Goal: Information Seeking & Learning: Learn about a topic

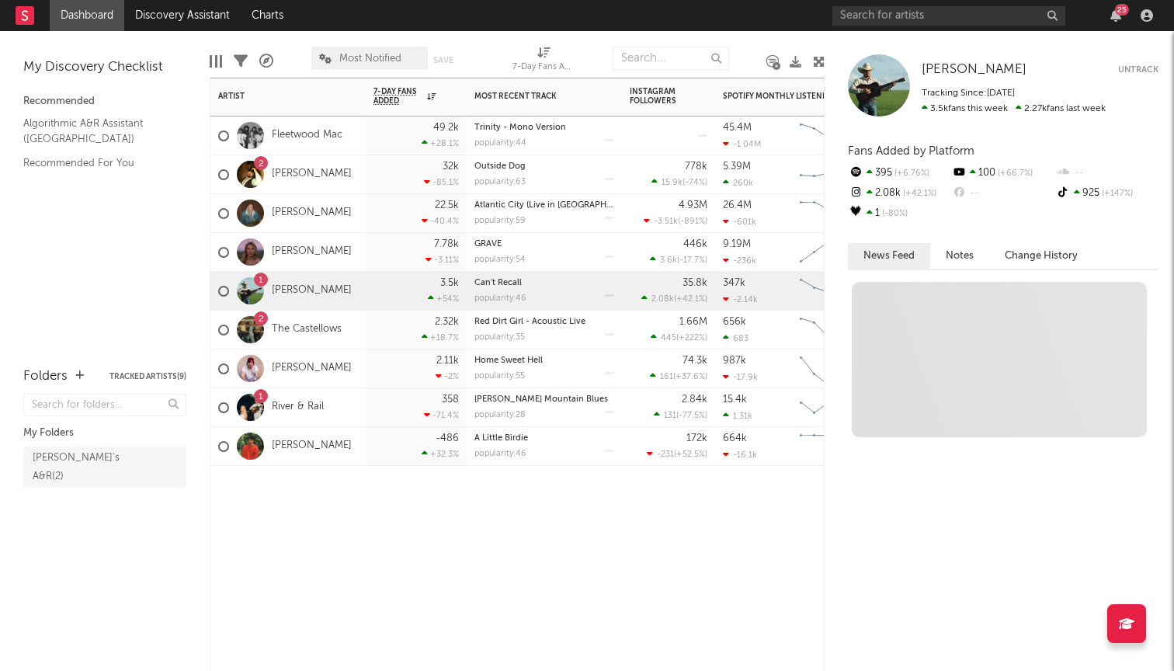
click at [373, 300] on div "3.5k +54 %" at bounding box center [416, 291] width 101 height 39
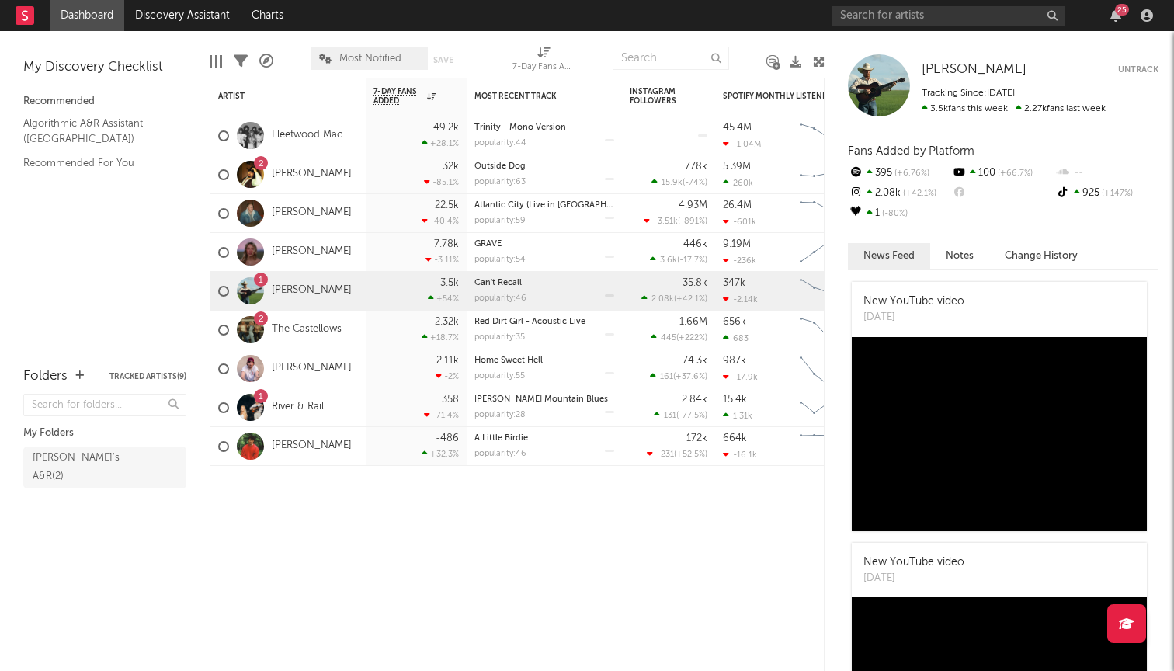
click at [963, 256] on button "Notes" at bounding box center [959, 256] width 59 height 26
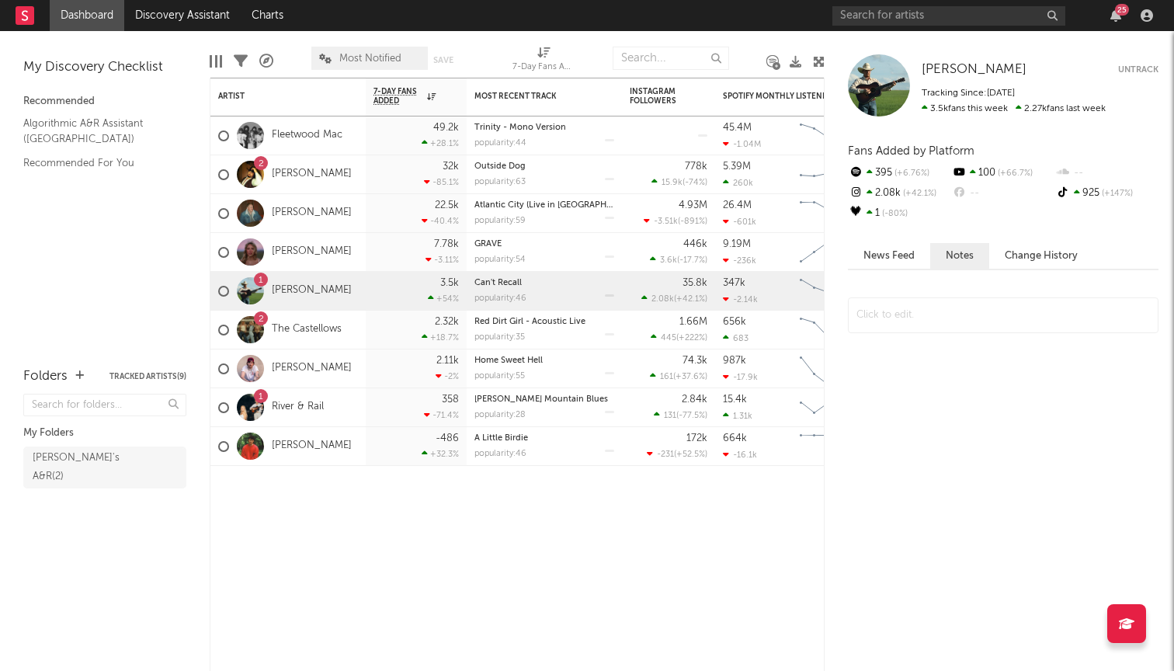
click at [1035, 254] on button "Change History" at bounding box center [1041, 256] width 104 height 26
click at [889, 259] on button "News Feed" at bounding box center [889, 256] width 82 height 26
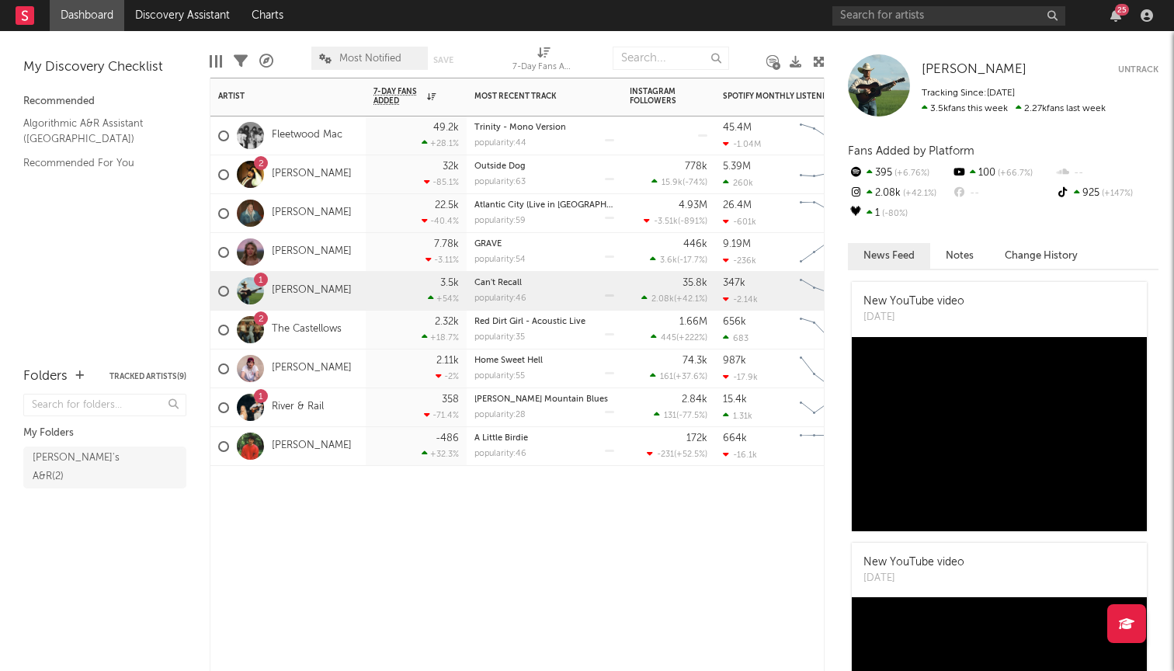
click at [263, 278] on div "1" at bounding box center [261, 279] width 14 height 14
click at [263, 319] on div "2" at bounding box center [260, 319] width 5 height 0
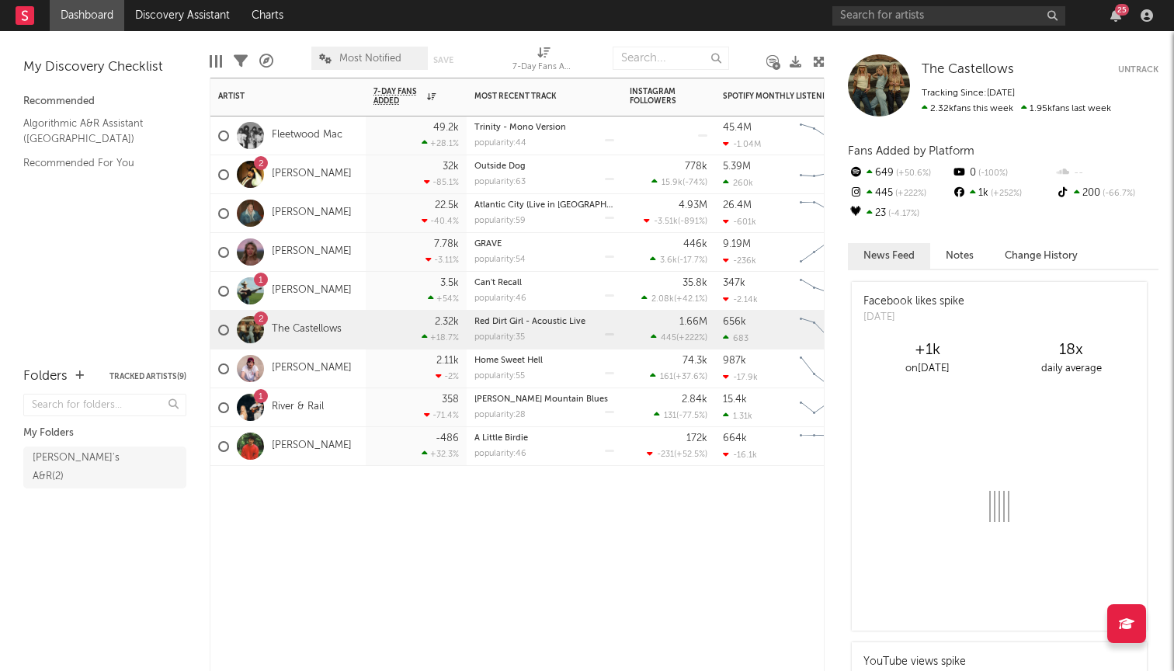
click at [260, 319] on div "2" at bounding box center [260, 319] width 5 height 0
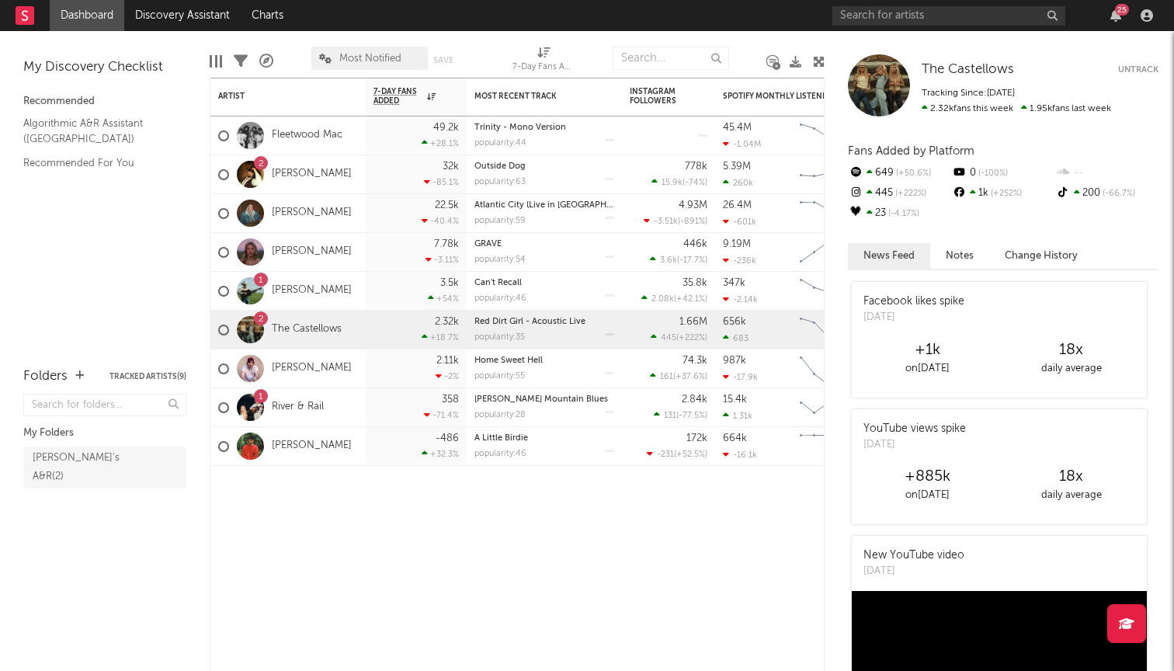
click at [823, 0] on nav "Dashboard Discovery Assistant Charts 25" at bounding box center [587, 15] width 1174 height 31
click at [791, 8] on nav "Dashboard Discovery Assistant Charts 25" at bounding box center [587, 15] width 1174 height 31
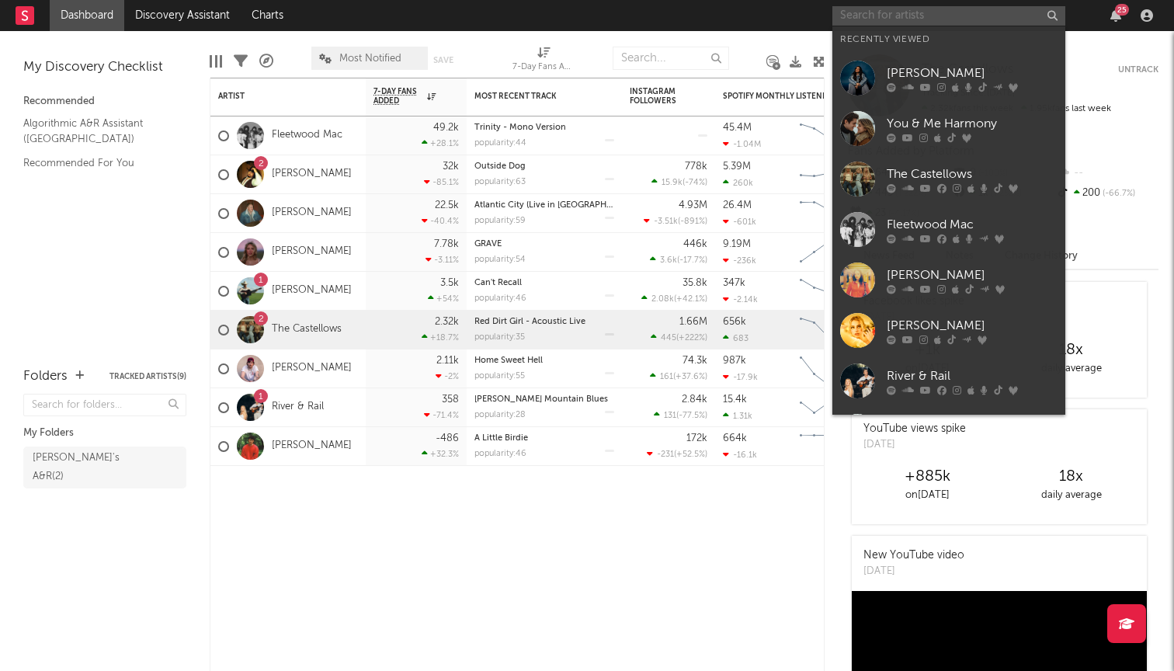
click at [953, 16] on input "text" at bounding box center [948, 15] width 233 height 19
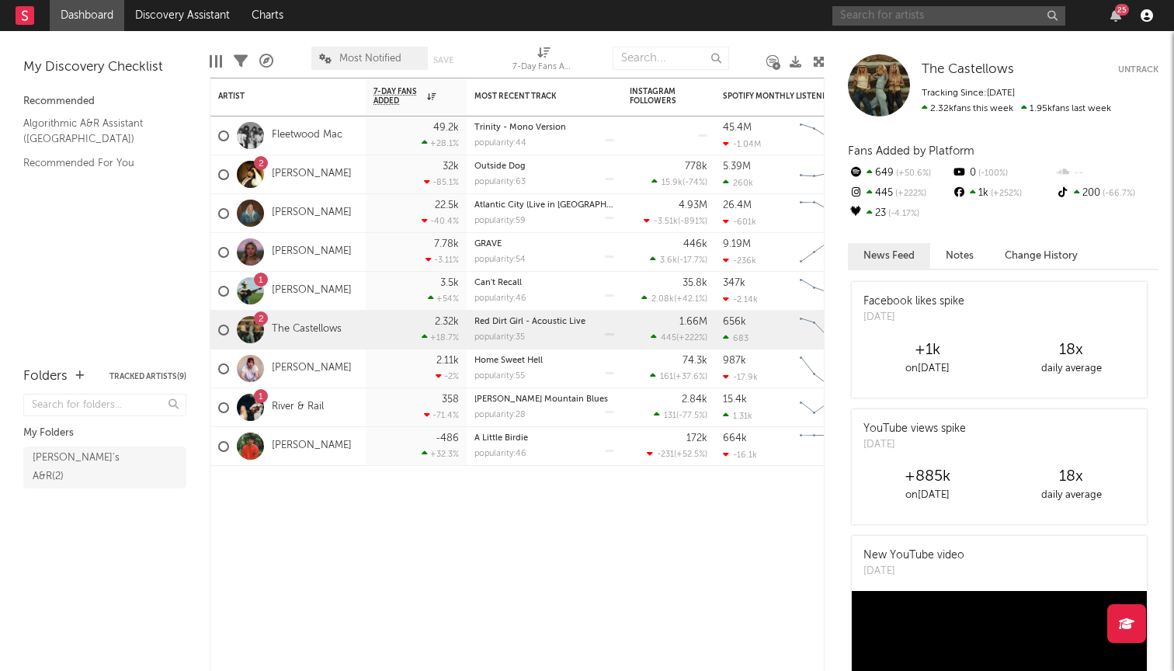
click at [1143, 18] on icon "button" at bounding box center [1146, 15] width 12 height 12
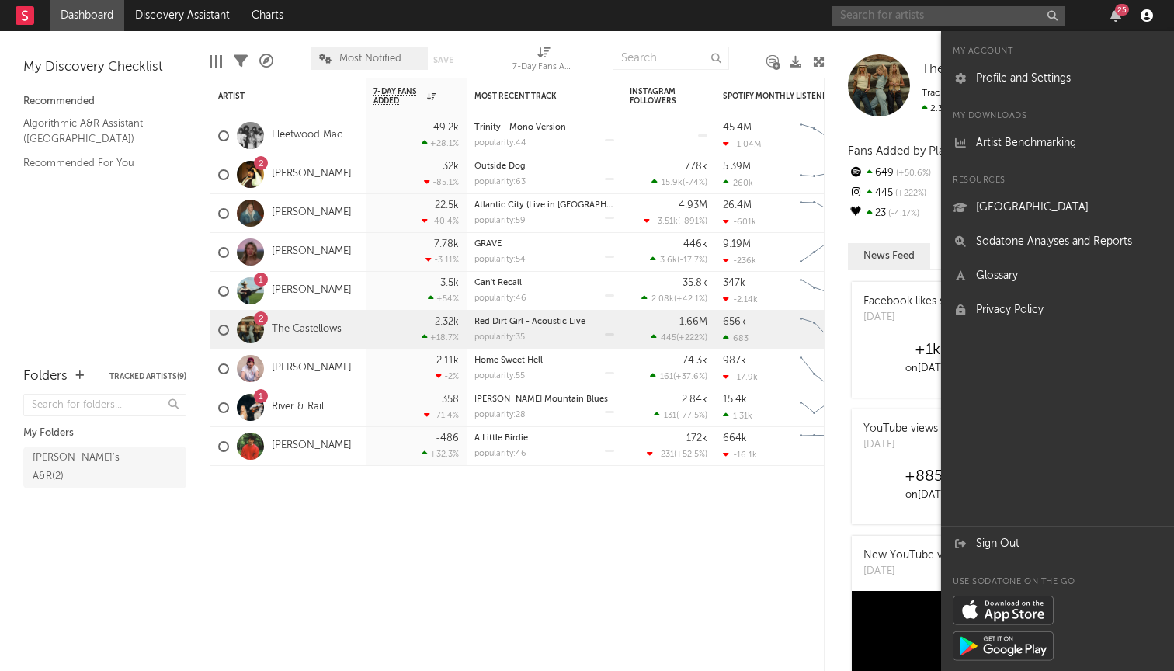
click at [1145, 17] on icon "button" at bounding box center [1146, 15] width 12 height 12
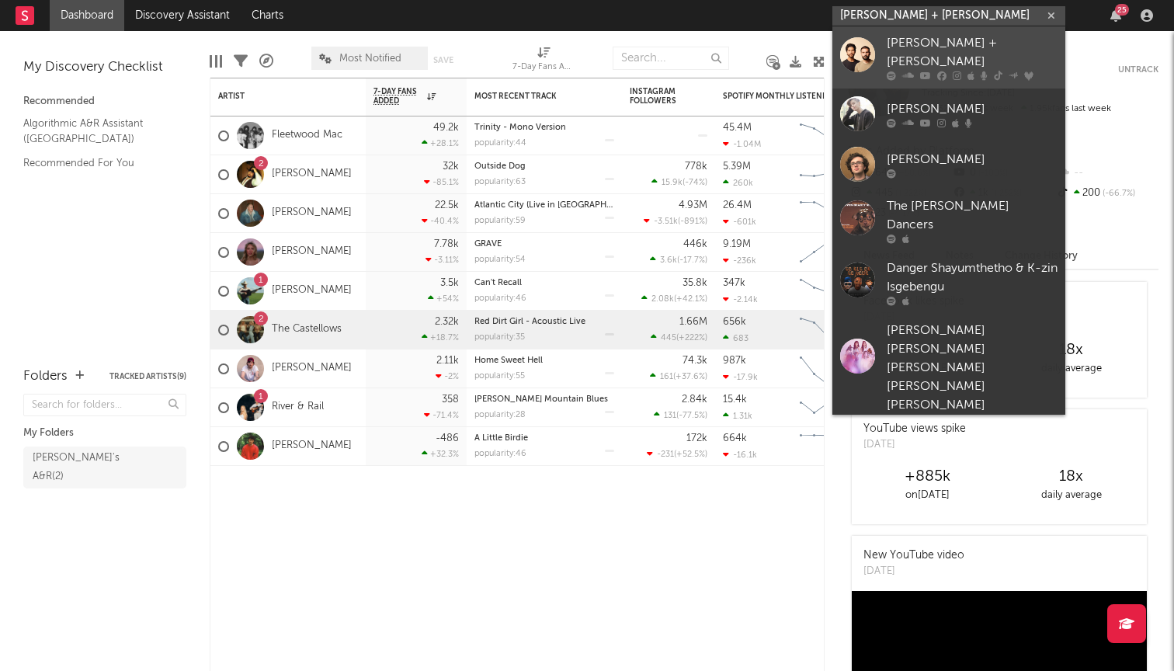
type input "dan + shay"
click at [915, 40] on div "[PERSON_NAME] + [PERSON_NAME]" at bounding box center [971, 52] width 171 height 37
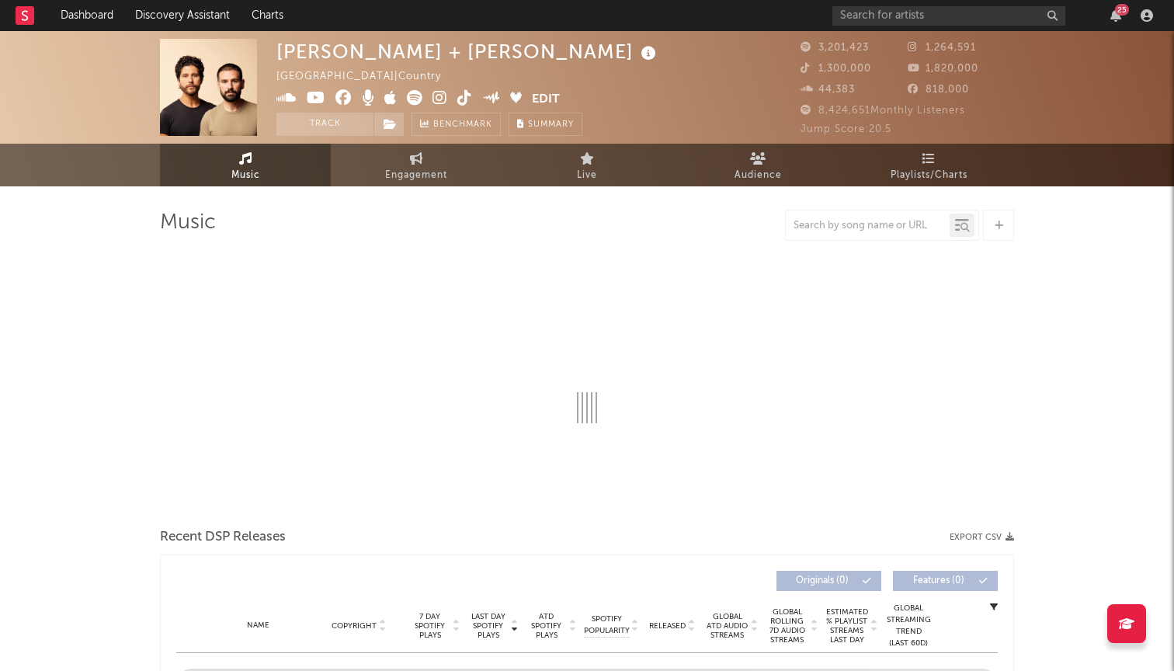
select select "6m"
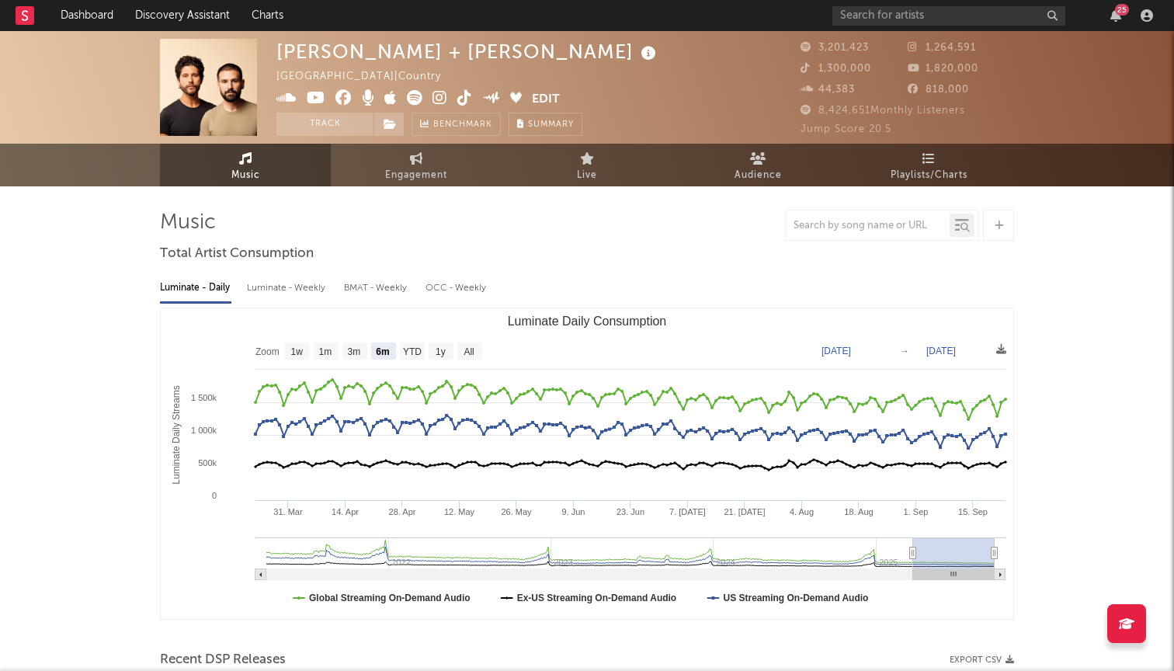
click at [203, 77] on img at bounding box center [208, 87] width 97 height 97
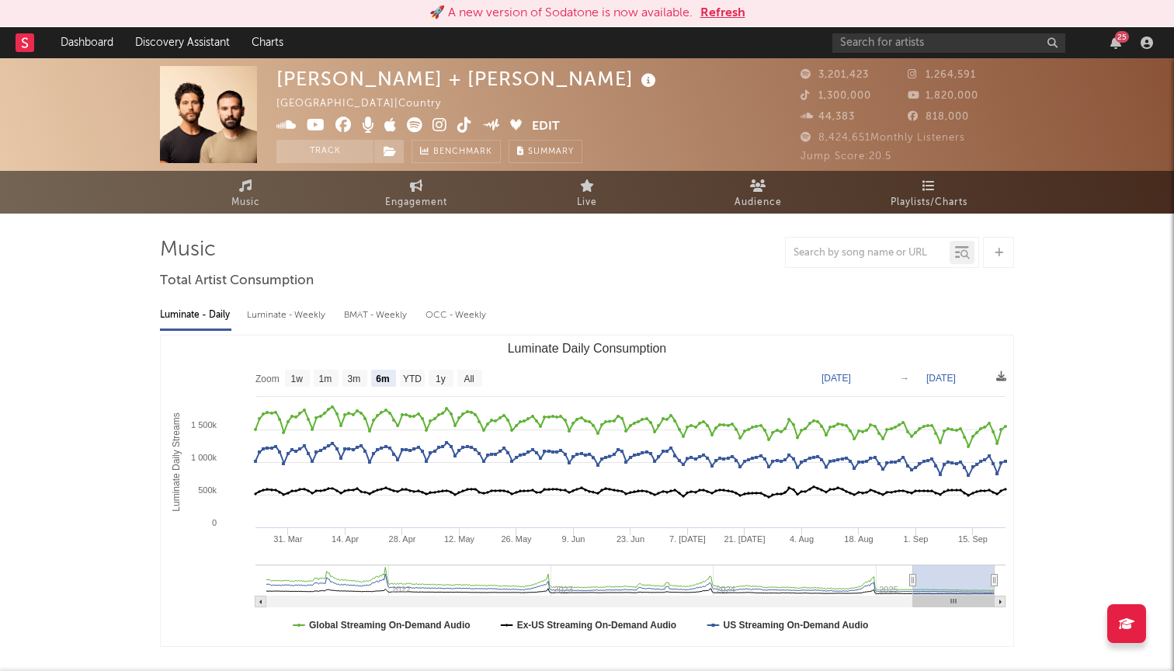
click at [740, 12] on button "Refresh" at bounding box center [722, 13] width 45 height 19
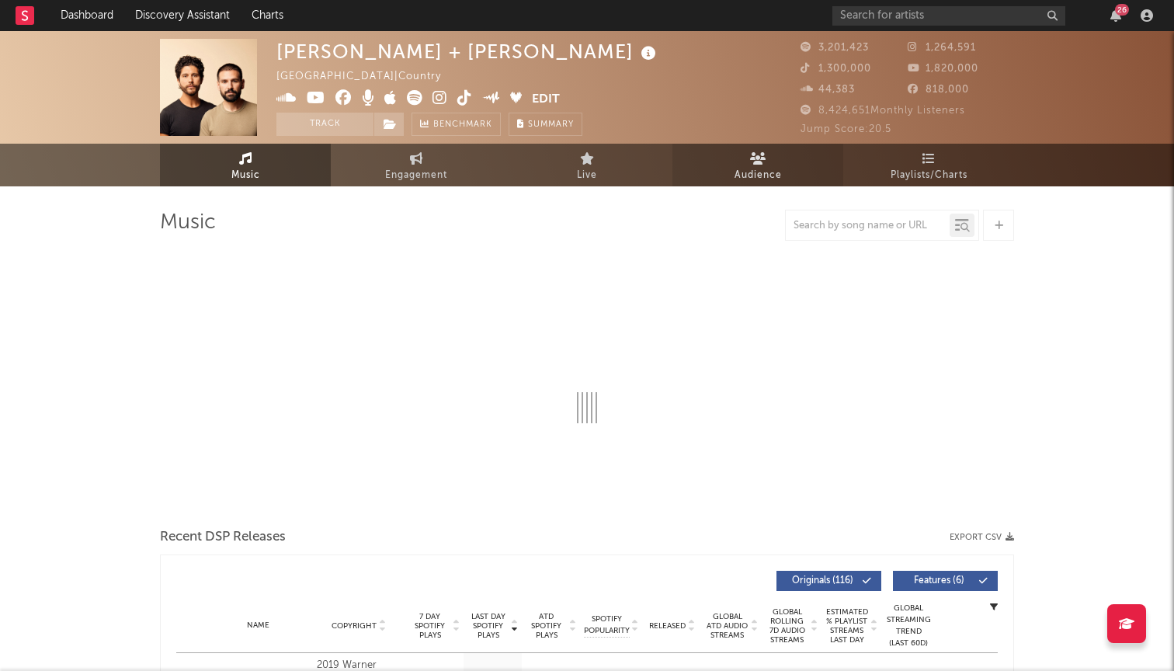
click at [741, 166] on span "Audience" at bounding box center [757, 175] width 47 height 19
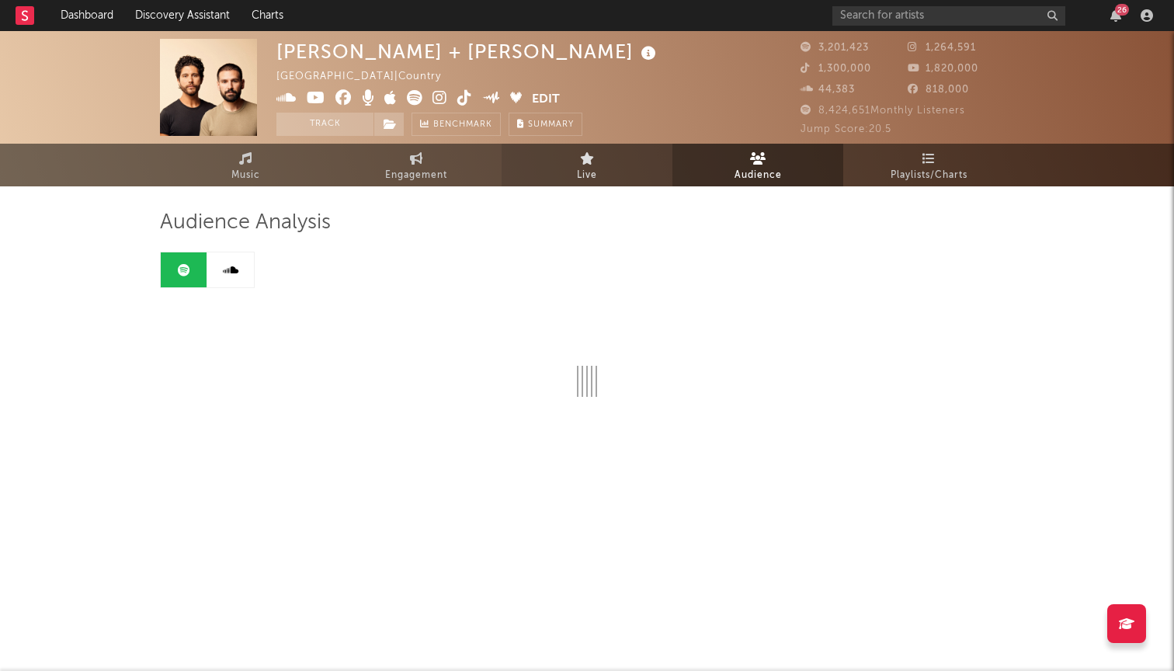
click at [637, 158] on link "Live" at bounding box center [586, 165] width 171 height 43
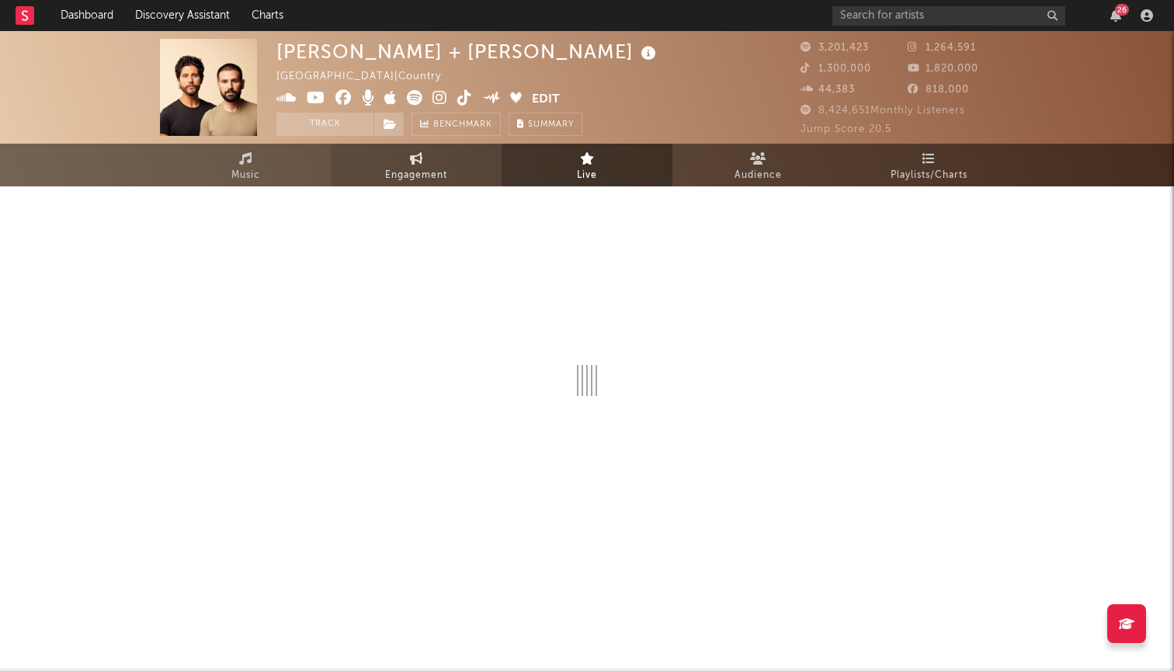
click at [450, 158] on link "Engagement" at bounding box center [416, 165] width 171 height 43
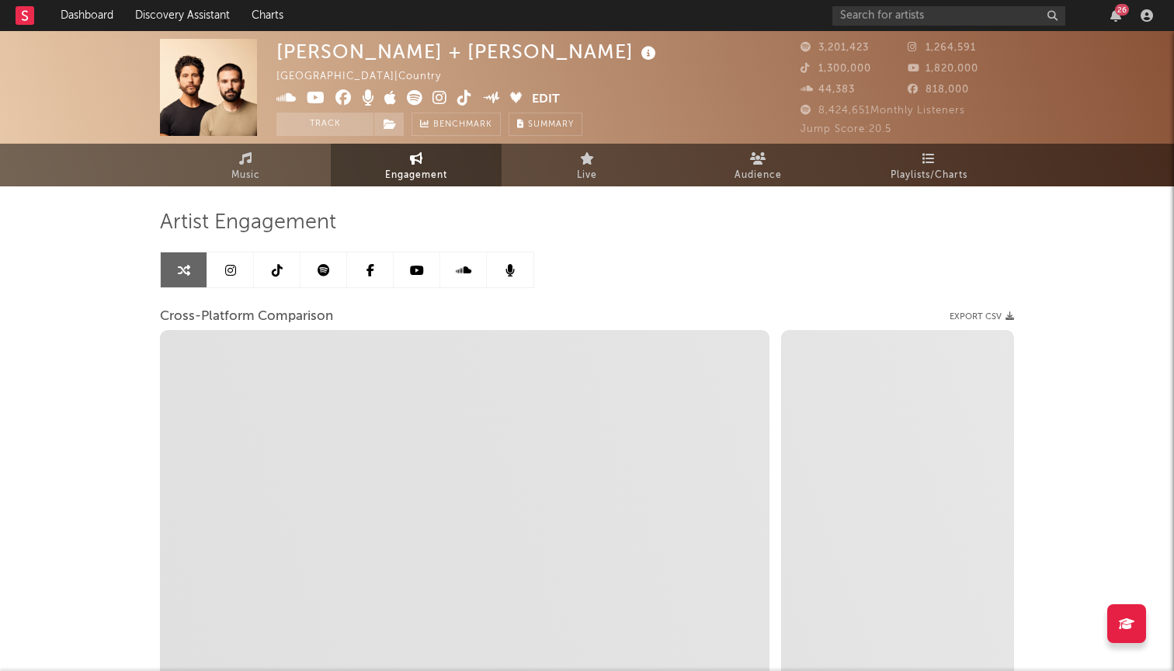
select select "1w"
click at [224, 158] on link "Music" at bounding box center [245, 165] width 171 height 43
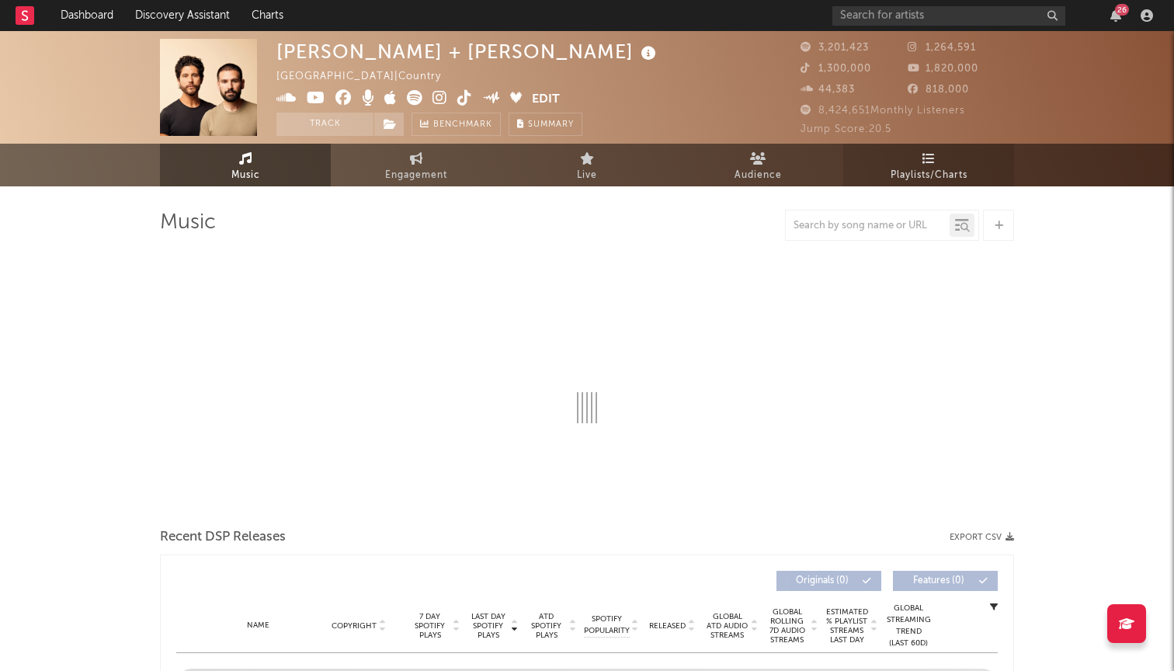
click at [943, 170] on span "Playlists/Charts" at bounding box center [928, 175] width 77 height 19
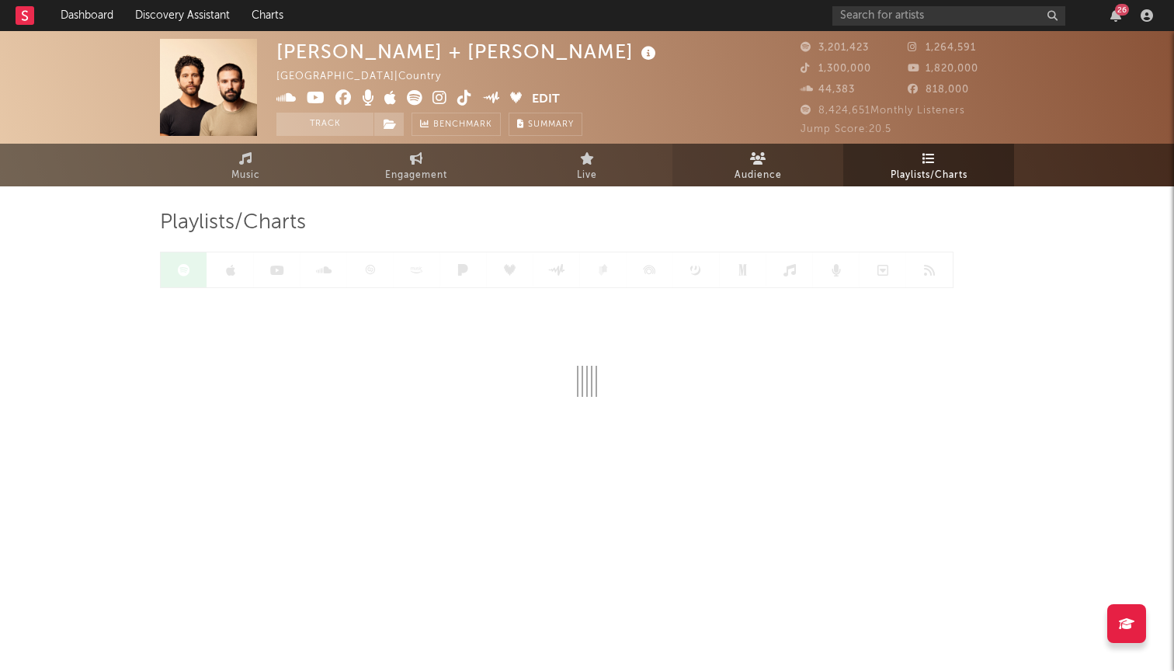
click at [779, 177] on span "Audience" at bounding box center [757, 175] width 47 height 19
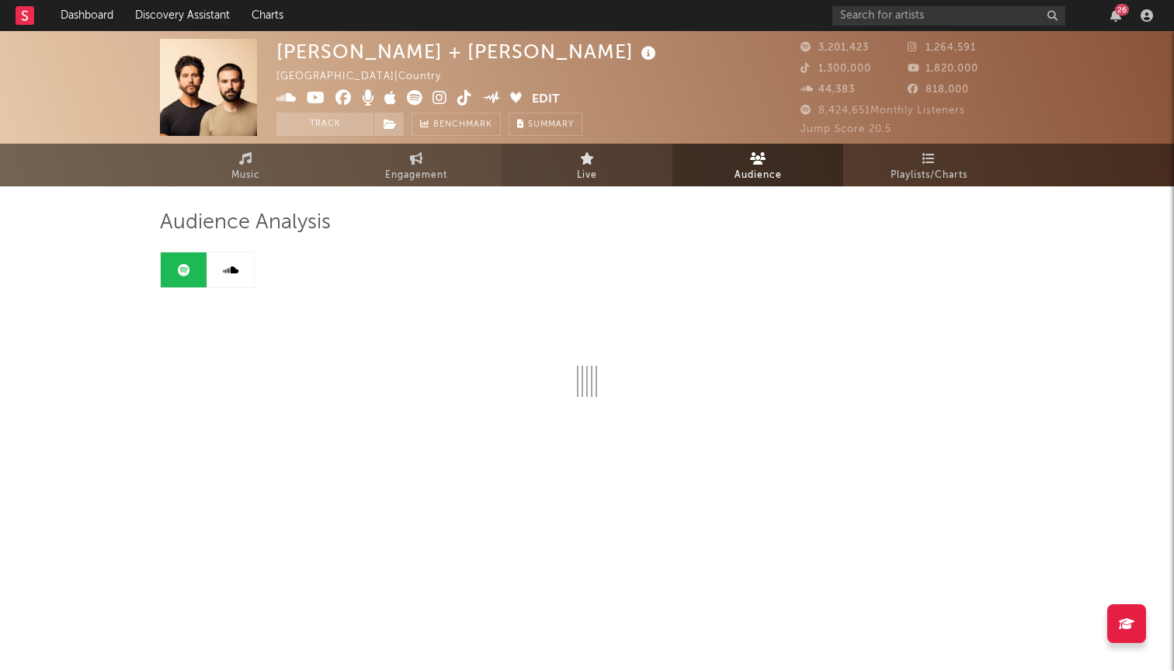
click at [610, 168] on link "Live" at bounding box center [586, 165] width 171 height 43
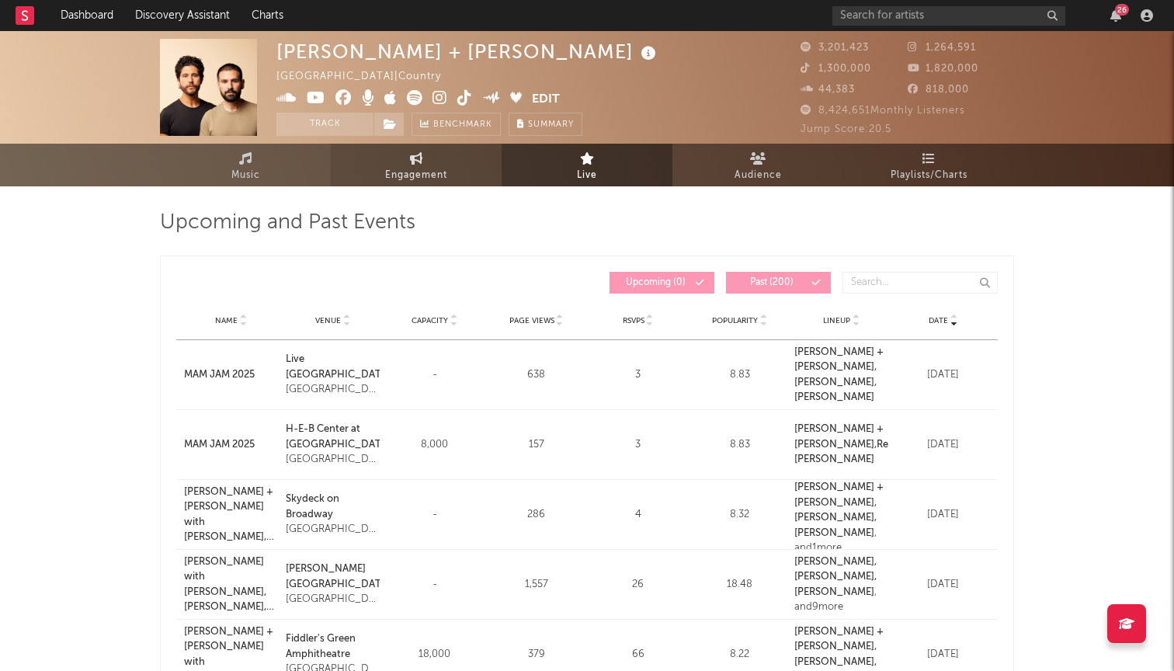
click at [419, 173] on span "Engagement" at bounding box center [416, 175] width 62 height 19
select select "1w"
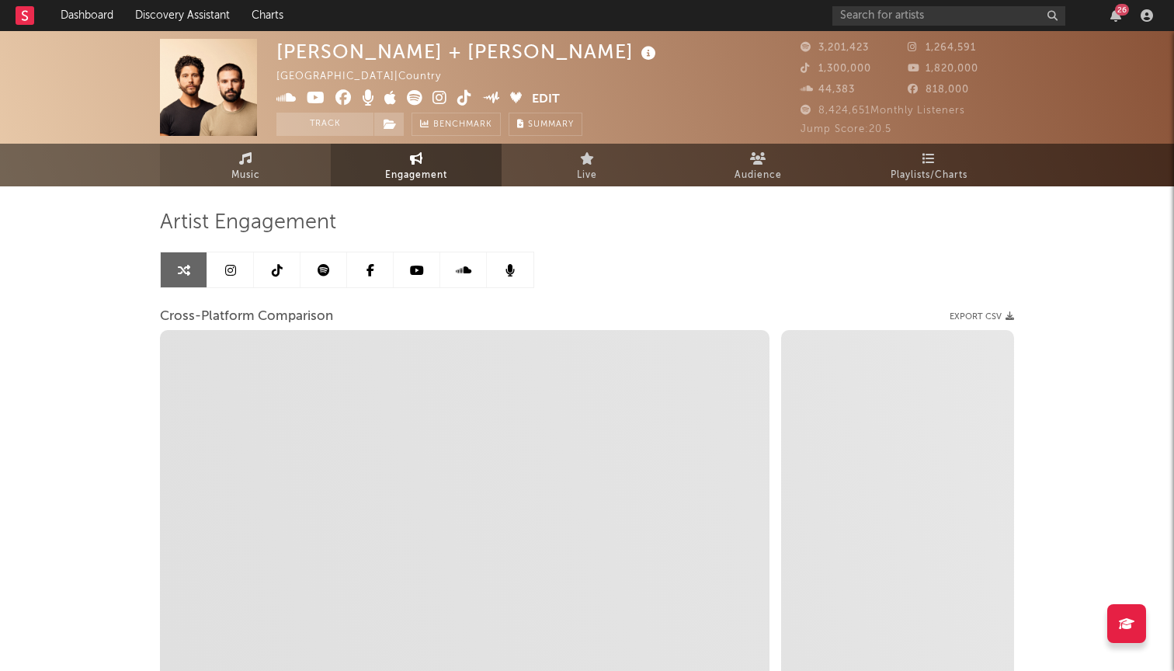
click at [254, 168] on span "Music" at bounding box center [245, 175] width 29 height 19
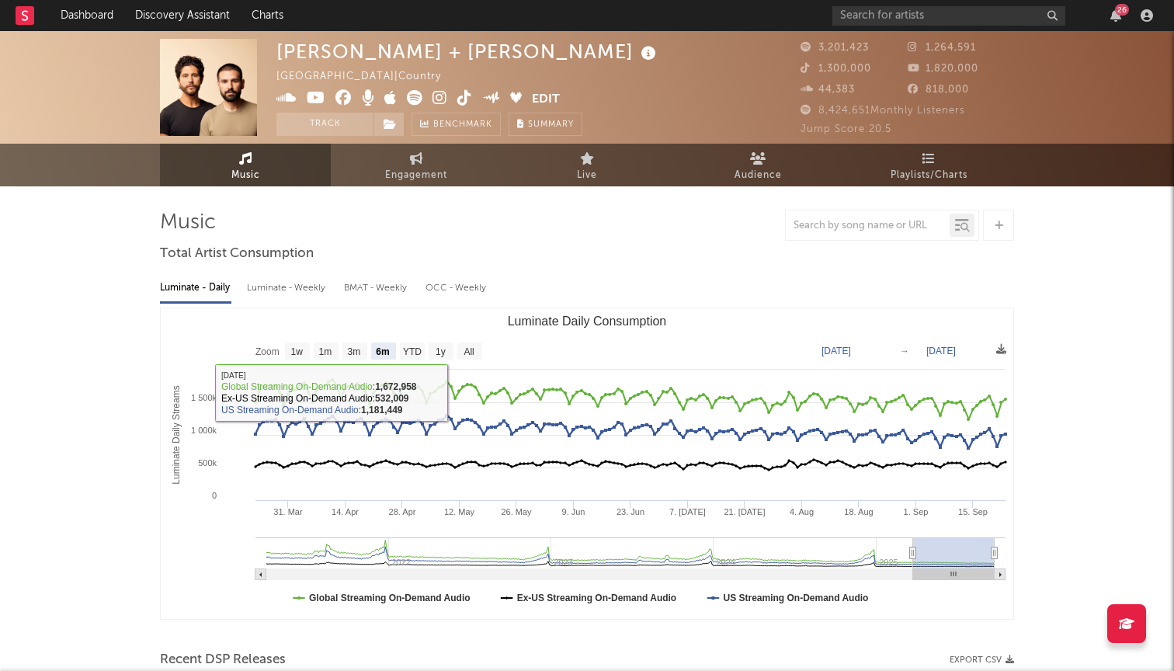
click at [411, 351] on text "YTD" at bounding box center [412, 351] width 19 height 11
select select "YTD"
type input "2025-01-01"
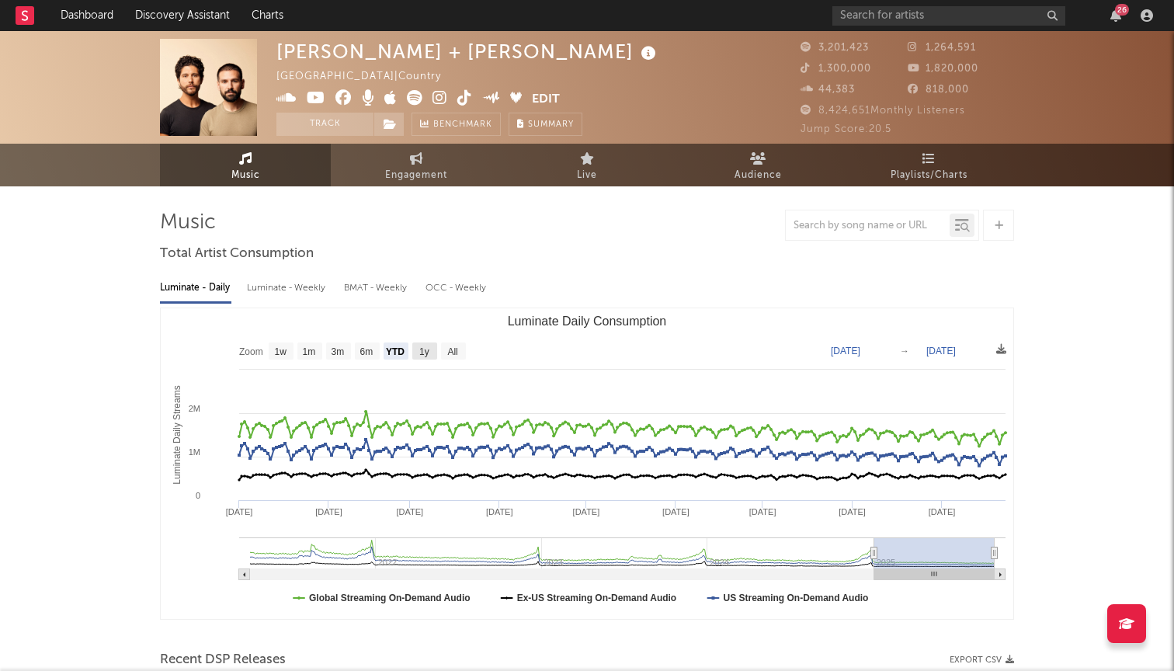
click at [424, 351] on text "1y" at bounding box center [424, 351] width 10 height 11
select select "1y"
type input "2024-09-23"
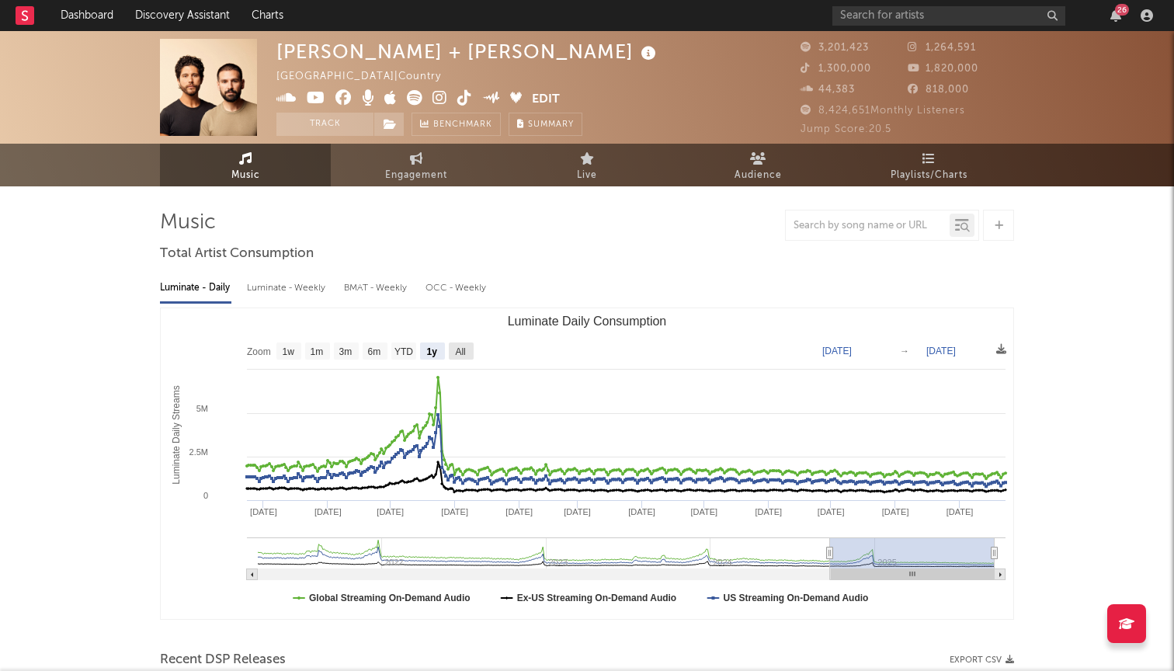
click at [451, 351] on rect "Luminate Daily Consumption" at bounding box center [461, 350] width 25 height 17
select select "All"
type input "2021-03-31"
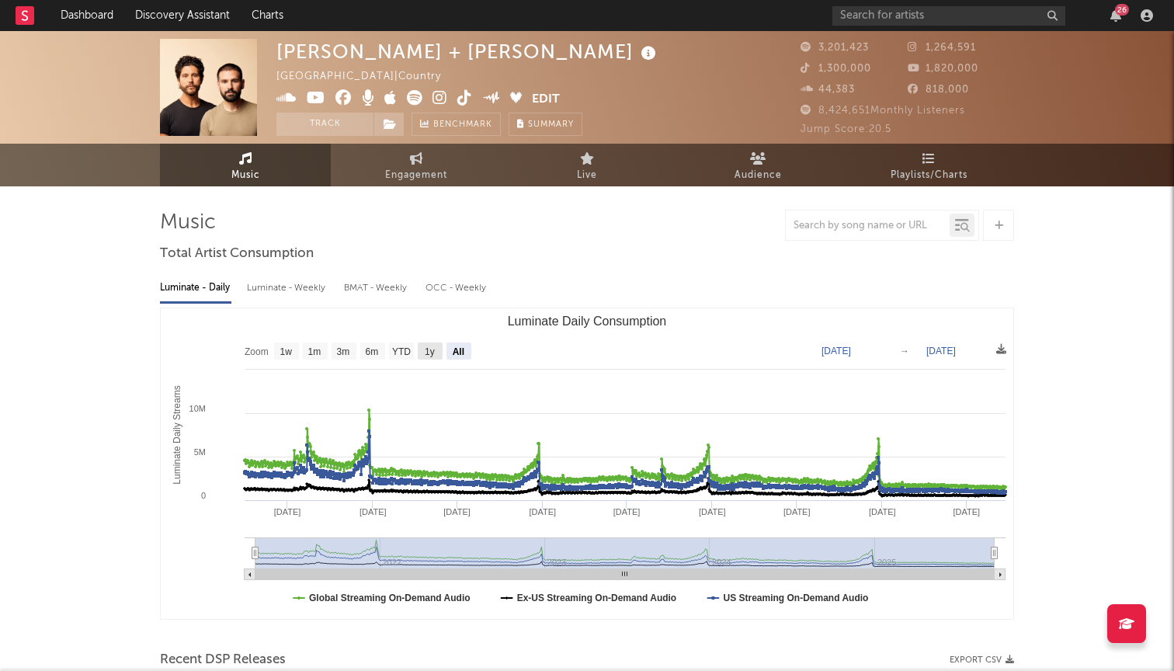
click at [424, 349] on rect "Luminate Daily Consumption" at bounding box center [430, 350] width 25 height 17
select select "1y"
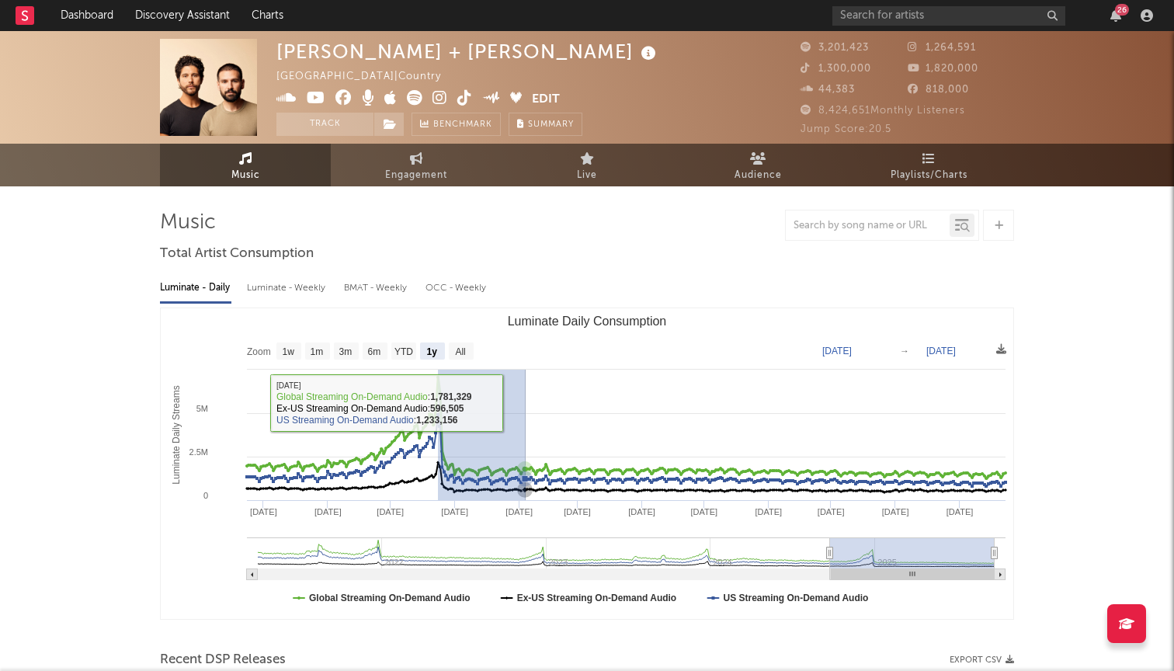
drag, startPoint x: 438, startPoint y: 398, endPoint x: 607, endPoint y: 411, distance: 169.7
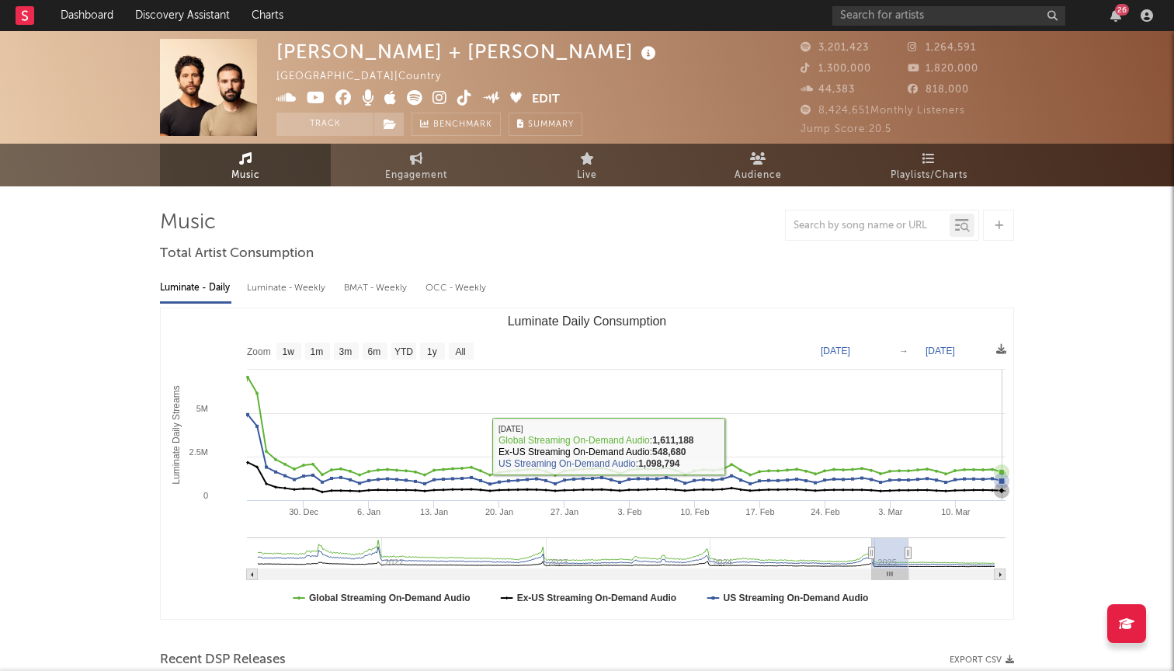
type input "2024-12-23"
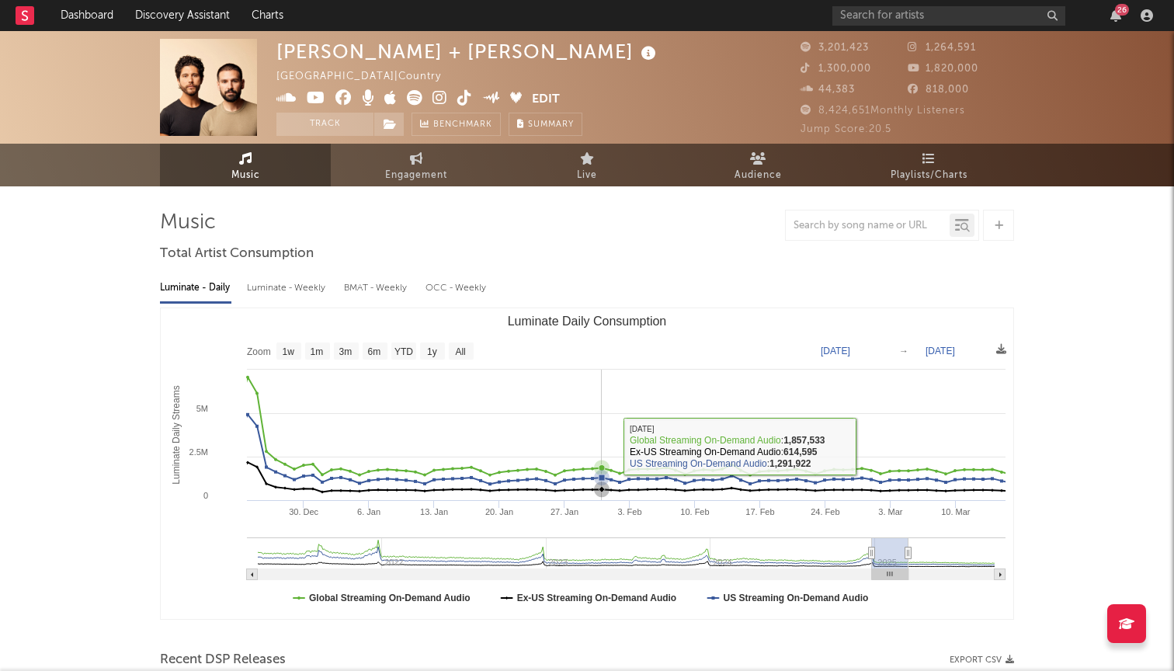
drag, startPoint x: 605, startPoint y: 411, endPoint x: 95, endPoint y: 444, distance: 511.8
type input "2025-01-31"
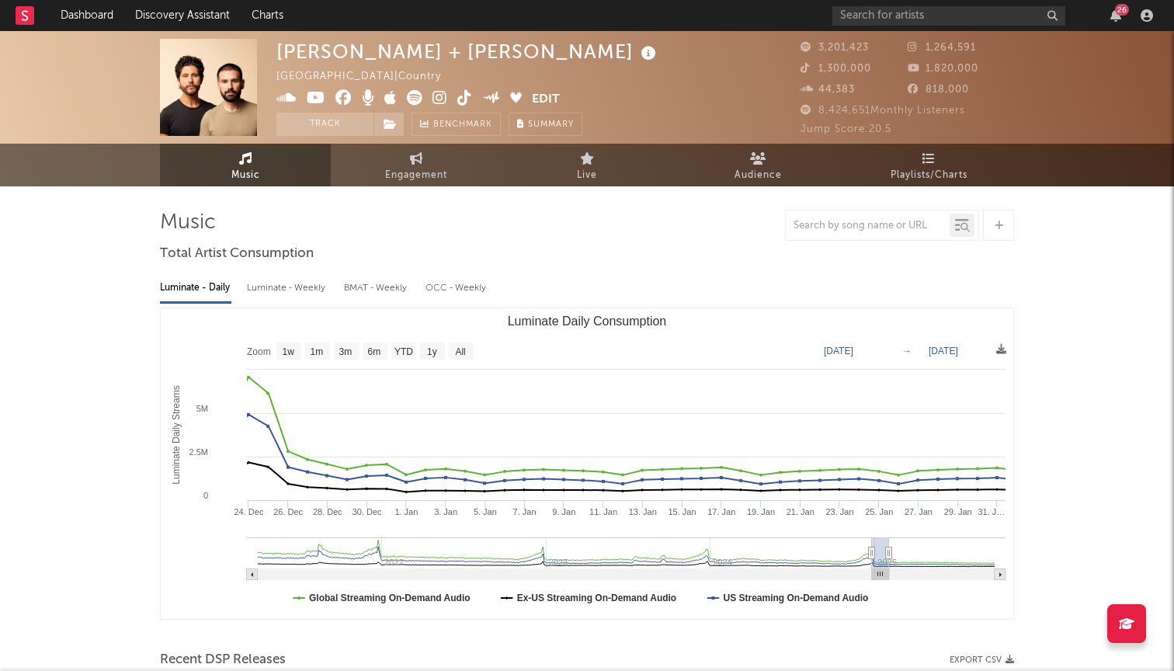
click at [249, 355] on text "Zoom" at bounding box center [259, 351] width 24 height 11
click at [292, 355] on text "1w" at bounding box center [289, 351] width 12 height 11
select select "1w"
type input "2025-01-25"
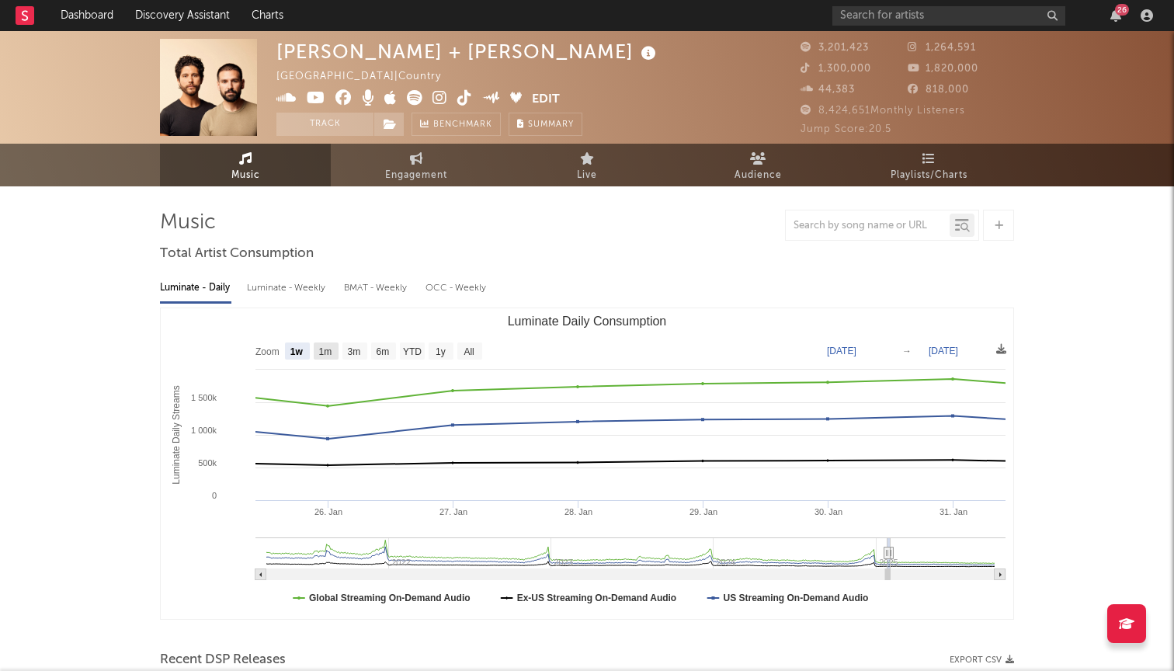
click at [315, 355] on rect "Luminate Daily Consumption" at bounding box center [326, 350] width 25 height 17
select select "1m"
type input "2024-12-31"
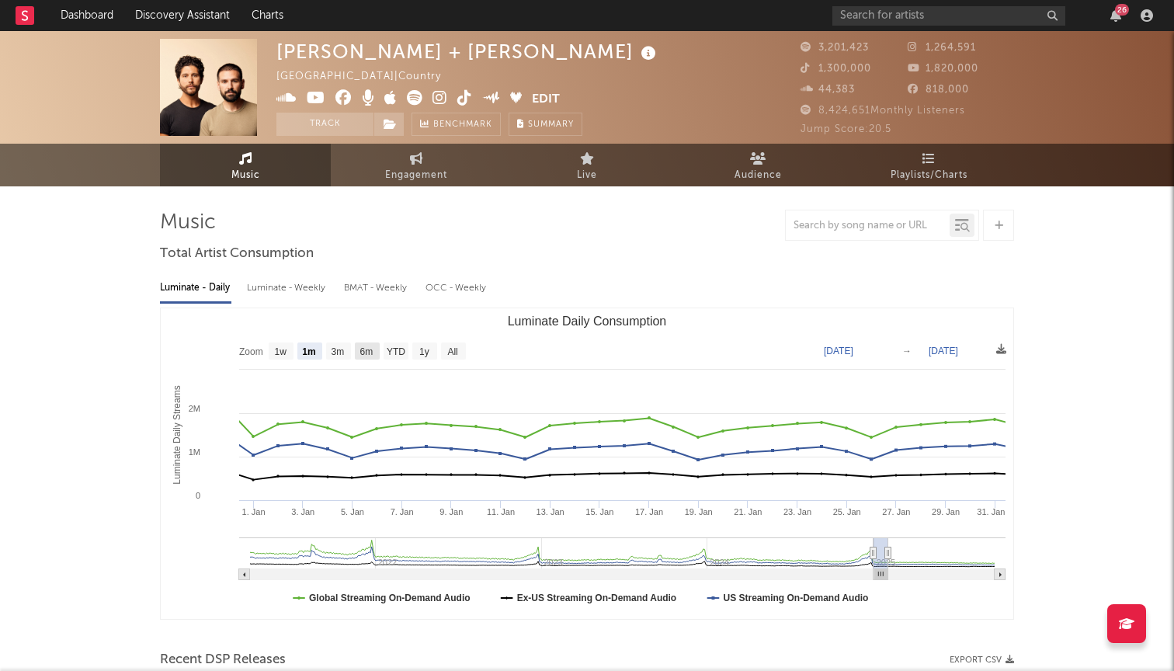
click at [363, 355] on text "6m" at bounding box center [366, 351] width 13 height 11
select select "6m"
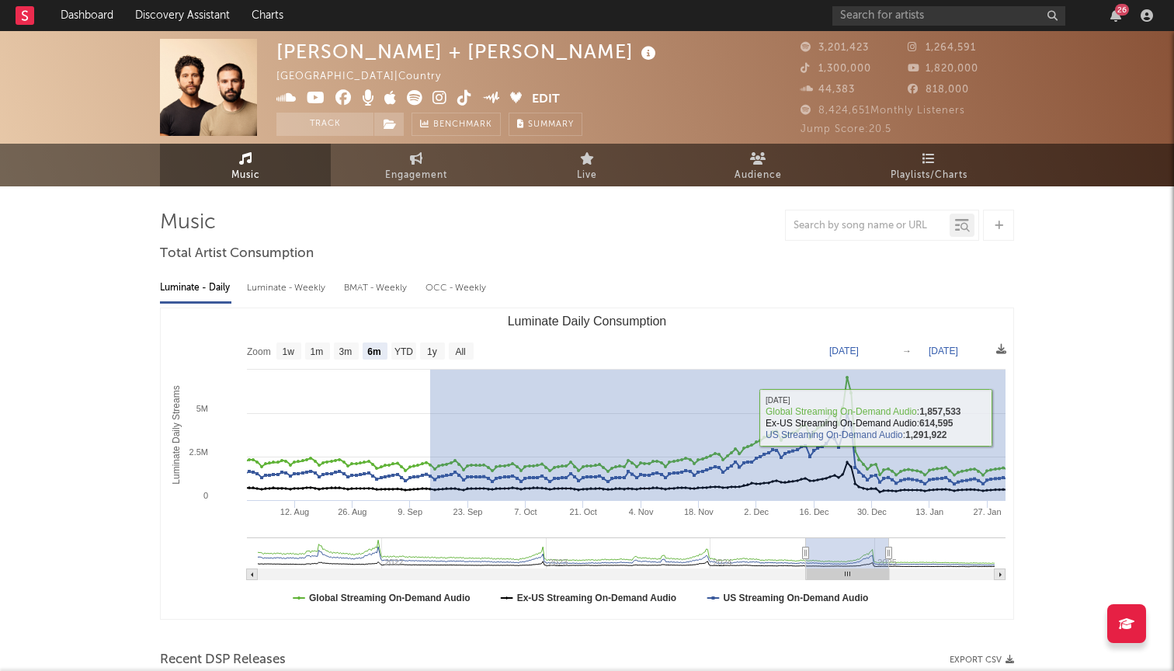
drag, startPoint x: 430, startPoint y: 418, endPoint x: 1055, endPoint y: 430, distance: 624.9
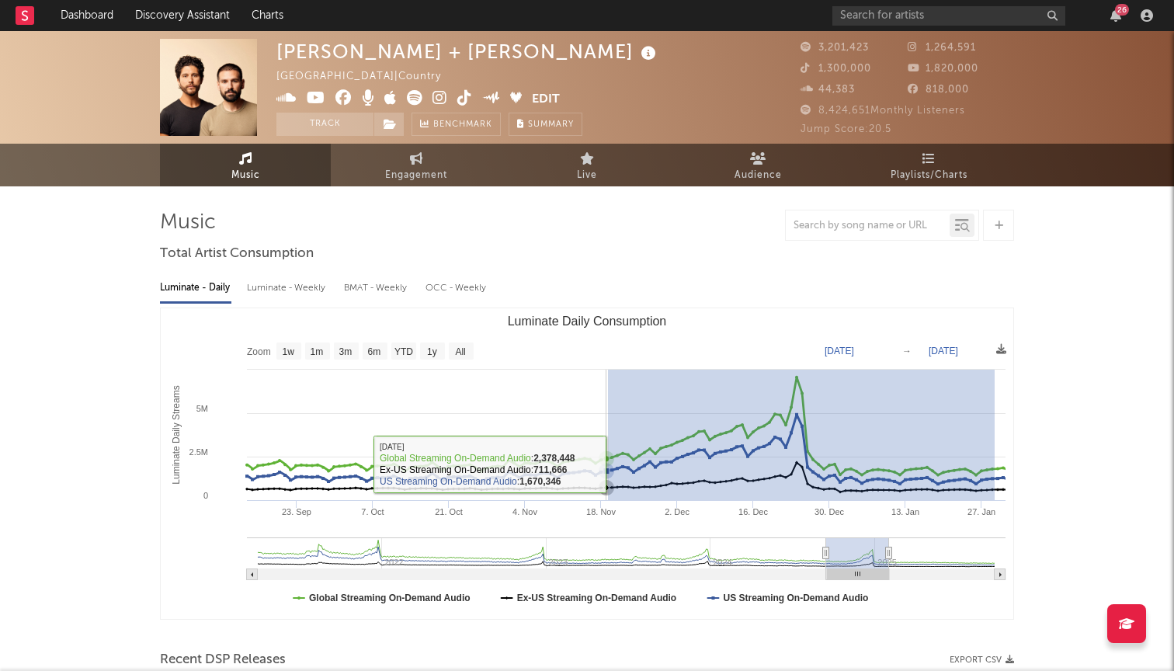
drag, startPoint x: 994, startPoint y: 435, endPoint x: 608, endPoint y: 465, distance: 387.7
type input "2024-11-19"
type input "2025-01-29"
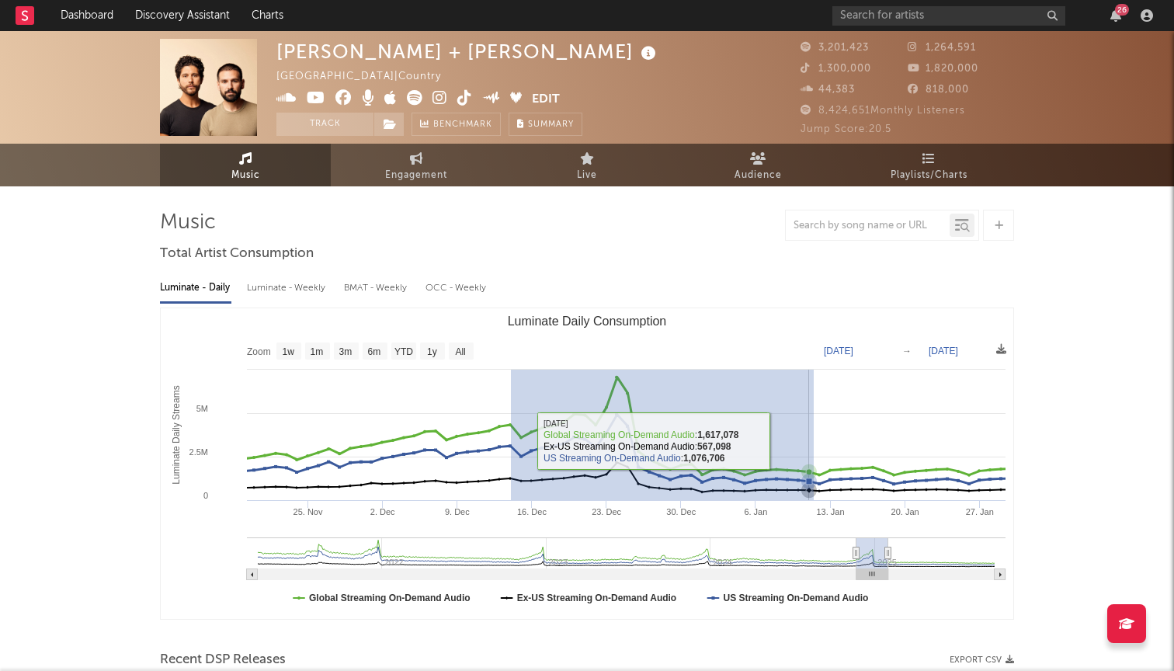
drag, startPoint x: 511, startPoint y: 439, endPoint x: 813, endPoint y: 442, distance: 302.7
select select "1m"
type input "2024-12-14"
type input "2025-01-11"
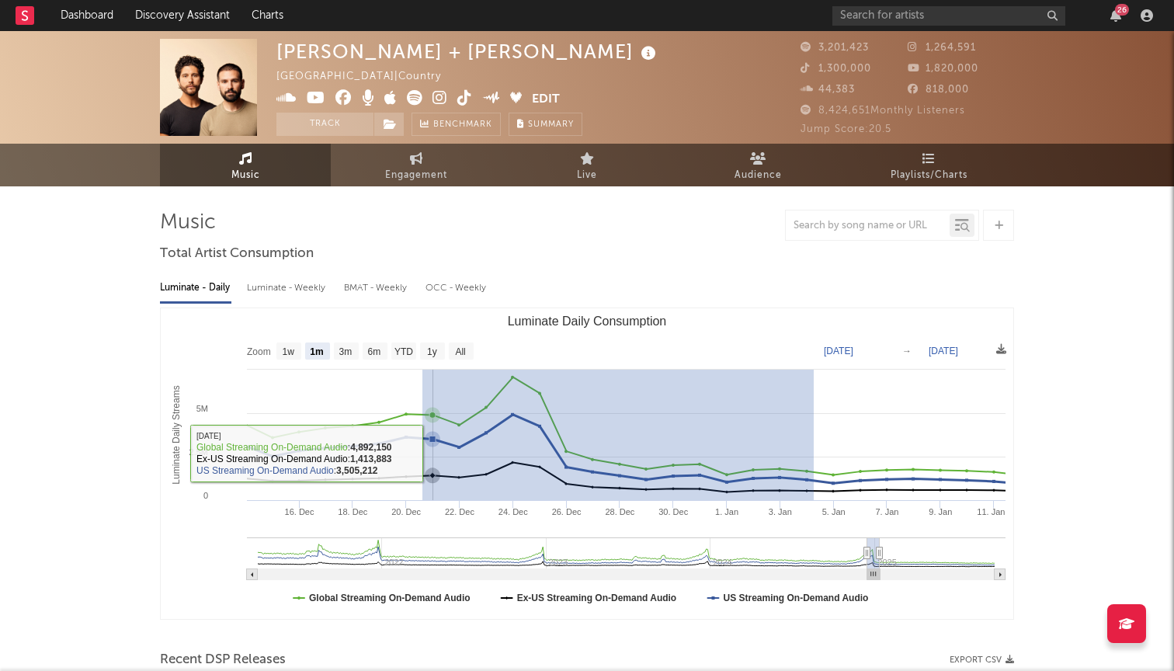
drag, startPoint x: 813, startPoint y: 442, endPoint x: 422, endPoint y: 454, distance: 391.4
type input "2024-12-20"
type input "2025-01-04"
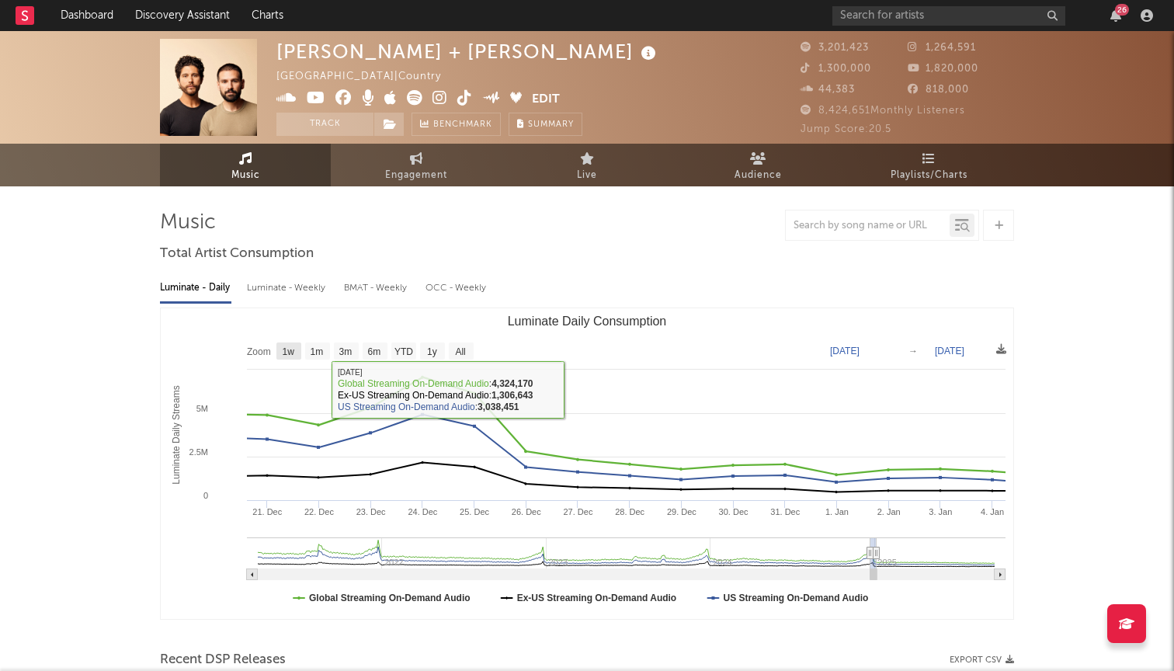
click at [278, 354] on rect "Luminate Daily Consumption" at bounding box center [288, 350] width 25 height 17
select select "1w"
type input "2024-12-29"
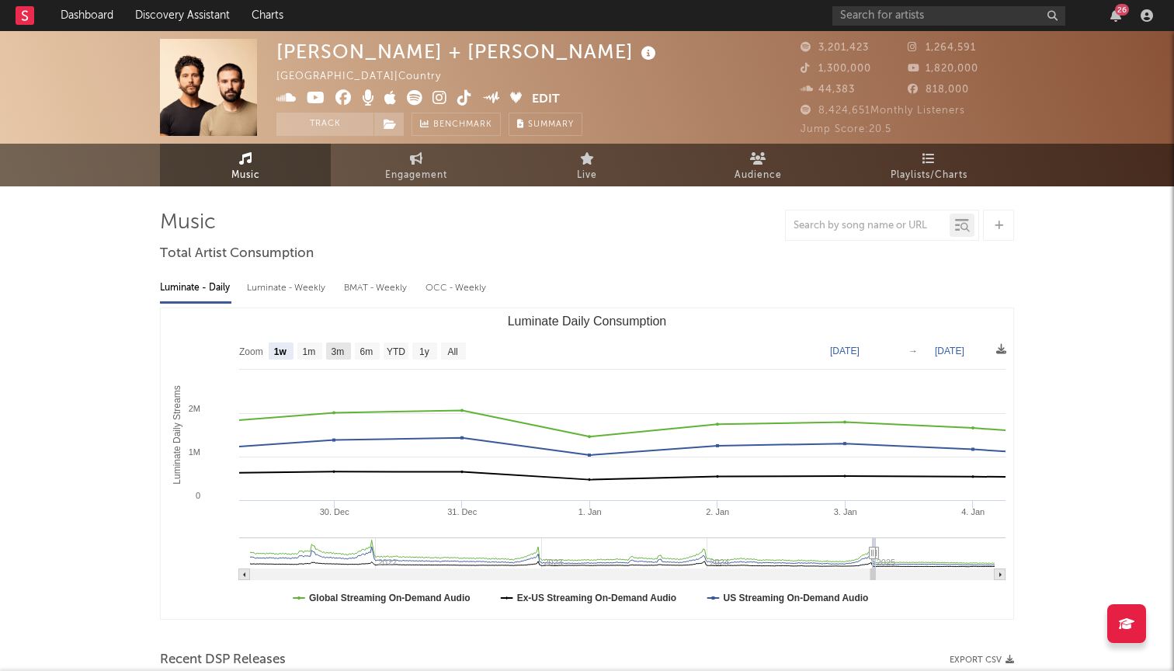
click at [327, 353] on rect "Luminate Daily Consumption" at bounding box center [338, 350] width 25 height 17
select select "3m"
type input "2024-10-04"
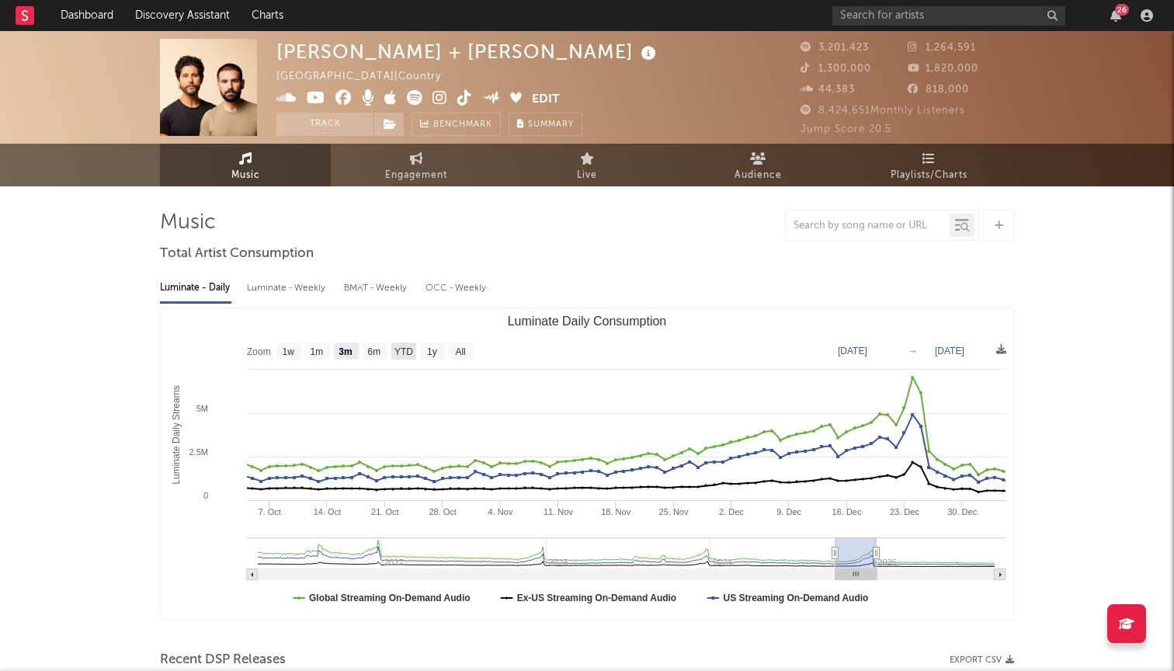
click at [397, 353] on text "YTD" at bounding box center [403, 351] width 19 height 11
select select "YTD"
type input "2025-01-01"
type input "[DATE]"
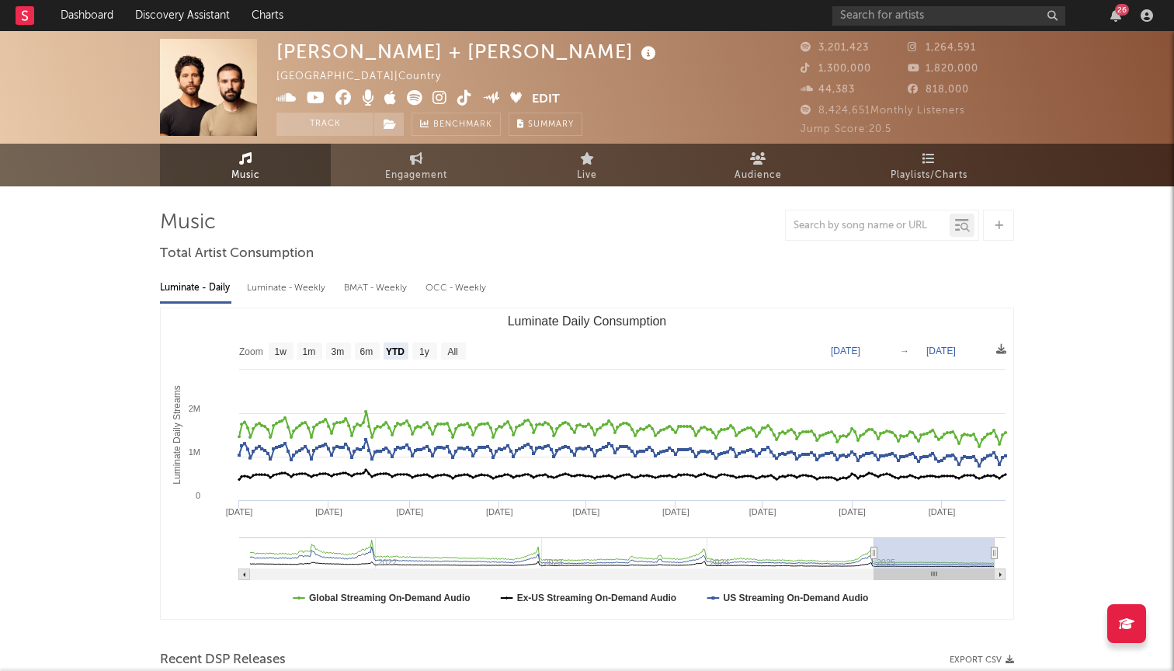
click at [352, 352] on rect "Luminate Daily Consumption" at bounding box center [587, 463] width 852 height 310
type input "2024-12-30"
type input "2025-09-21"
type input "2024-12-25"
type input "2025-09-16"
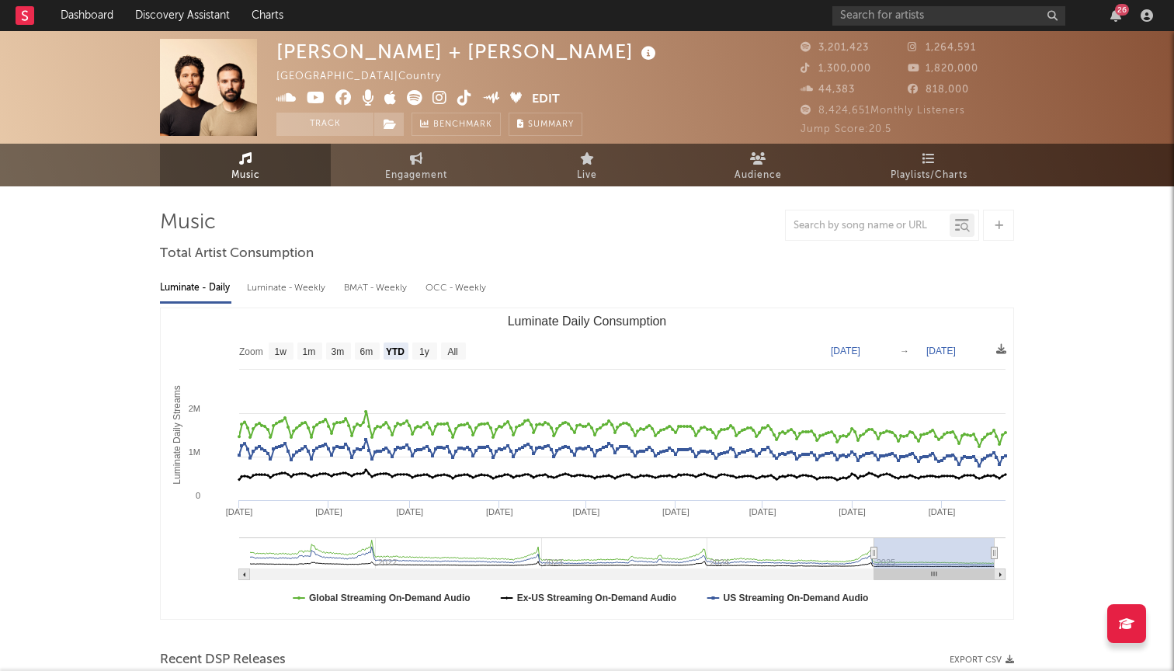
type input "2024-11-29"
type input "2025-08-24"
type input "2024-11-05"
type input "2025-07-31"
type input "2024-10-29"
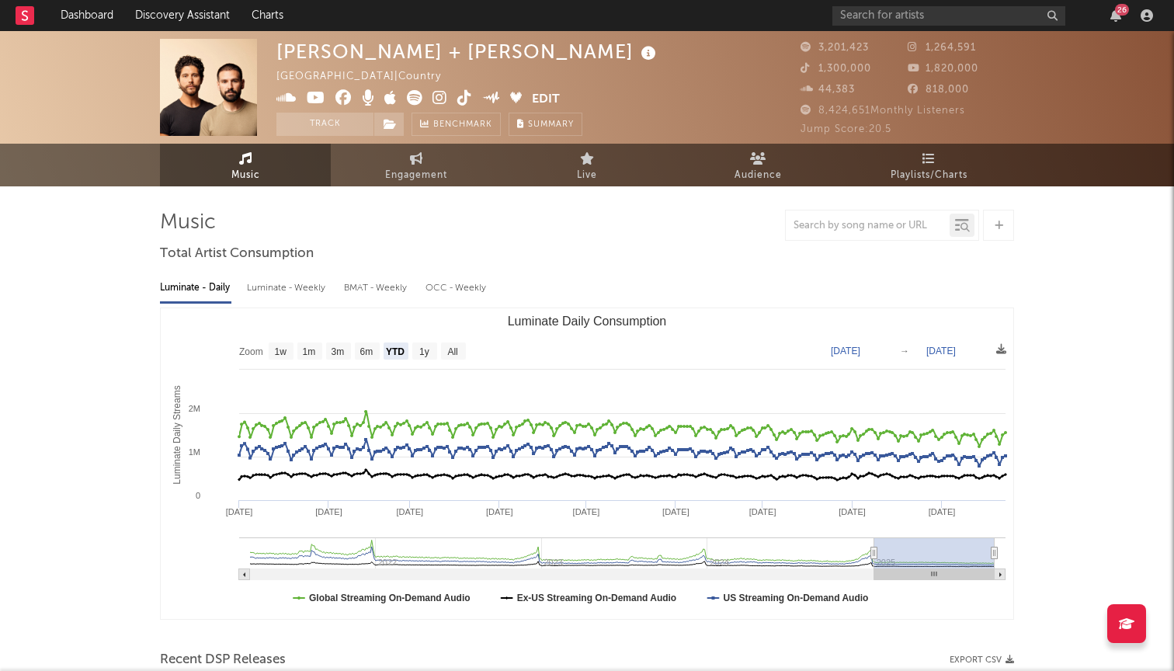
type input "2025-07-24"
type input "2024-10-02"
type input "2025-06-27"
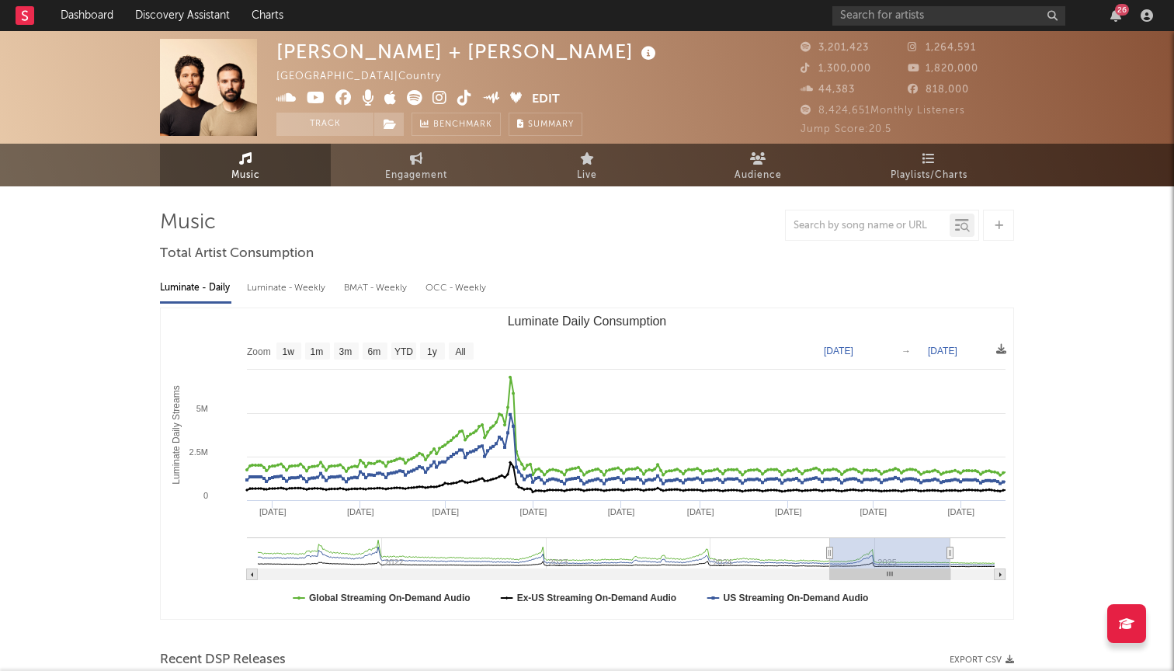
type input "2024-09-21"
type input "2025-06-16"
type input "2024-09-04"
type input "2025-05-30"
type input "2024-09-02"
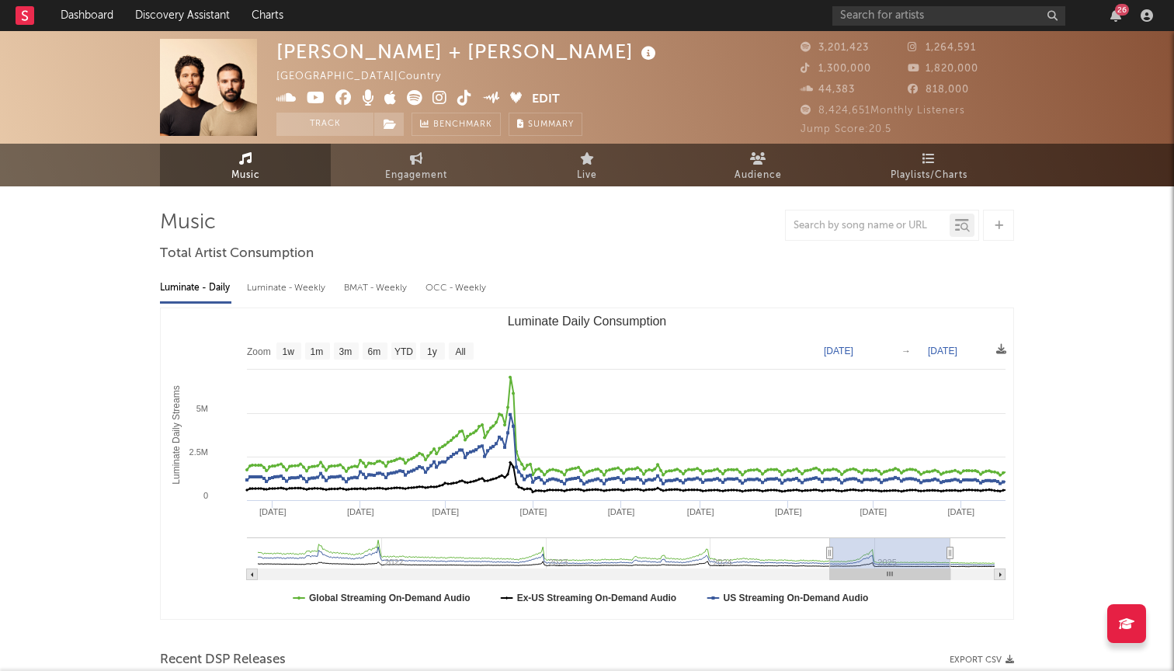
type input "2025-05-28"
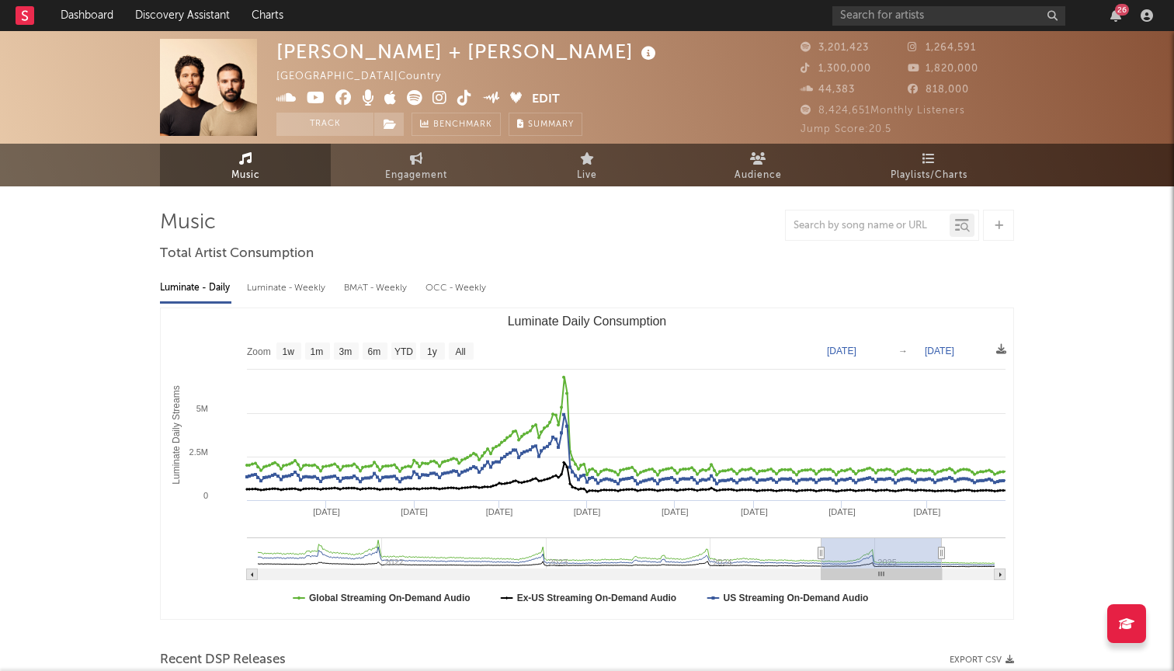
type input "2024-09-01"
type input "2025-05-26"
type input "2024-08-30"
type input "2025-05-25"
type input "2024-08-28"
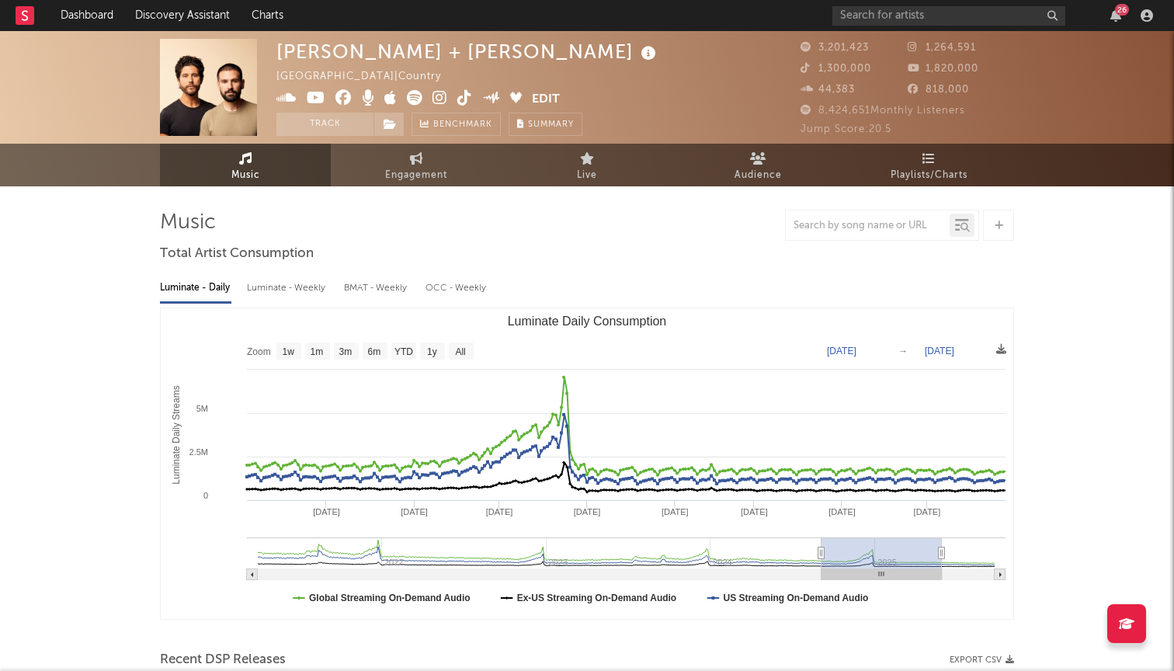
type input "2025-05-23"
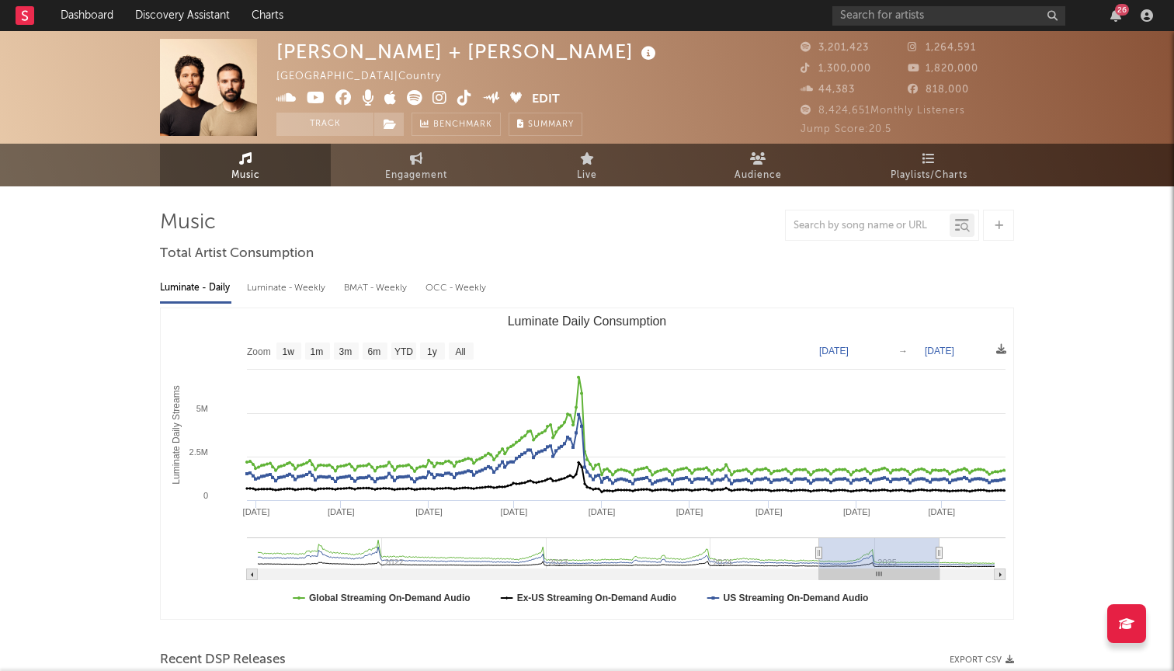
type input "2024-08-27"
type input "2025-05-21"
type input "2024-08-25"
type input "2025-05-20"
drag, startPoint x: 893, startPoint y: 563, endPoint x: 829, endPoint y: 561, distance: 64.4
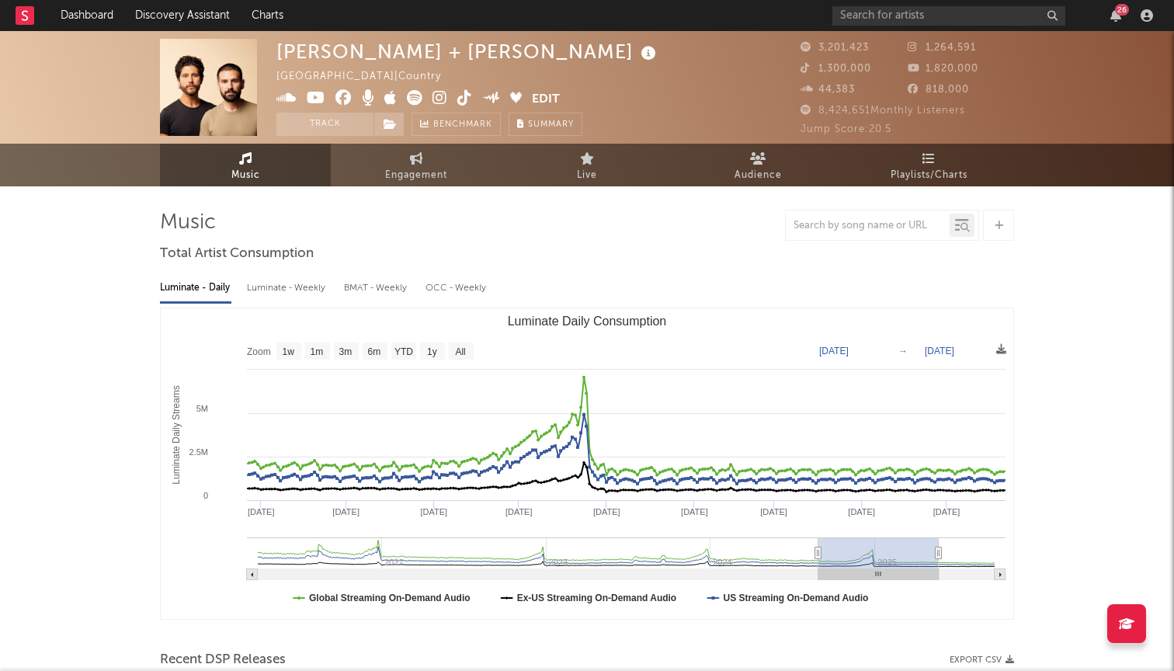
click at [829, 561] on rect "Luminate Daily Consumption" at bounding box center [878, 552] width 120 height 31
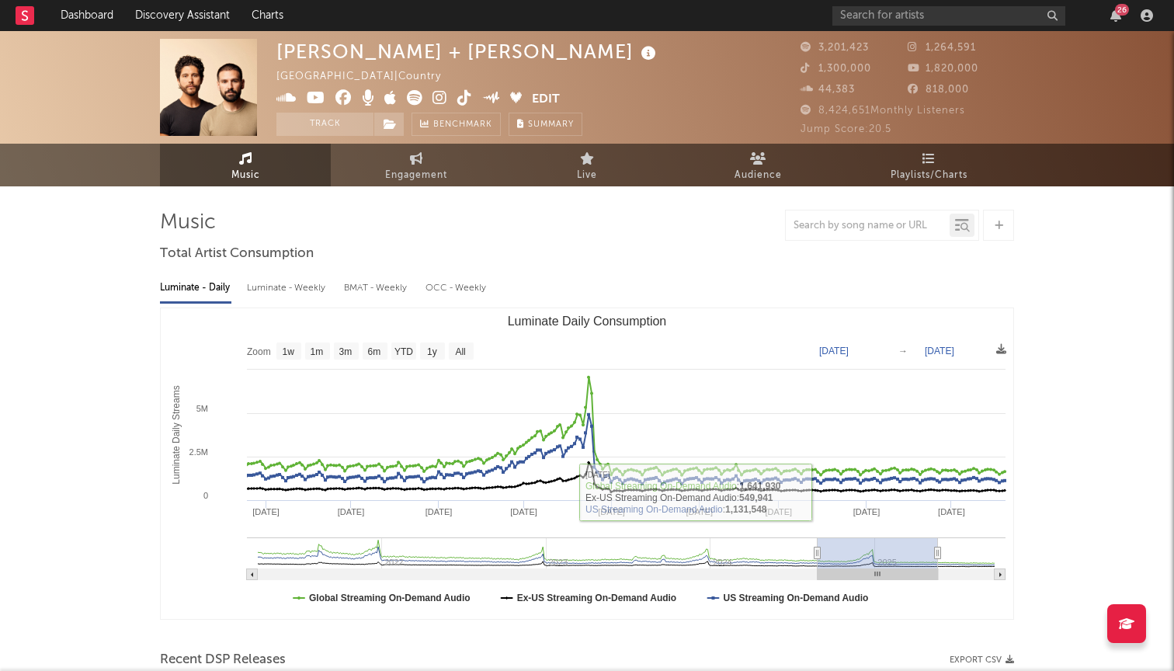
type input "2024-08-27"
type input "2025-05-21"
type input "2024-09-20"
type input "2025-06-14"
type input "2024-10-29"
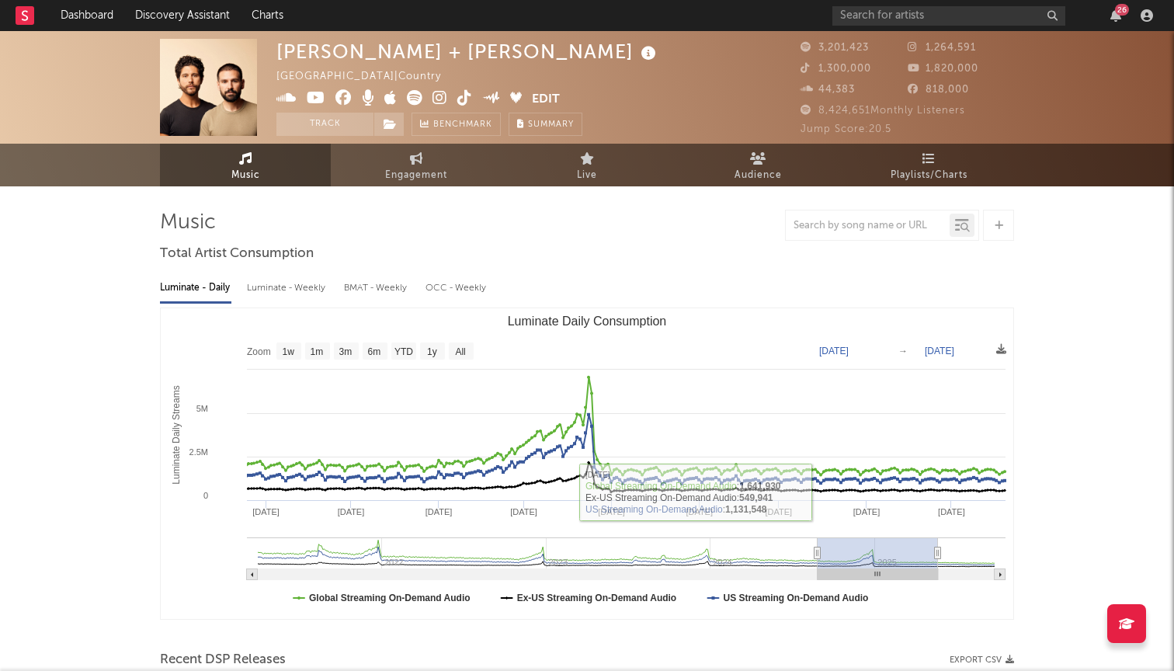
type input "2025-07-24"
type input "2024-12-06"
type input "2025-08-31"
type input "2024-12-29"
type input "[DATE]"
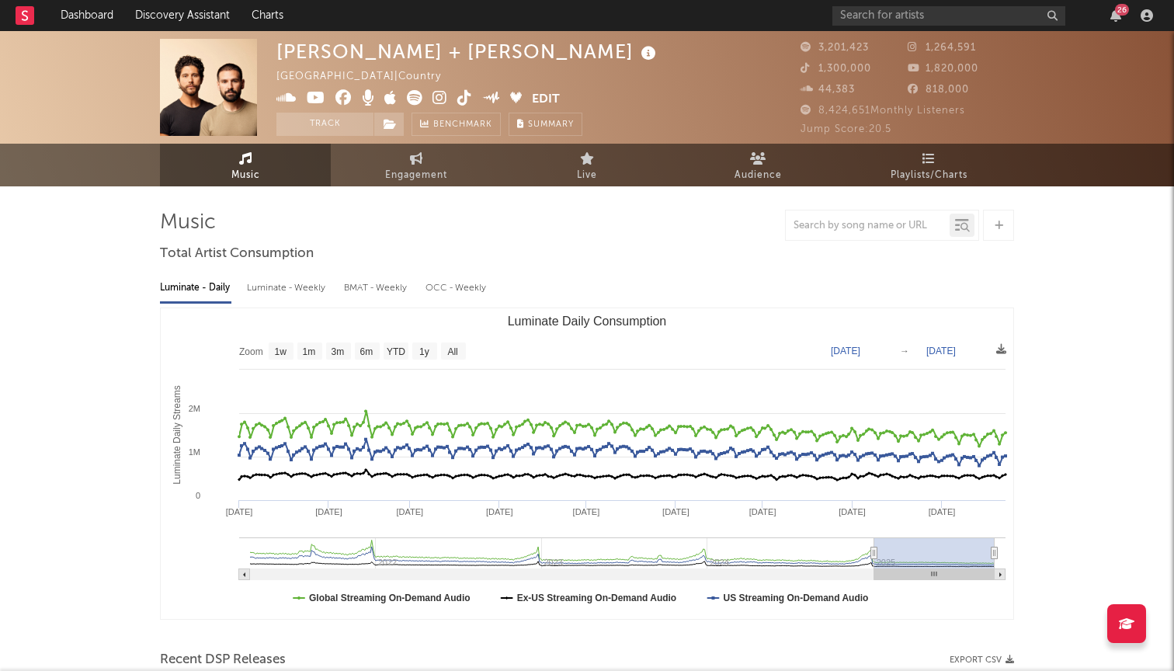
type input "2024-12-30"
type input "2025-09-21"
type input "2024-12-23"
type input "2025-09-14"
type input "2024-12-29"
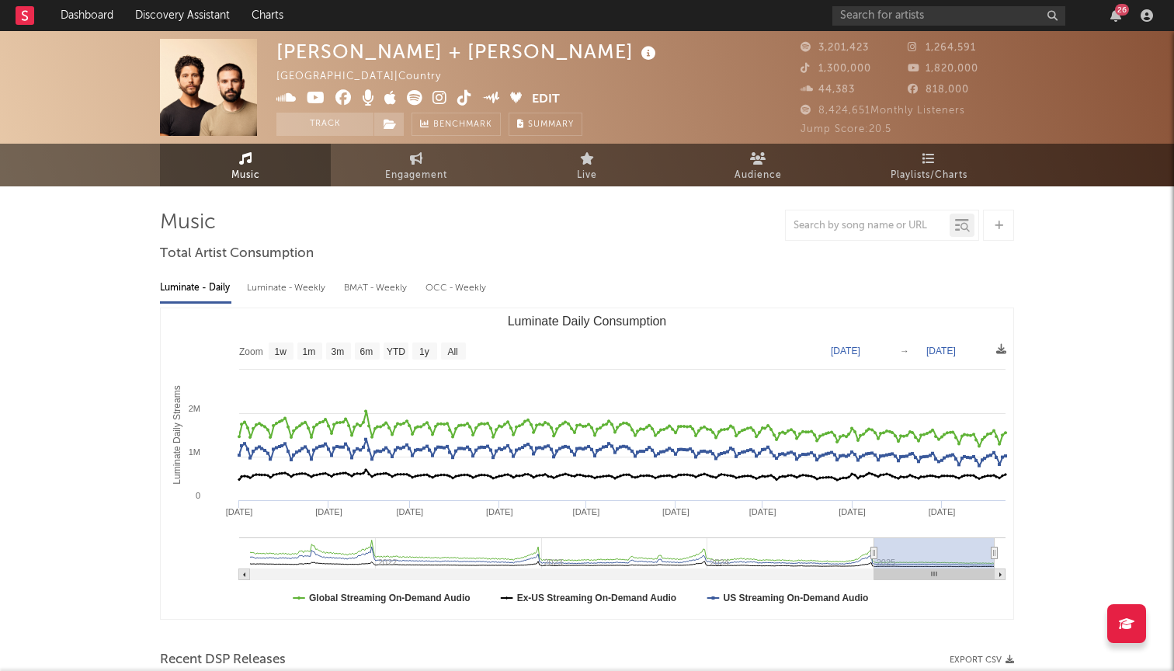
type input "[DATE]"
type input "2024-12-13"
type input "2025-09-04"
type input "2024-12-25"
type input "2025-09-19"
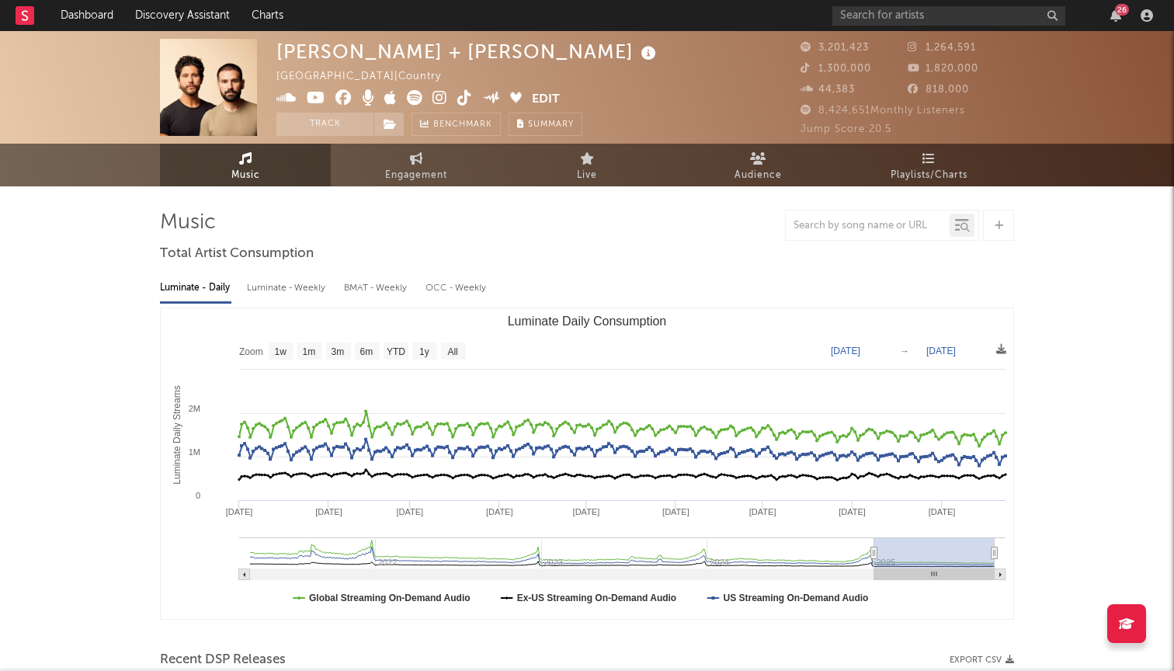
type input "2024-12-22"
type input "2025-09-16"
type input "2024-12-20"
type input "2025-09-14"
type input "2024-12-18"
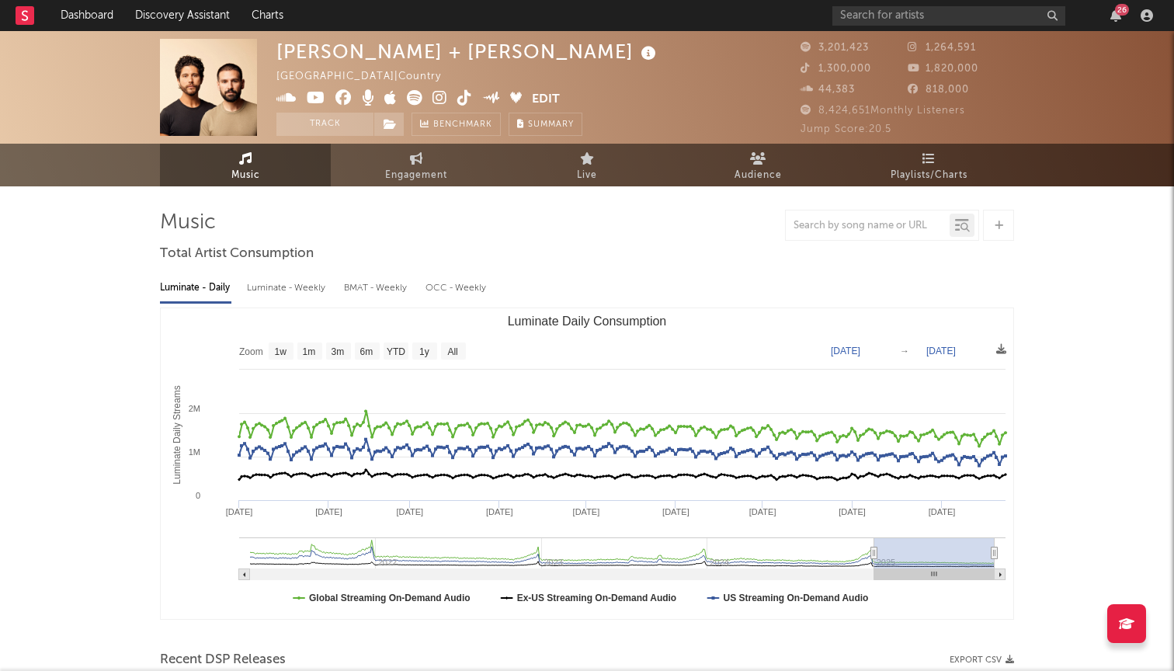
type input "2025-09-12"
type input "2024-12-17"
type input "2025-09-10"
type input "2024-12-15"
type input "2025-09-09"
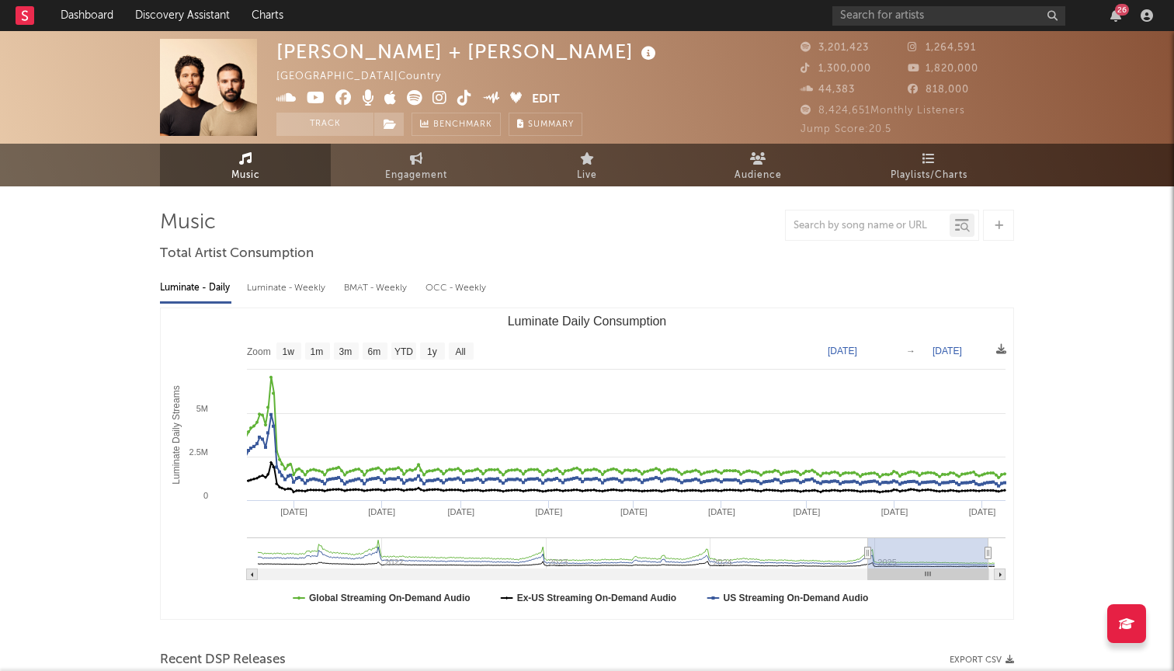
type input "2024-12-13"
type input "2025-09-07"
type input "2024-12-11"
type input "2025-09-05"
type input "2024-12-10"
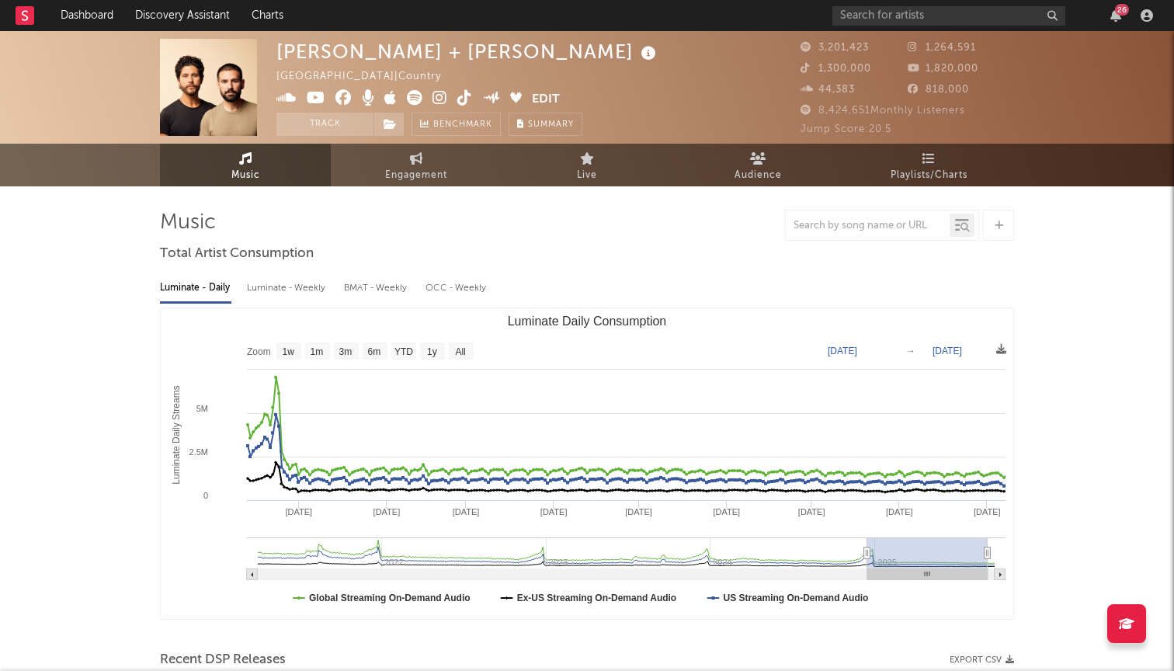
type input "2025-09-04"
type input "2024-12-08"
type input "2025-09-02"
type input "2024-12-06"
type input "2025-08-31"
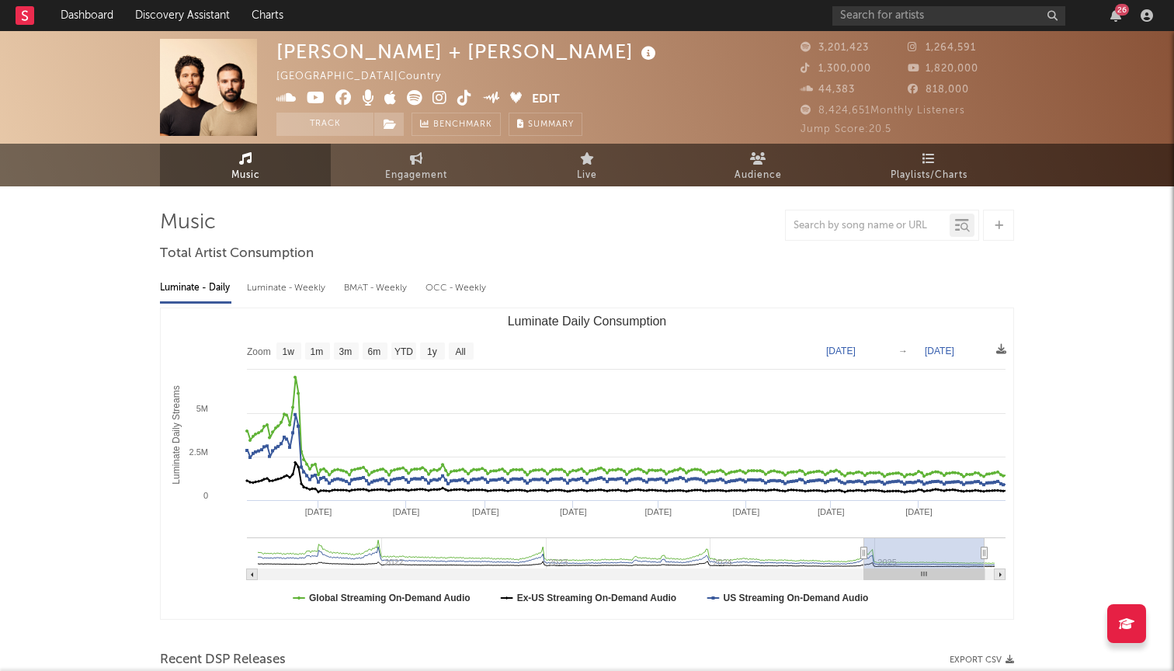
type input "2024-12-05"
type input "2025-08-29"
type input "2024-11-17"
type input "2025-08-12"
type input "2024-11-12"
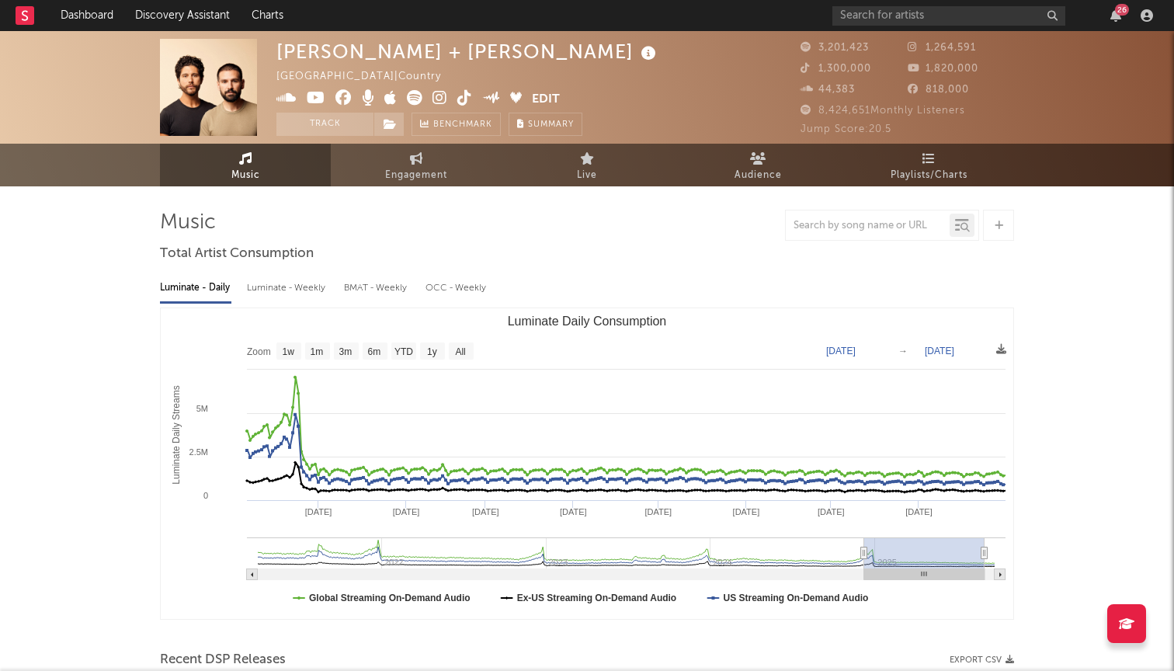
type input "2025-08-07"
type input "2024-10-19"
type input "2025-07-14"
type input "2024-09-13"
type input "2025-06-08"
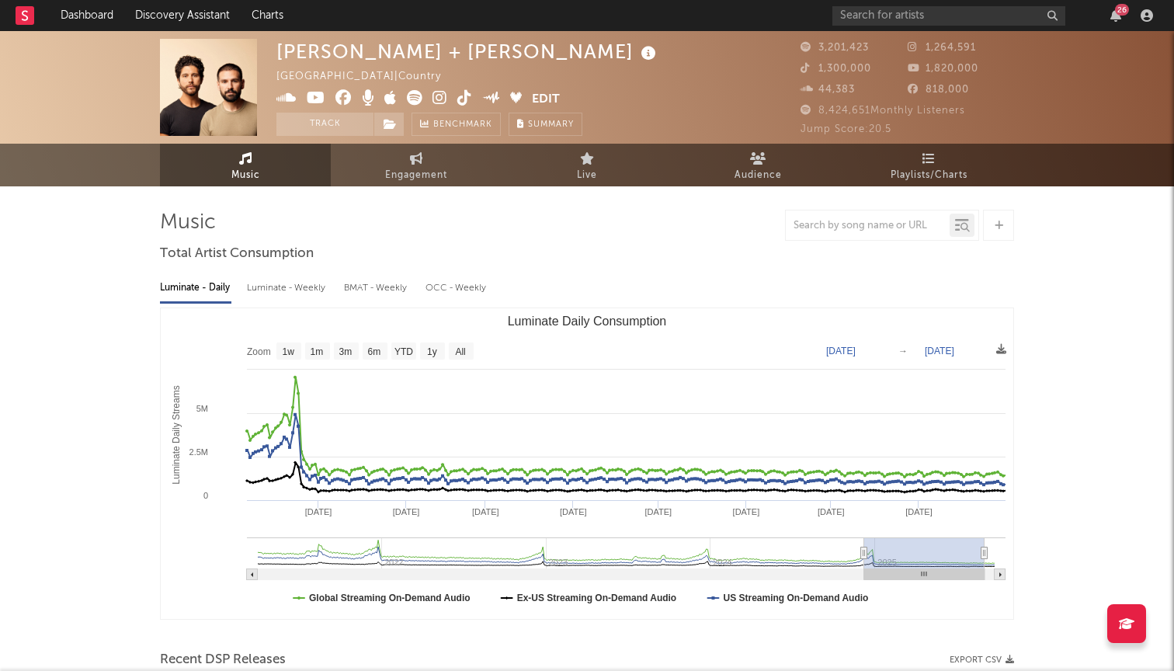
type input "2024-08-13"
type input "2025-05-08"
type input "2024-06-25"
type input "2025-03-20"
type input "2024-05-18"
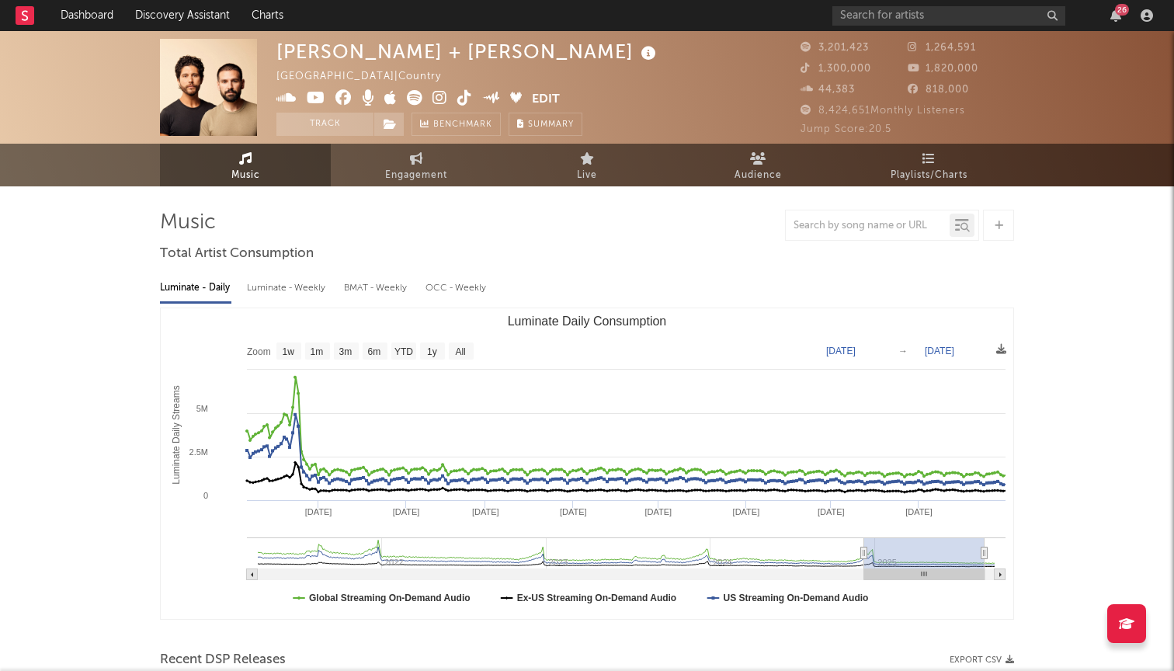
type input "2025-02-10"
type input "2024-03-28"
type input "2024-12-21"
type input "2024-02-20"
type input "2024-11-11"
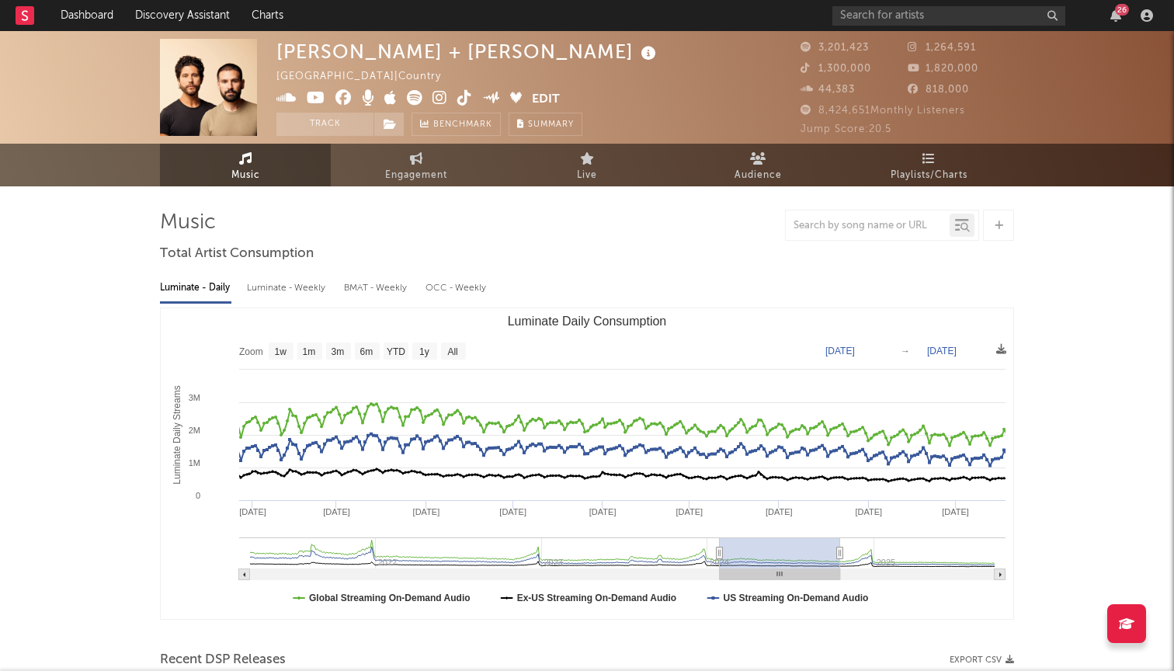
type input "2024-01-27"
type input "2024-10-18"
type input "2024-01-10"
type input "2024-10-01"
type input "2024-01-08"
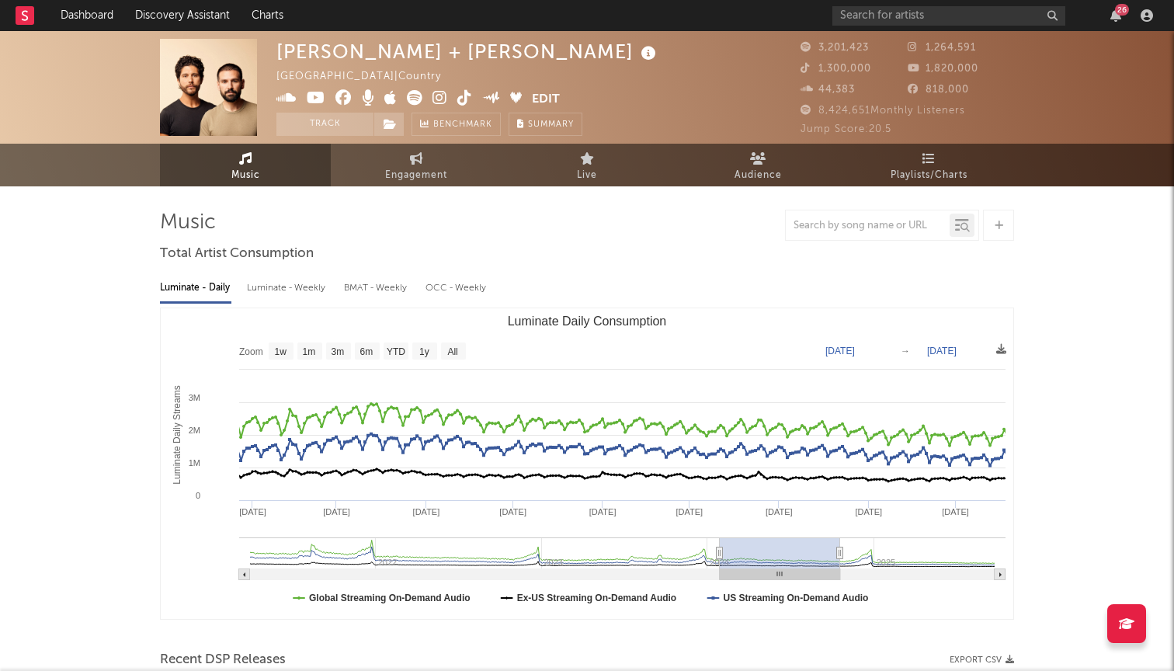
type input "2024-09-29"
type input "2024-01-06"
type input "2024-09-27"
type input "2024-01-05"
type input "2024-09-26"
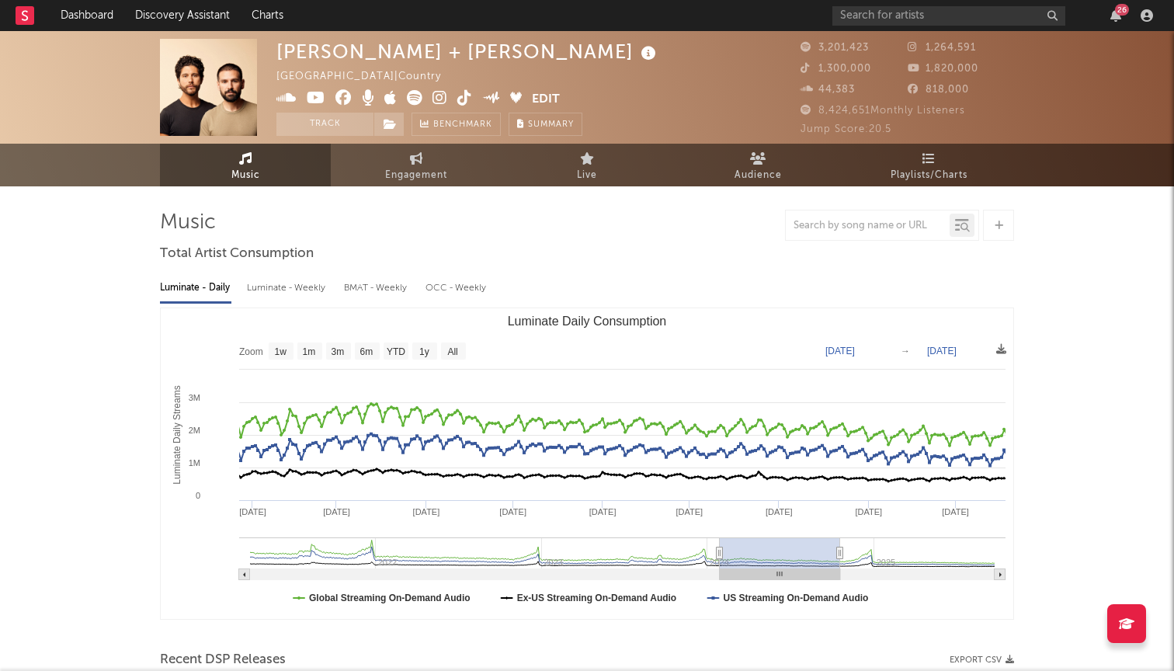
type input "2024-01-01"
type input "2024-09-22"
type input "2023-12-27"
type input "2024-09-17"
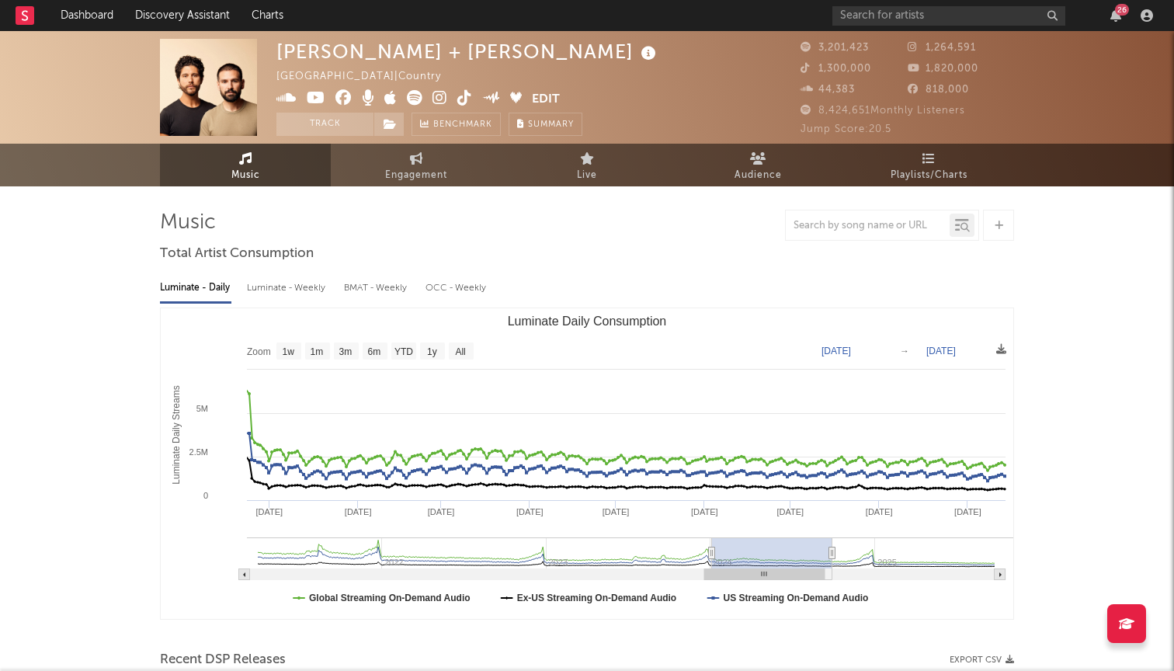
type input "2023-12-24"
type input "2024-09-14"
type input "2023-12-20"
type input "2024-09-13"
type input "2023-12-19"
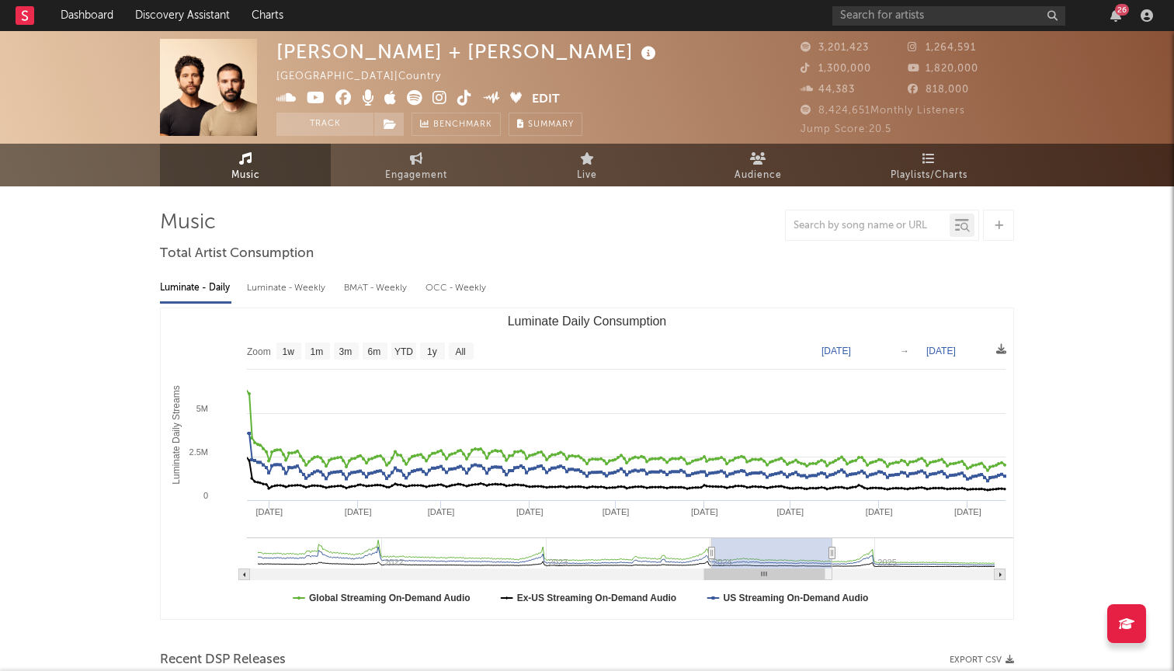
type input "2024-09-11"
type input "2023-12-17"
type input "2024-09-10"
type input "2023-12-15"
type input "2024-09-08"
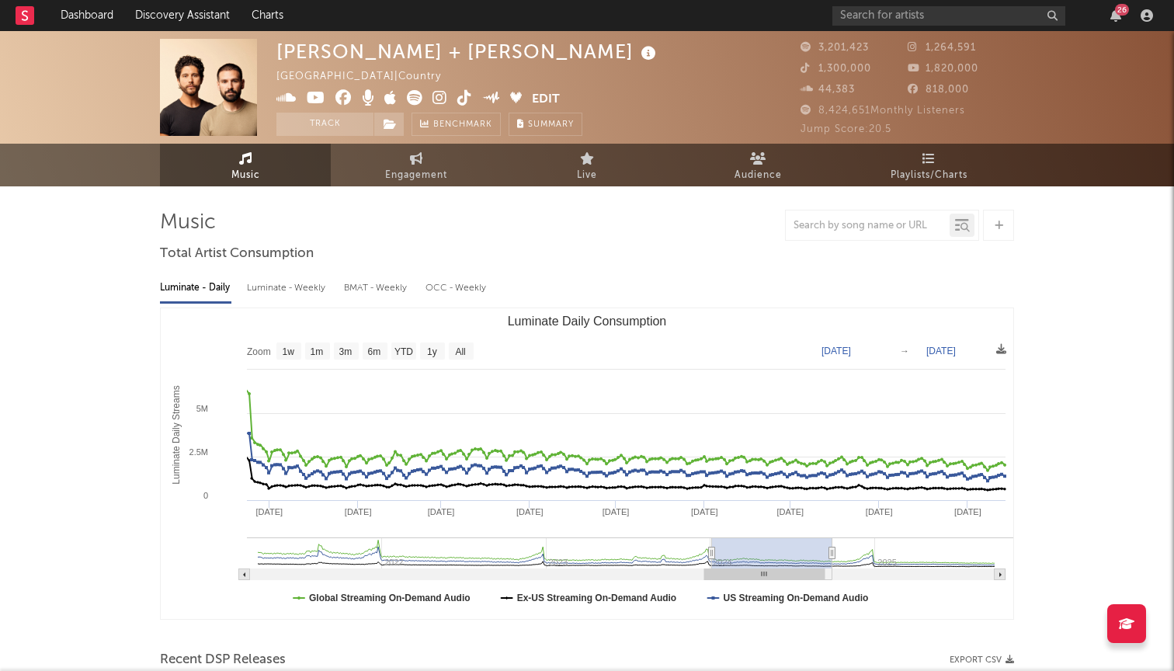
type input "2023-12-13"
type input "2024-09-06"
type input "2023-12-10"
type input "2024-09-03"
type input "2023-12-07"
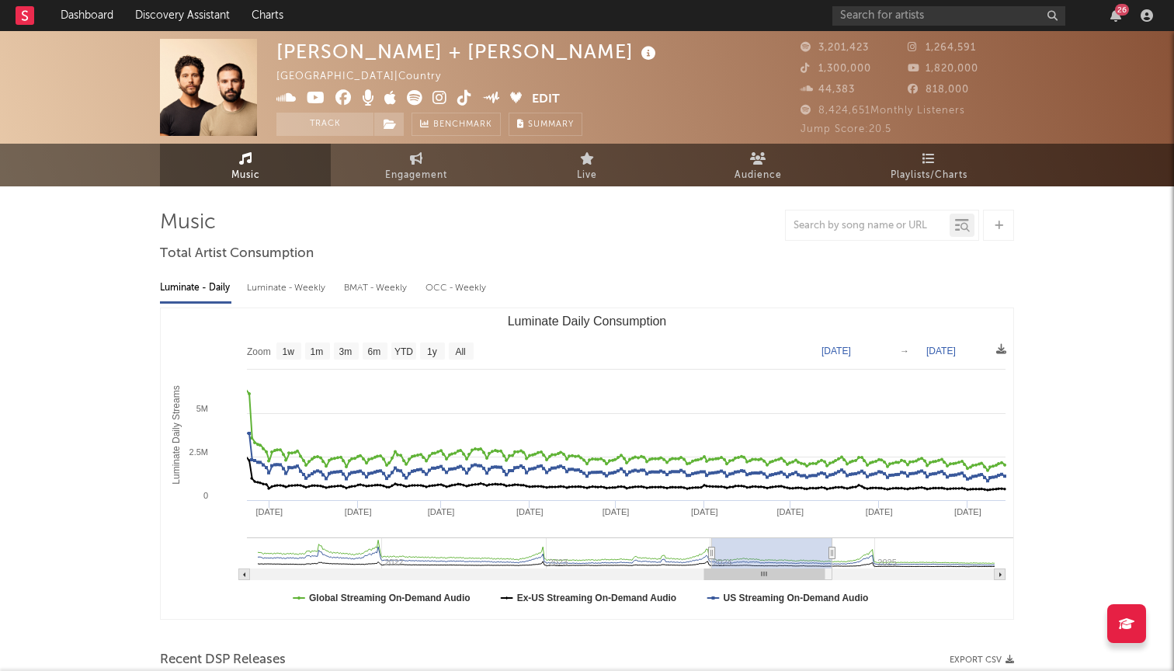
type input "2024-08-30"
type input "2023-12-01"
type input "2024-08-25"
type input "2023-11-28"
type input "2024-08-22"
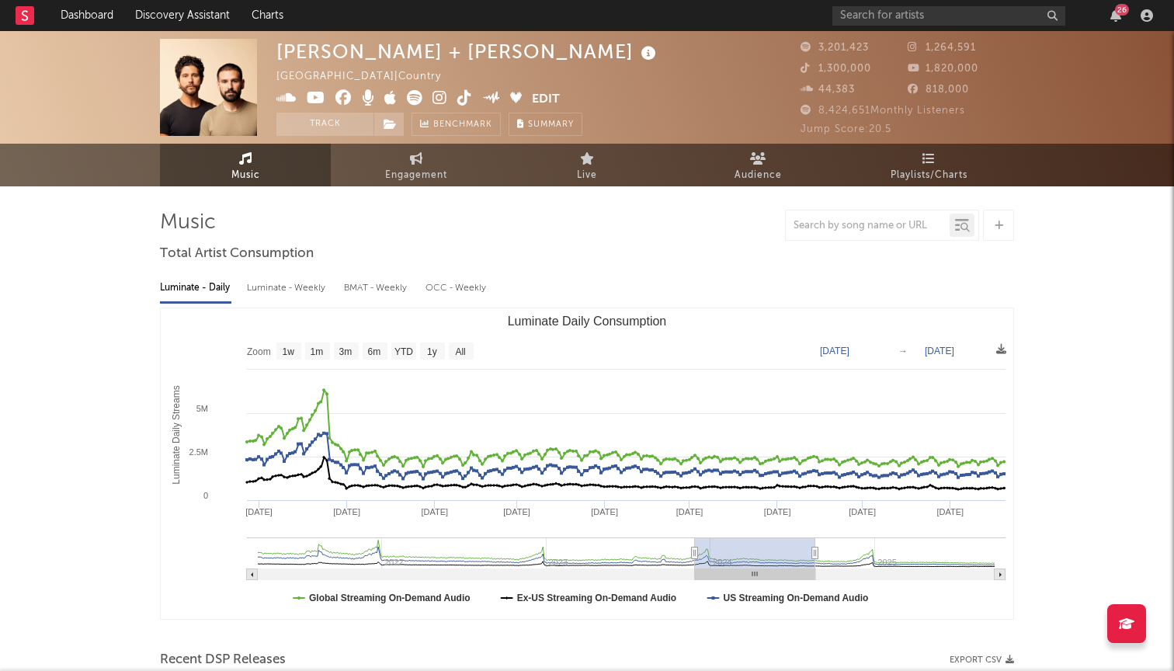
type input "2023-11-26"
type input "2024-08-20"
type input "2023-11-25"
type input "2024-08-18"
type input "2023-11-21"
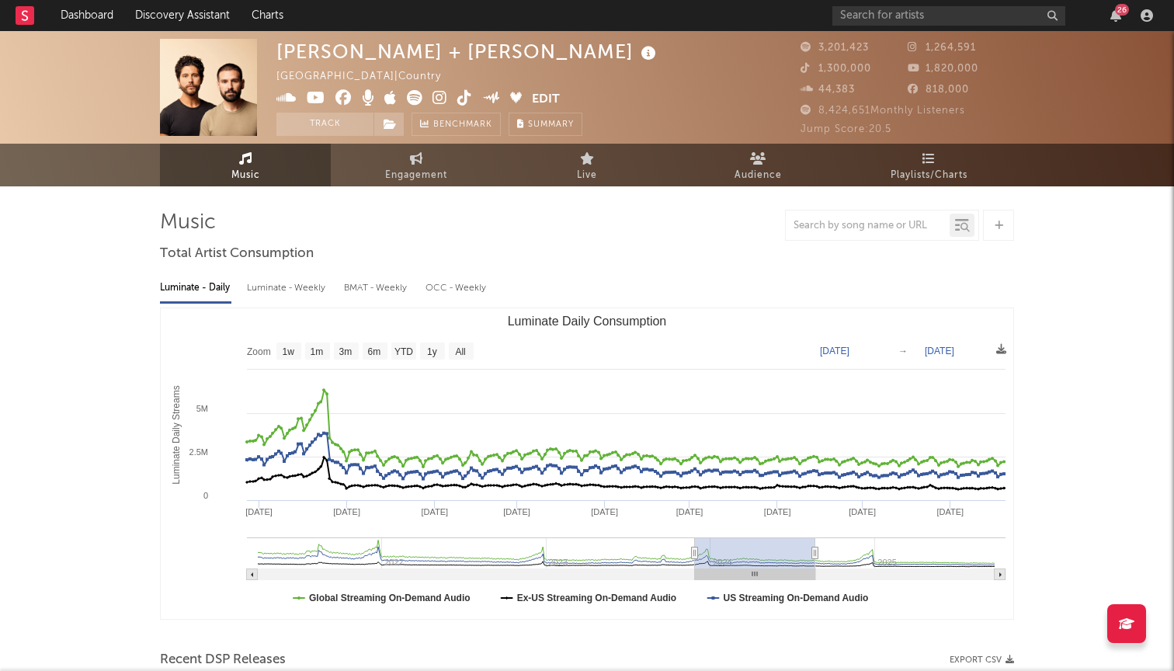
type input "2024-08-15"
type input "2023-11-19"
type input "2024-08-13"
type input "2023-11-18"
type input "2024-08-11"
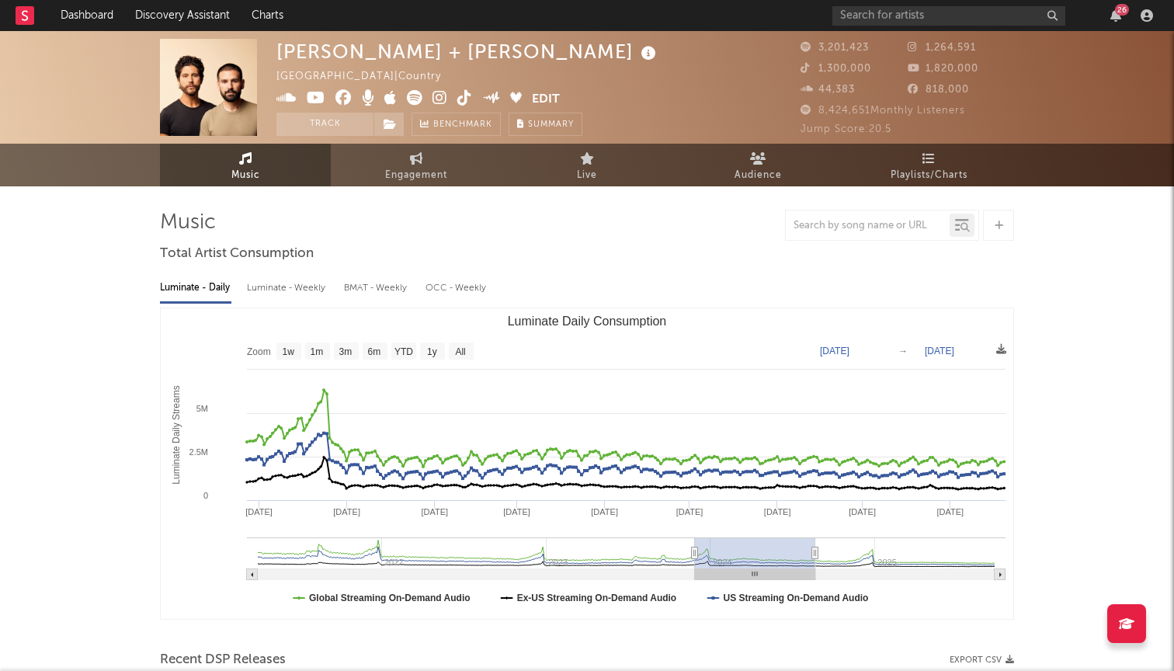
type input "2023-11-16"
type input "2024-08-10"
type input "2023-11-14"
type input "2024-08-08"
type input "2023-11-09"
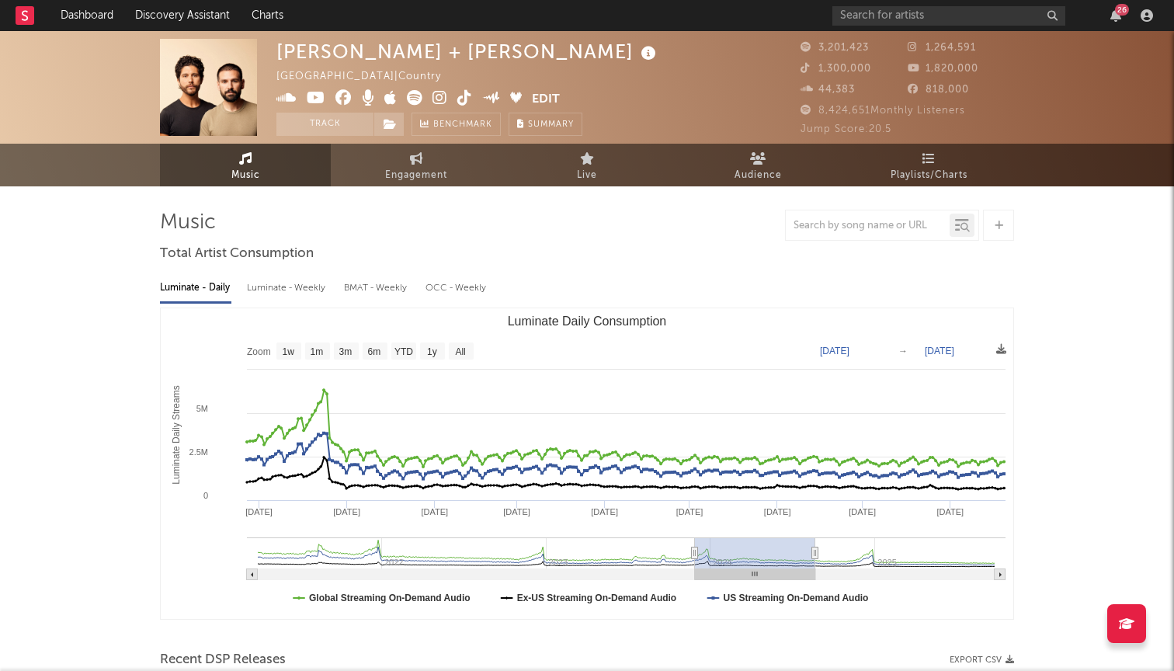
type input "2024-08-03"
type input "2023-11-02"
type input "2024-07-27"
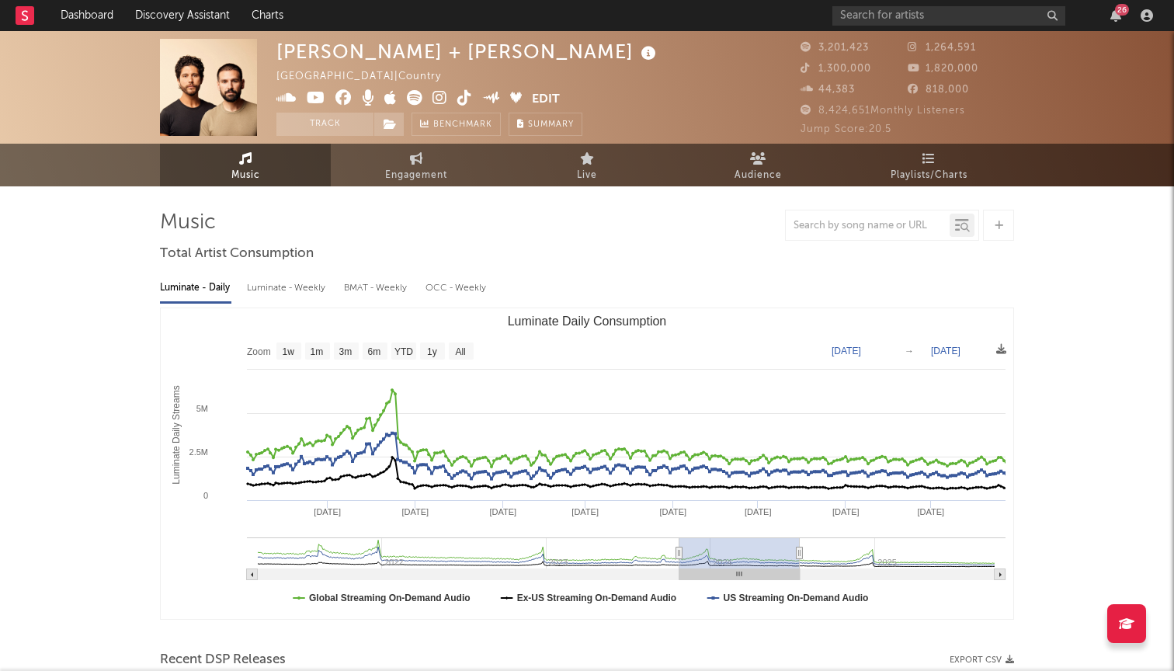
type input "2023-10-23"
type input "2024-07-17"
type input "2023-09-13"
type input "2024-06-07"
type input "2023-09-08"
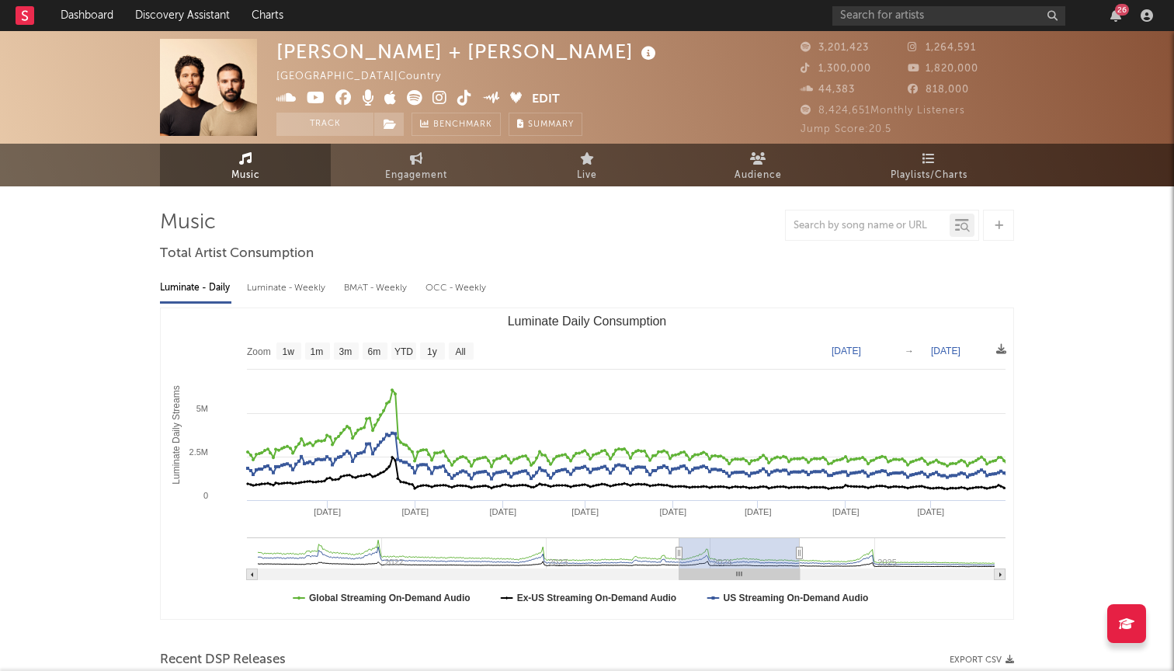
type input "2024-06-02"
type input "2023-09-04"
type input "2024-05-29"
type input "2023-08-30"
type input "2024-05-24"
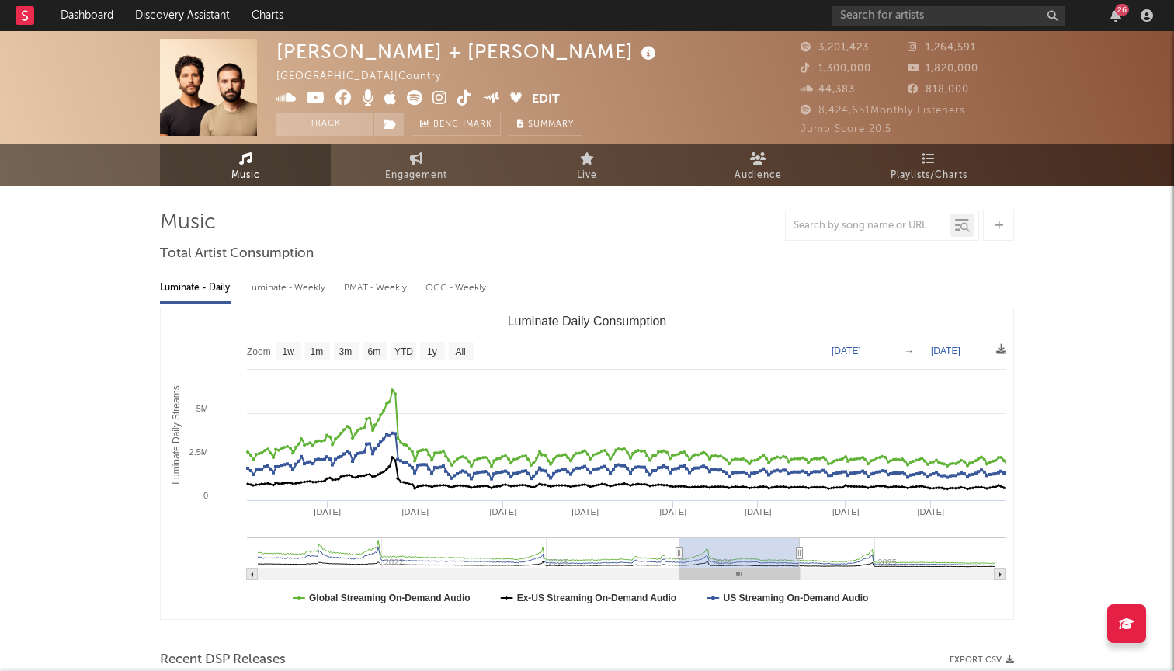
type input "2023-08-29"
type input "2024-05-22"
type input "2023-08-27"
type input "2024-05-21"
type input "2023-08-23"
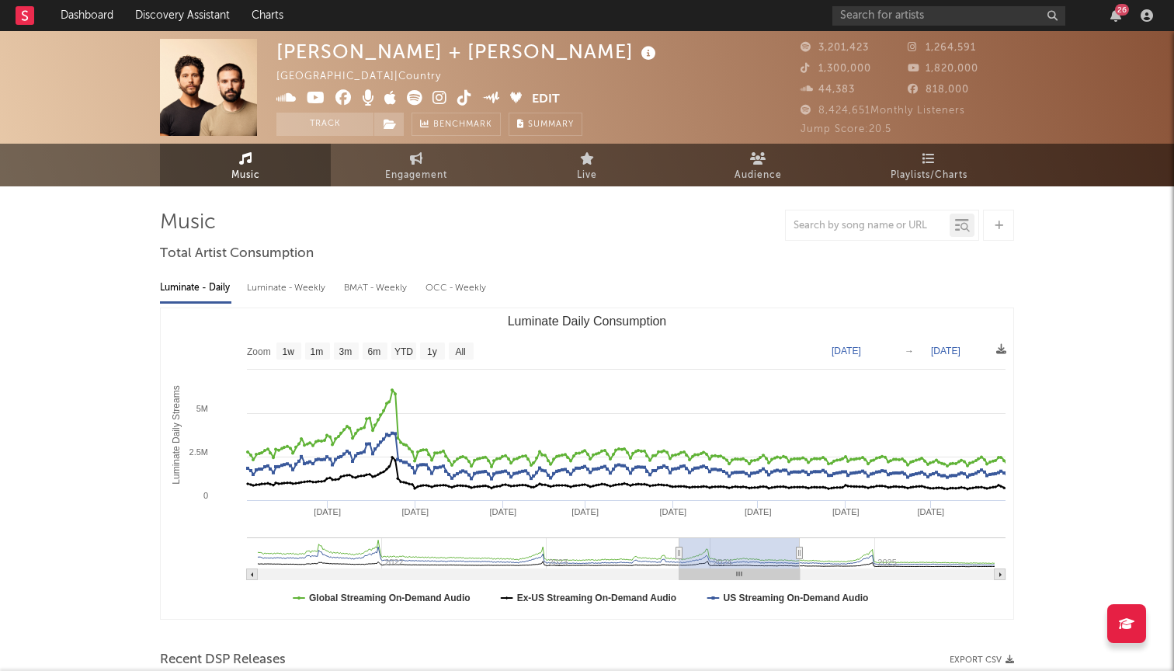
type input "2024-05-17"
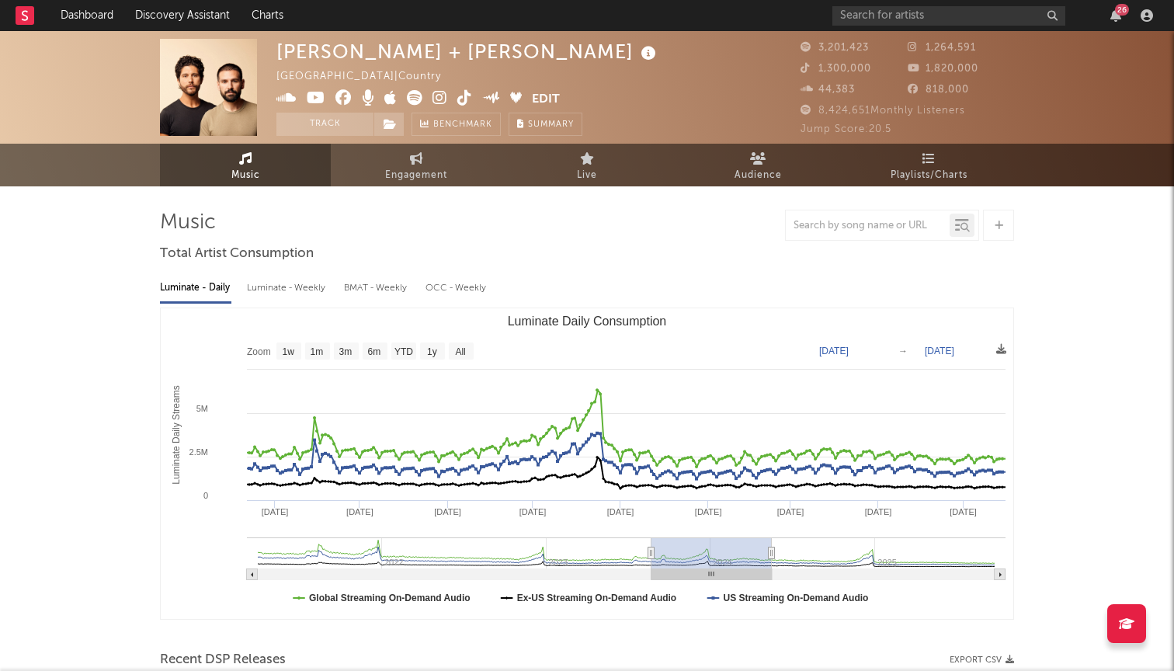
type input "2023-08-22"
type input "2024-05-15"
type input "2023-08-15"
type input "2024-05-09"
type input "2023-08-13"
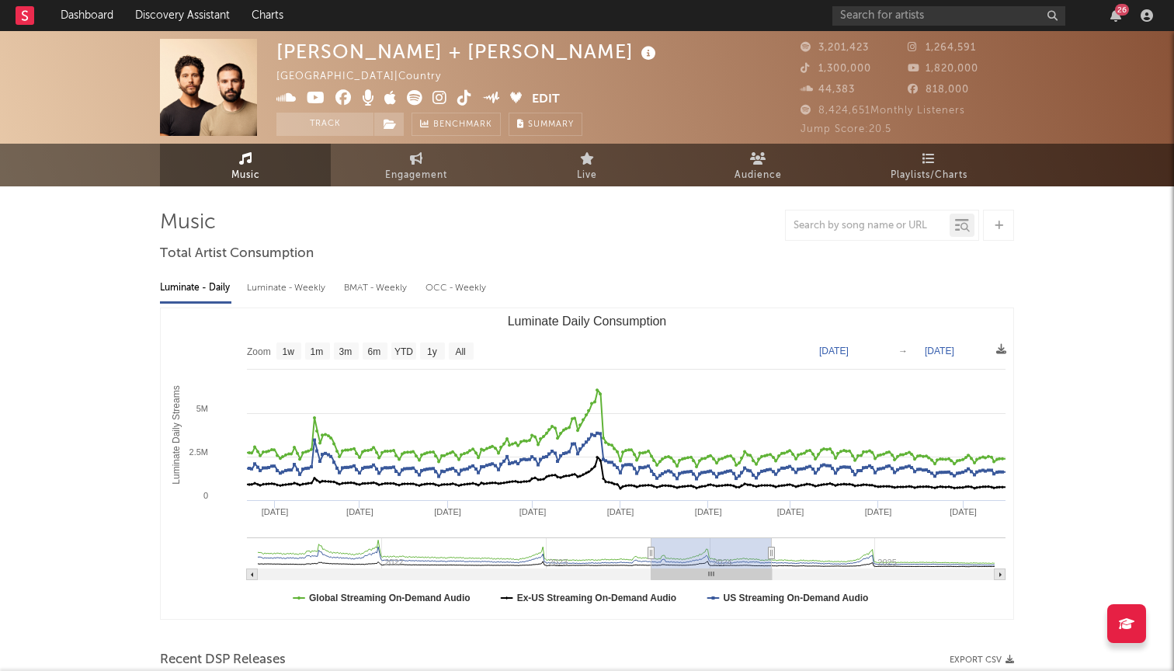
type input "2024-05-07"
type input "2023-08-11"
type input "2024-05-05"
type input "2023-08-10"
type input "2024-05-03"
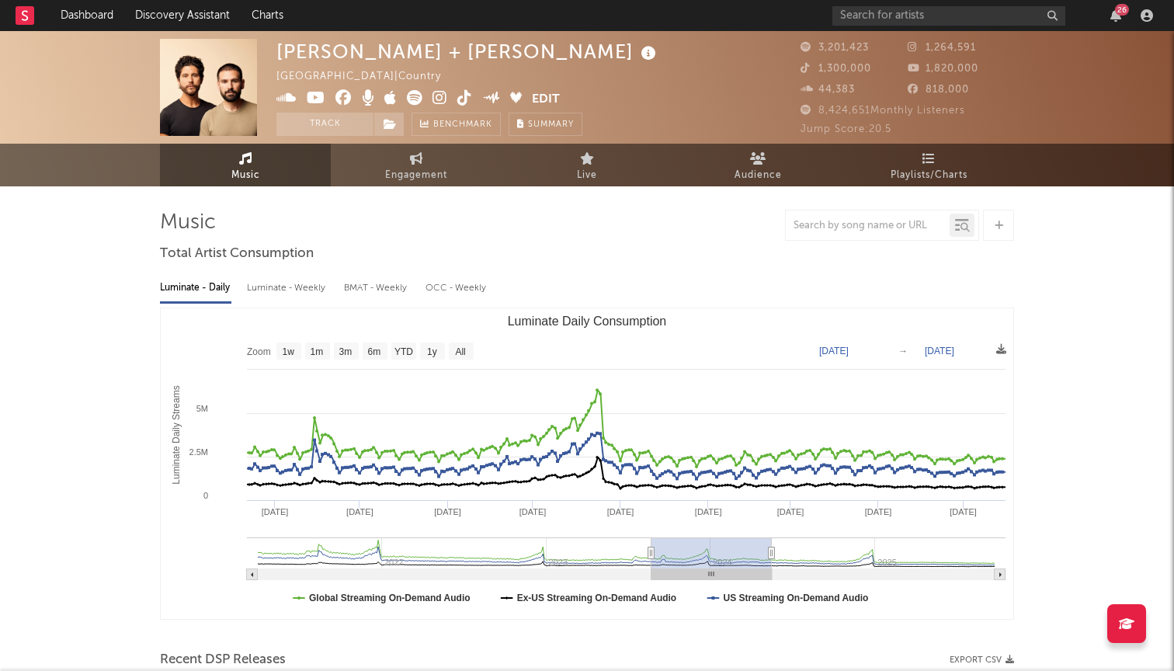
type input "2023-08-08"
type input "2024-05-02"
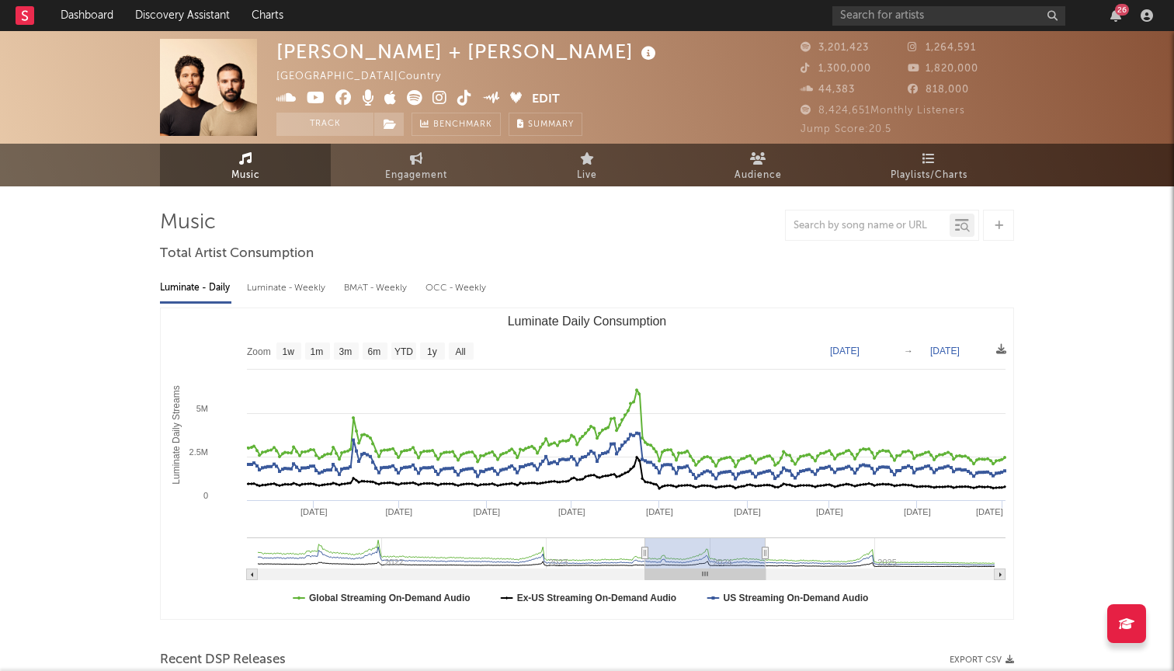
type input "2023-08-06"
type input "2024-04-30"
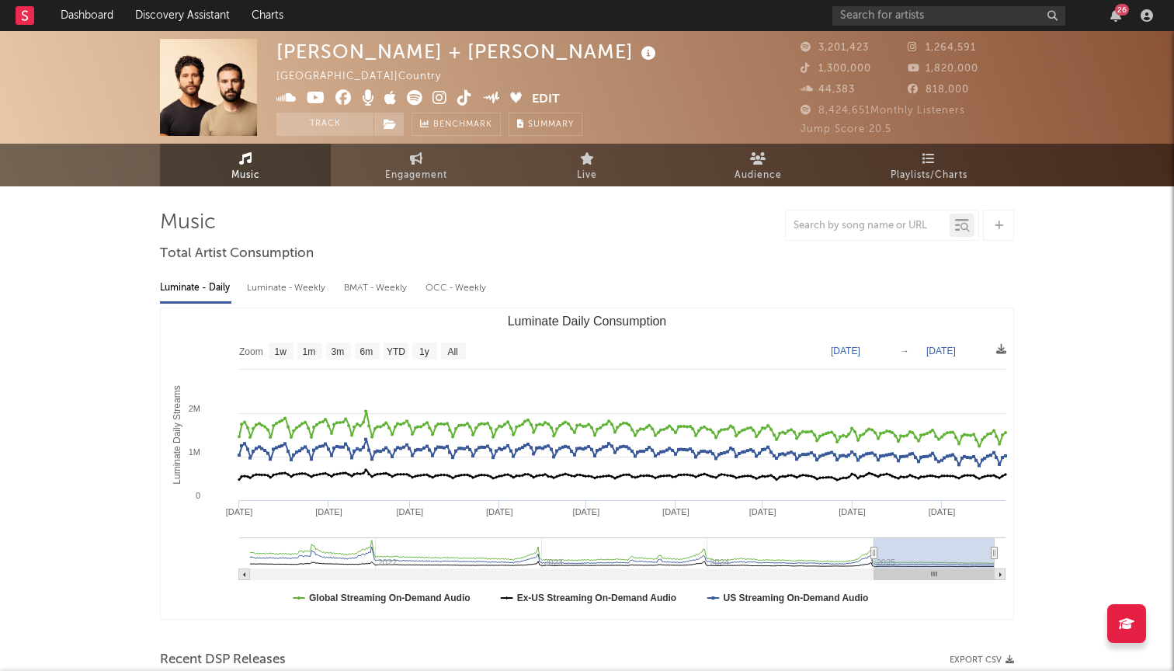
drag, startPoint x: 884, startPoint y: 566, endPoint x: 1001, endPoint y: 562, distance: 117.3
click at [1002, 562] on icon "Created with Highcharts 10.3.3 Luminate Daily Streams Luminate Daily Consumptio…" at bounding box center [587, 463] width 852 height 310
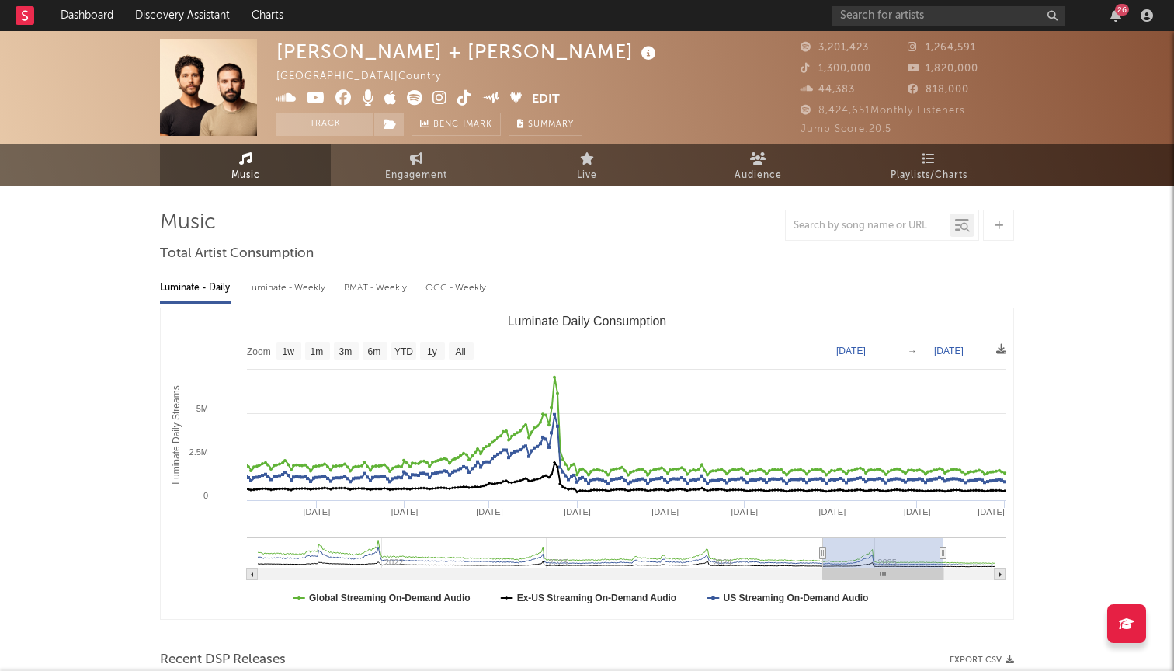
drag, startPoint x: 939, startPoint y: 543, endPoint x: 880, endPoint y: 541, distance: 59.0
click at [880, 541] on rect "Luminate Daily Consumption" at bounding box center [883, 552] width 120 height 31
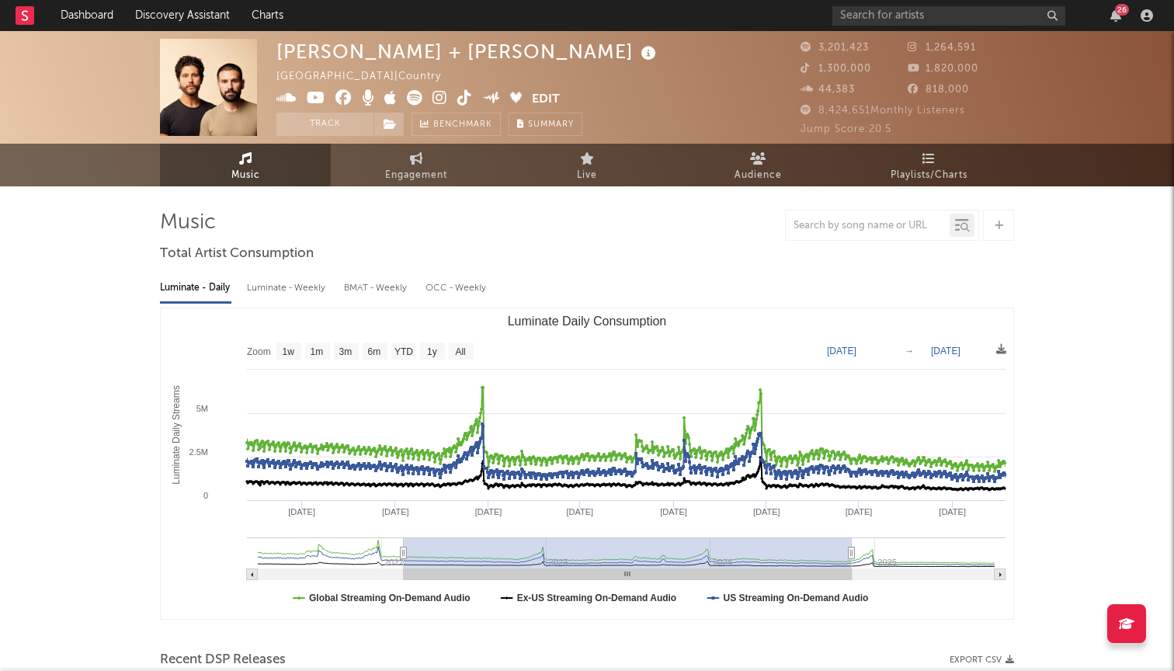
select select "YTD"
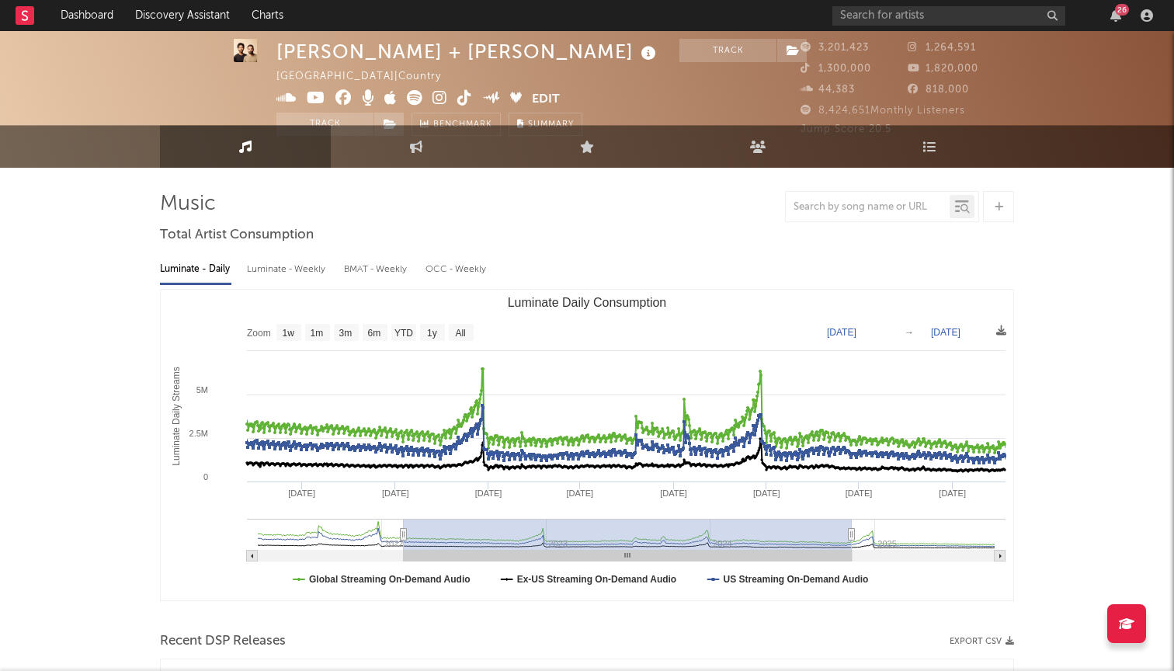
scroll to position [27, 0]
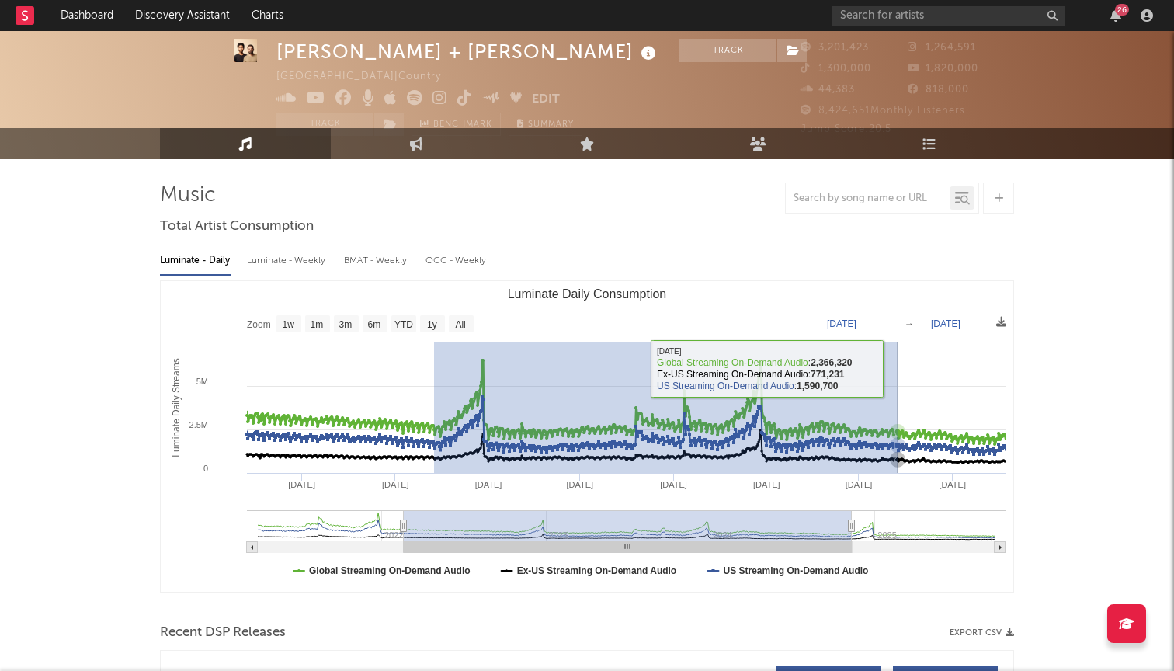
drag, startPoint x: 434, startPoint y: 345, endPoint x: 897, endPoint y: 369, distance: 464.0
type input "2022-10-21"
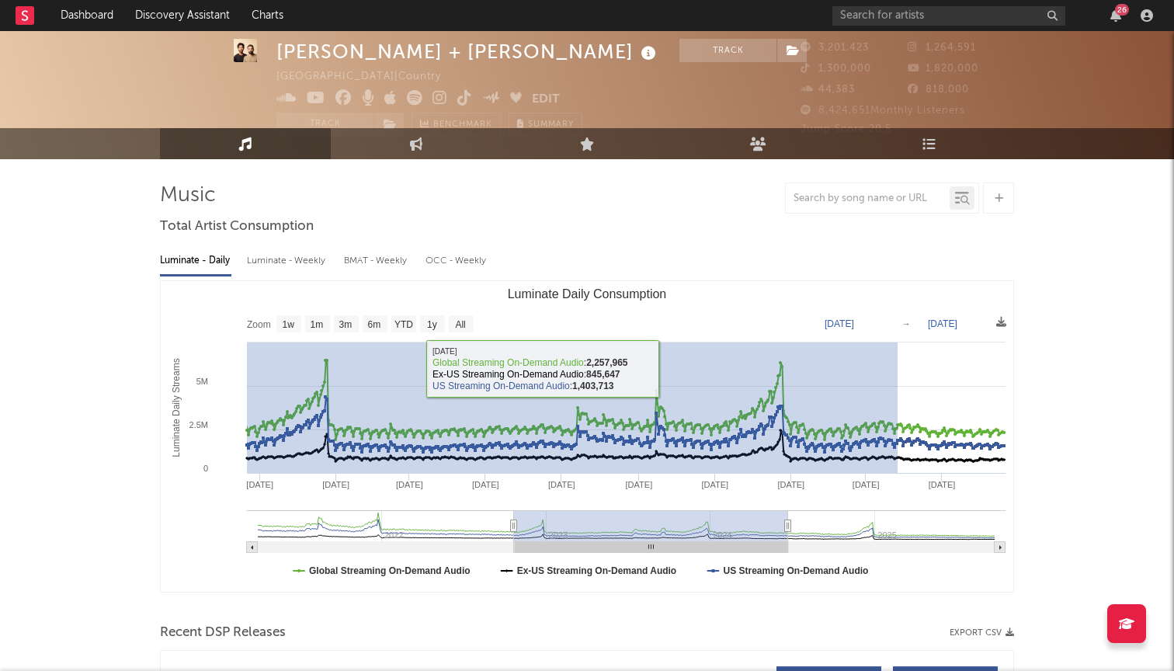
drag, startPoint x: 897, startPoint y: 369, endPoint x: 1, endPoint y: 388, distance: 896.7
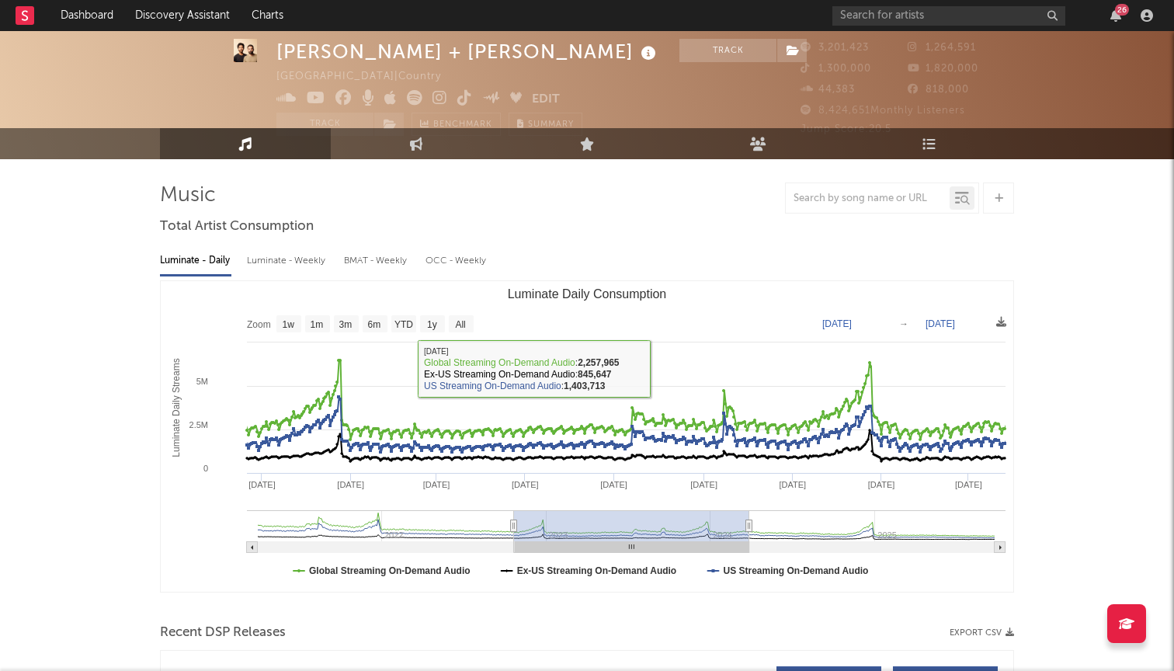
type input "2024-03-26"
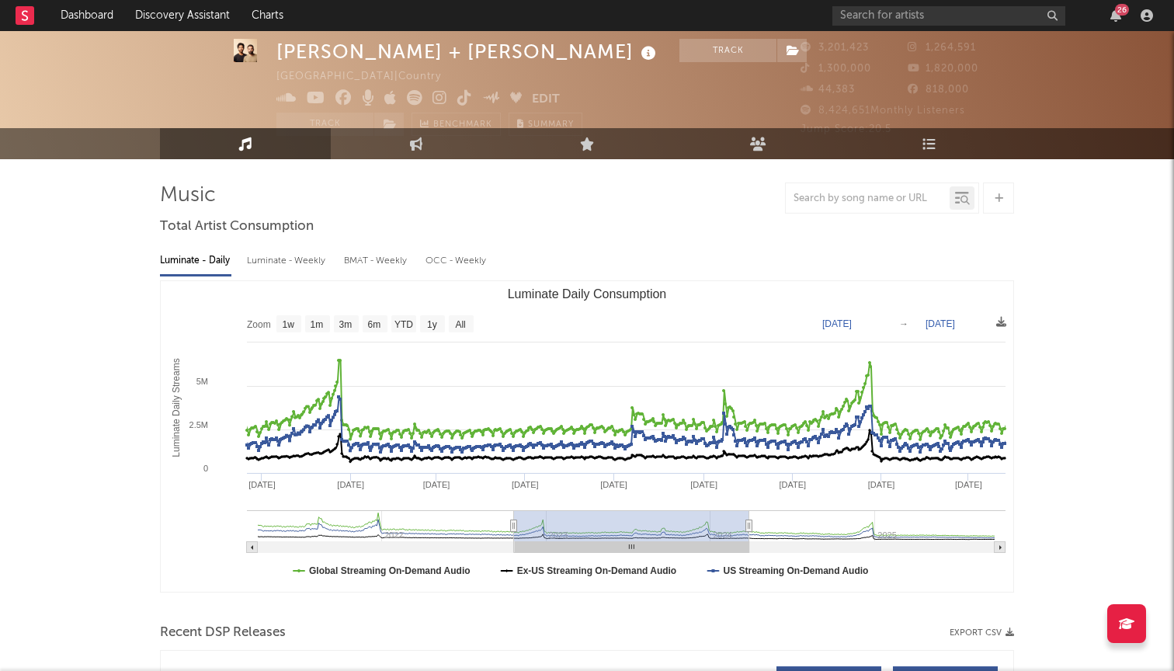
type input "2022-09-27"
type input "2024-03-02"
type input "2022-09-20"
type input "2024-02-24"
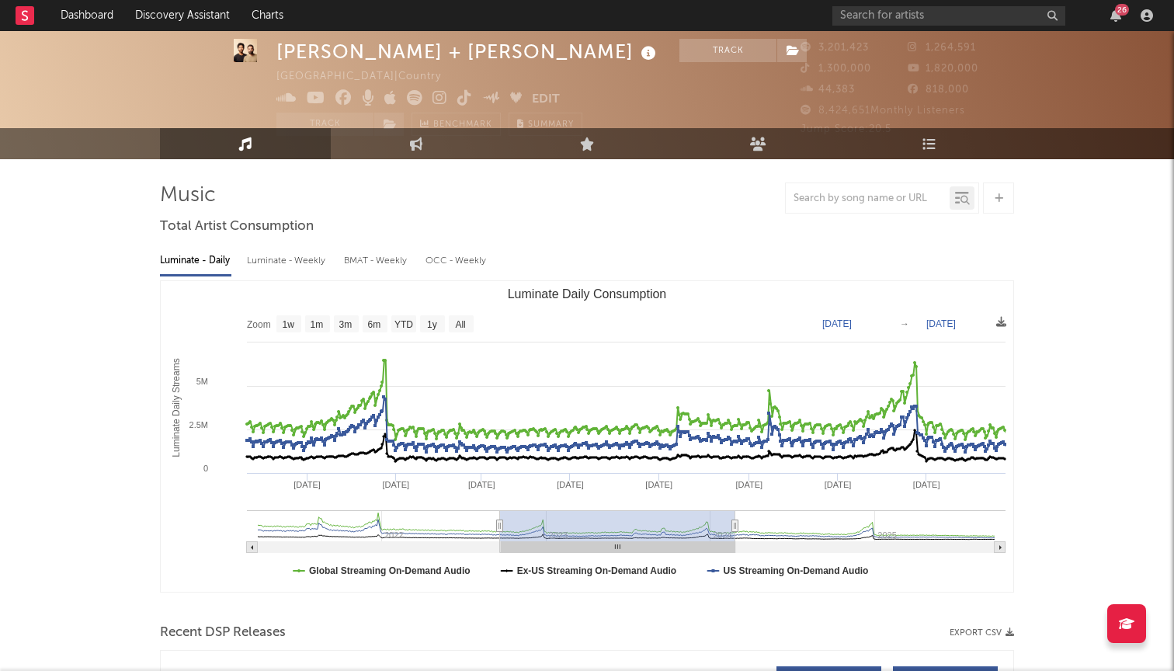
drag, startPoint x: 553, startPoint y: 535, endPoint x: 539, endPoint y: 535, distance: 14.0
click at [539, 535] on rect "Luminate Daily Consumption" at bounding box center [617, 525] width 235 height 31
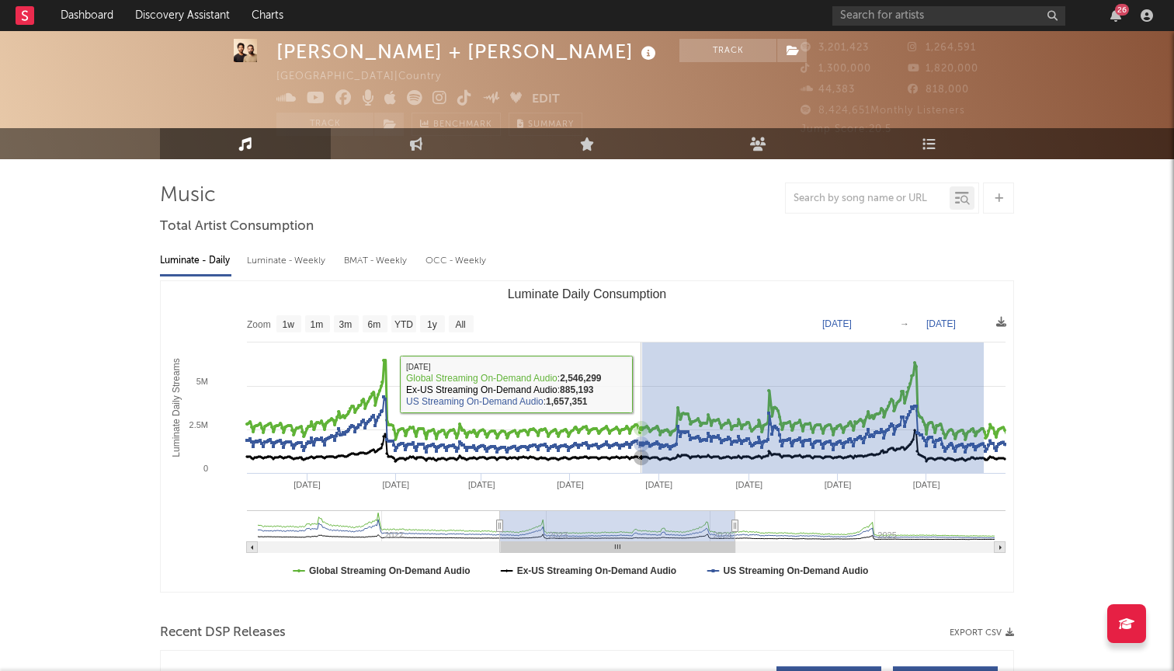
drag, startPoint x: 983, startPoint y: 363, endPoint x: 638, endPoint y: 384, distance: 346.0
type input "2023-06-16"
type input "2024-02-09"
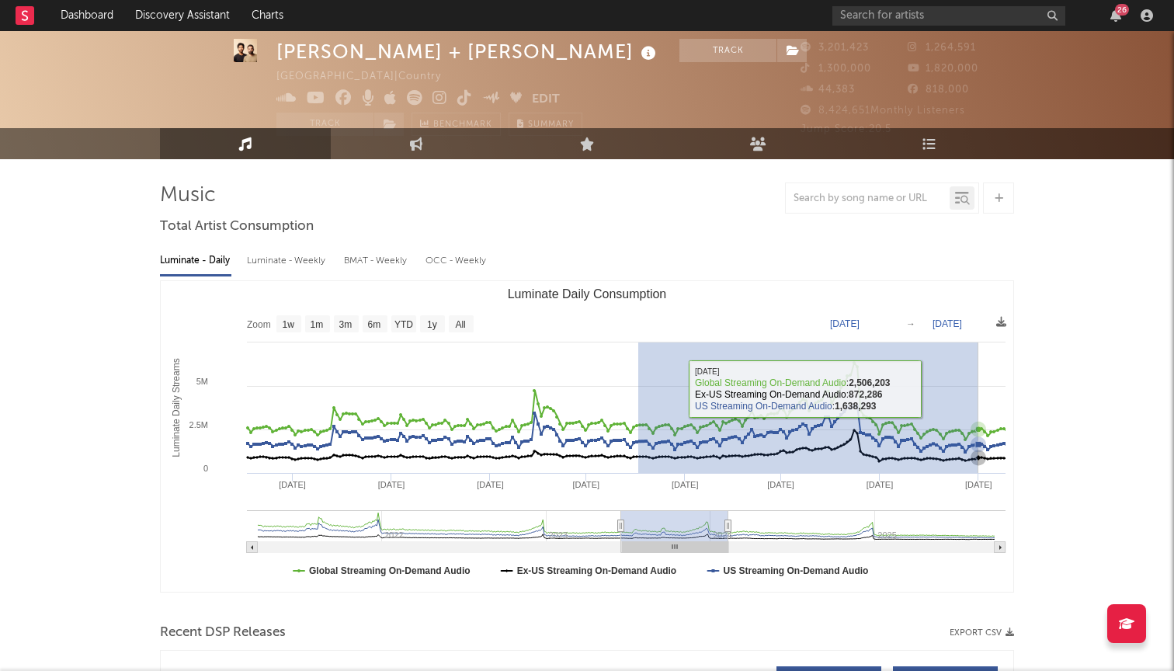
drag, startPoint x: 638, startPoint y: 384, endPoint x: 994, endPoint y: 393, distance: 356.4
type input "2023-10-17"
type input "2024-02-06"
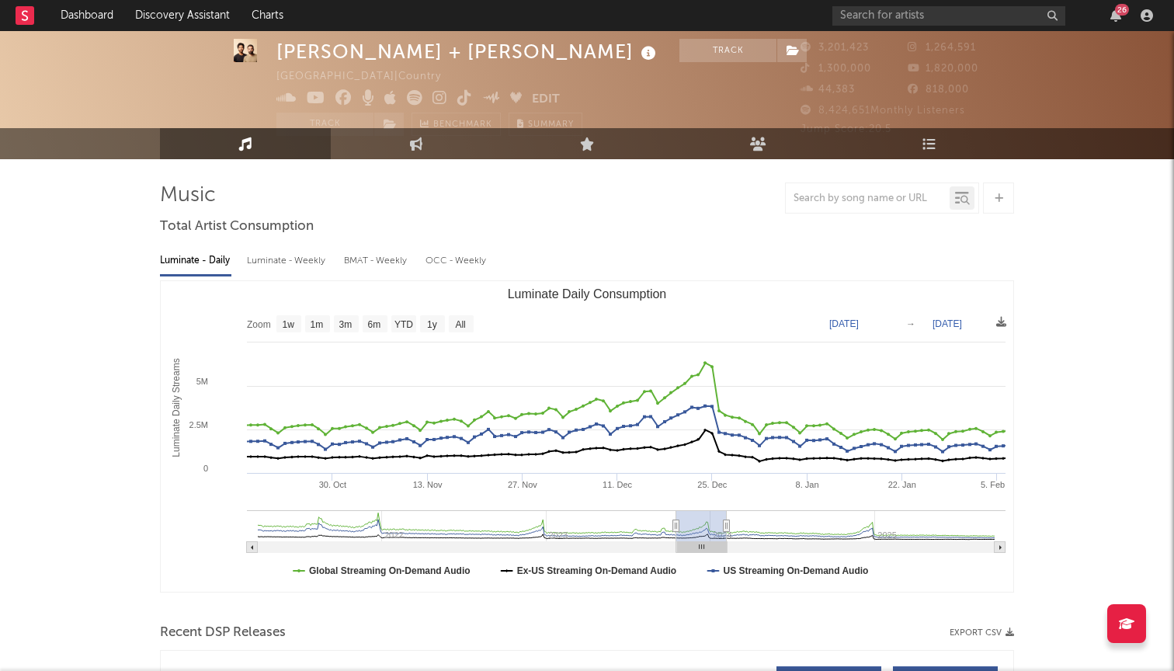
click at [210, 141] on link "Music" at bounding box center [245, 143] width 171 height 31
type input "2023-09-30"
type input "2024-01-20"
type input "2023-07-07"
type input "2023-10-27"
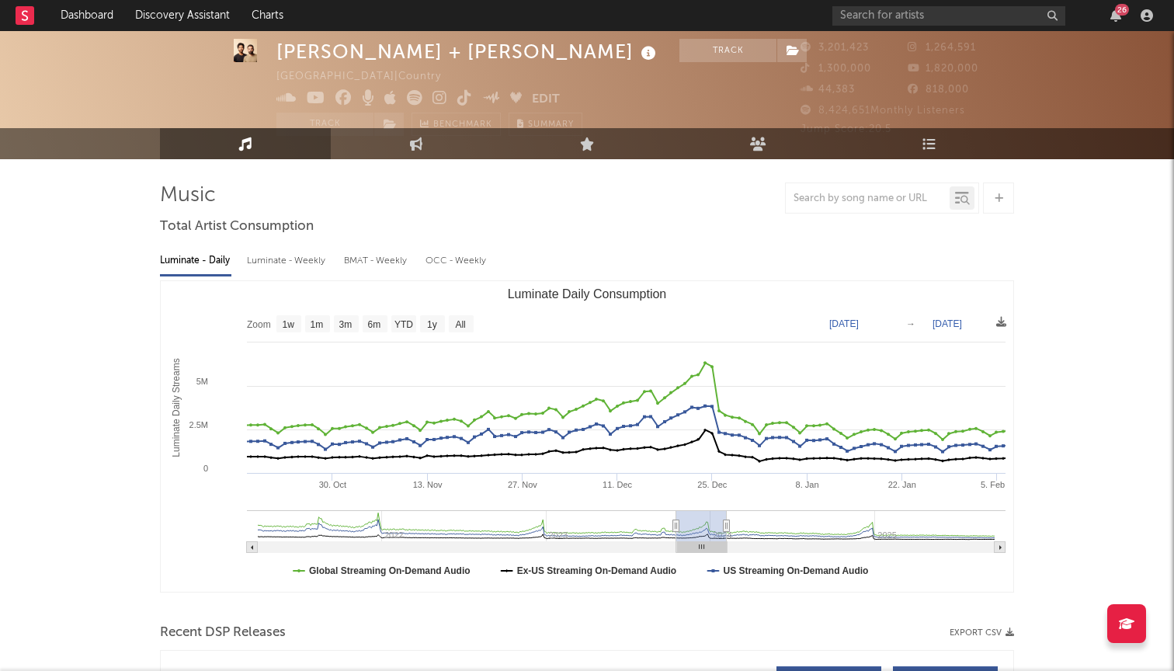
type input "2023-04-02"
type input "2023-07-22"
type input "2023-01-22"
type input "2023-05-13"
type input "2022-12-24"
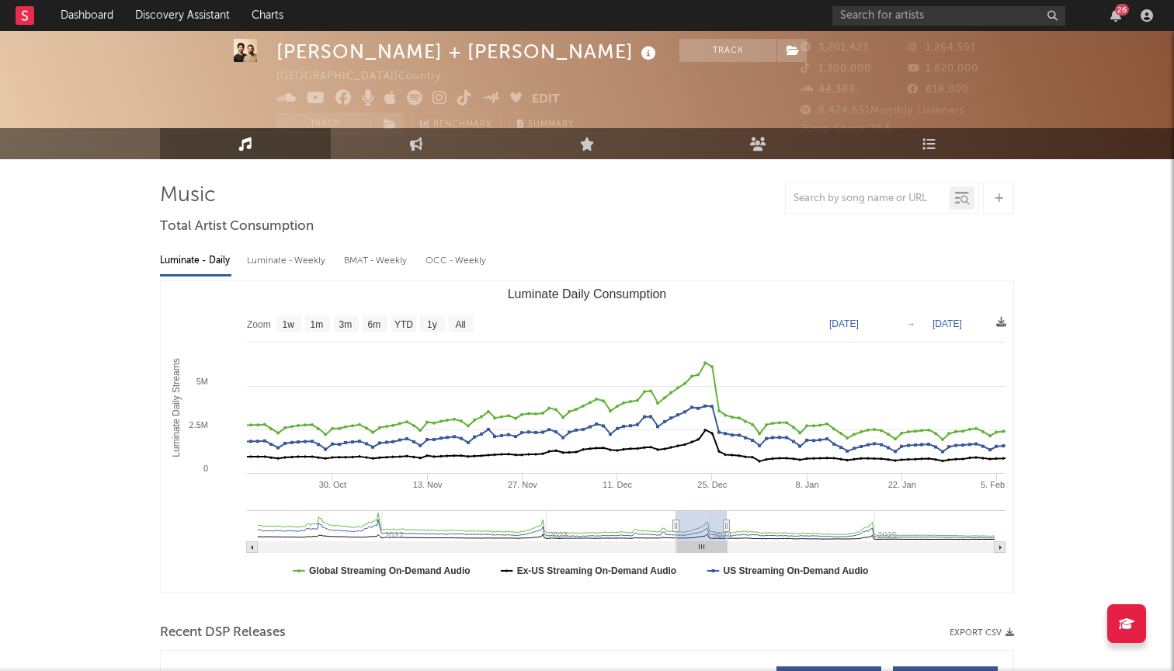
type input "2023-04-14"
type input "2022-12-07"
type input "2023-03-29"
type input "2022-11-30"
type input "2023-03-22"
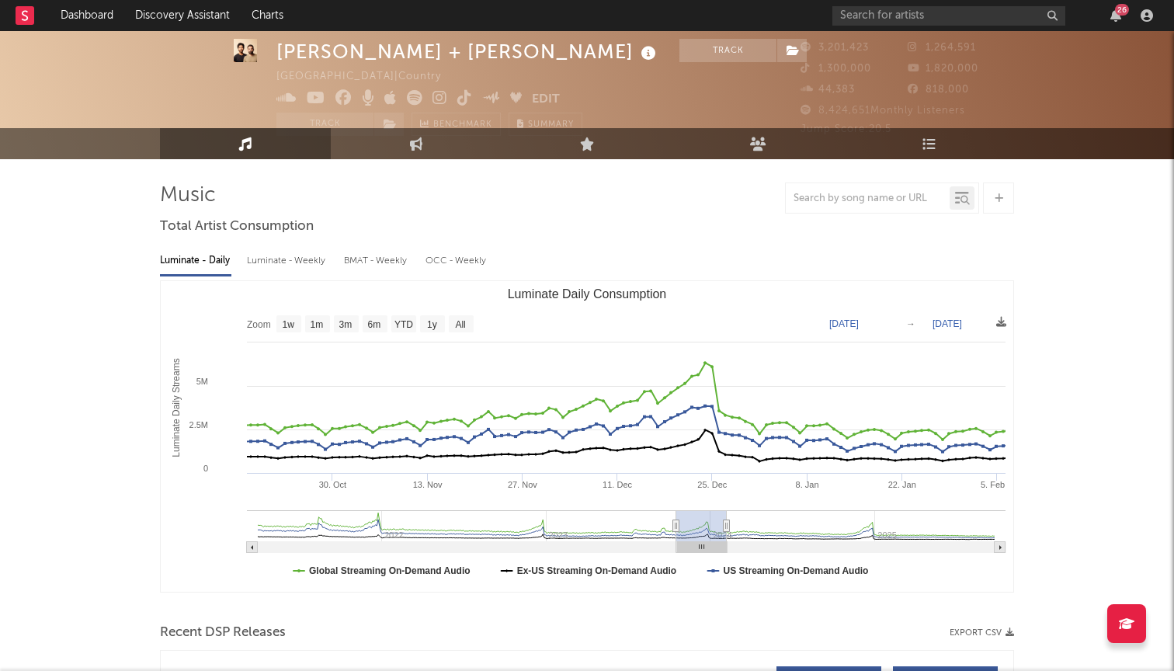
drag, startPoint x: 680, startPoint y: 527, endPoint x: 536, endPoint y: 527, distance: 144.4
click at [676, 527] on rect "Luminate Daily Consumption" at bounding box center [701, 525] width 50 height 31
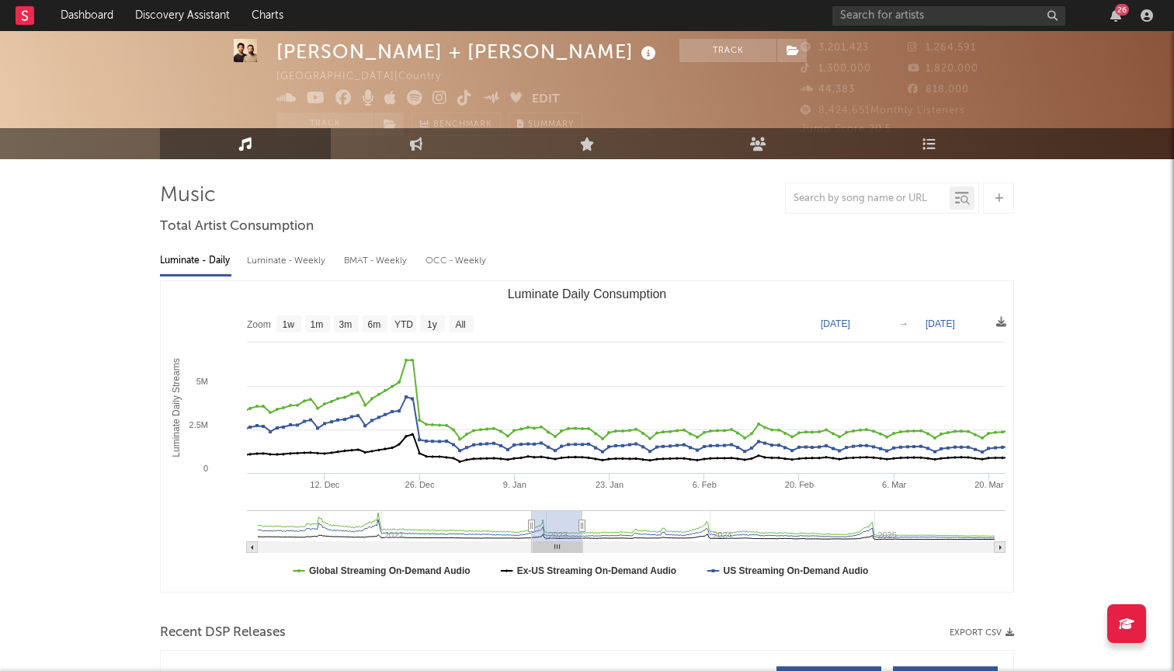
type input "2022-11-28"
type input "2023-03-20"
type input "2022-12-02"
type input "2023-03-24"
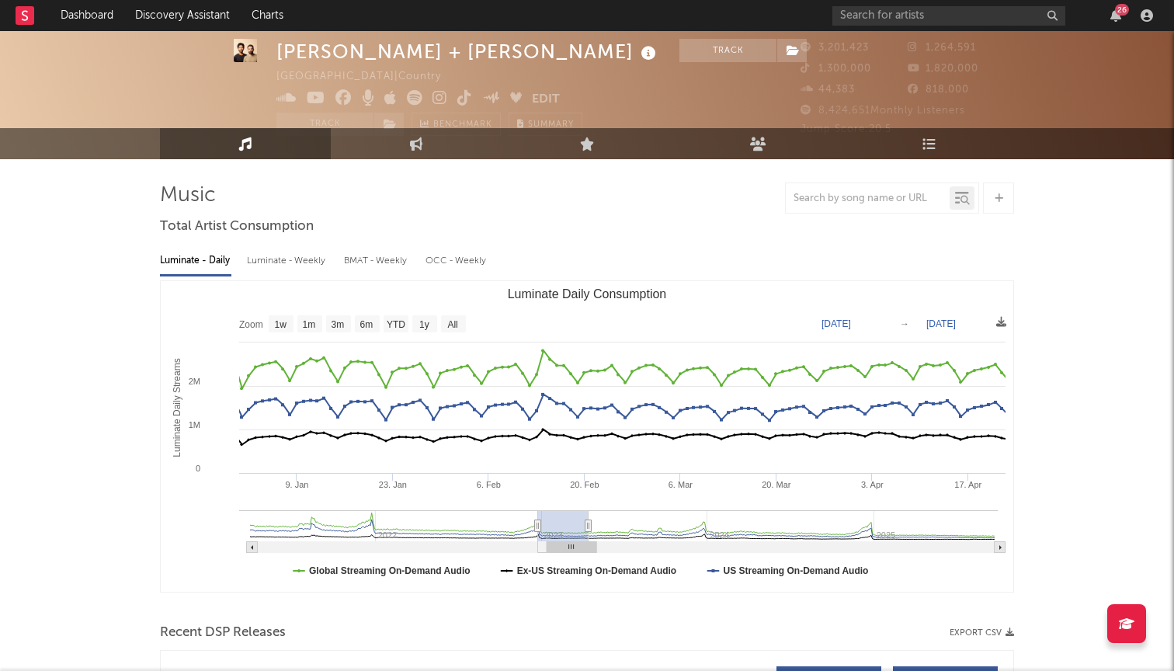
type input "2022-12-31"
type input "2023-04-22"
type input "2023-02-14"
type input "2023-06-04"
type input "2023-04-16"
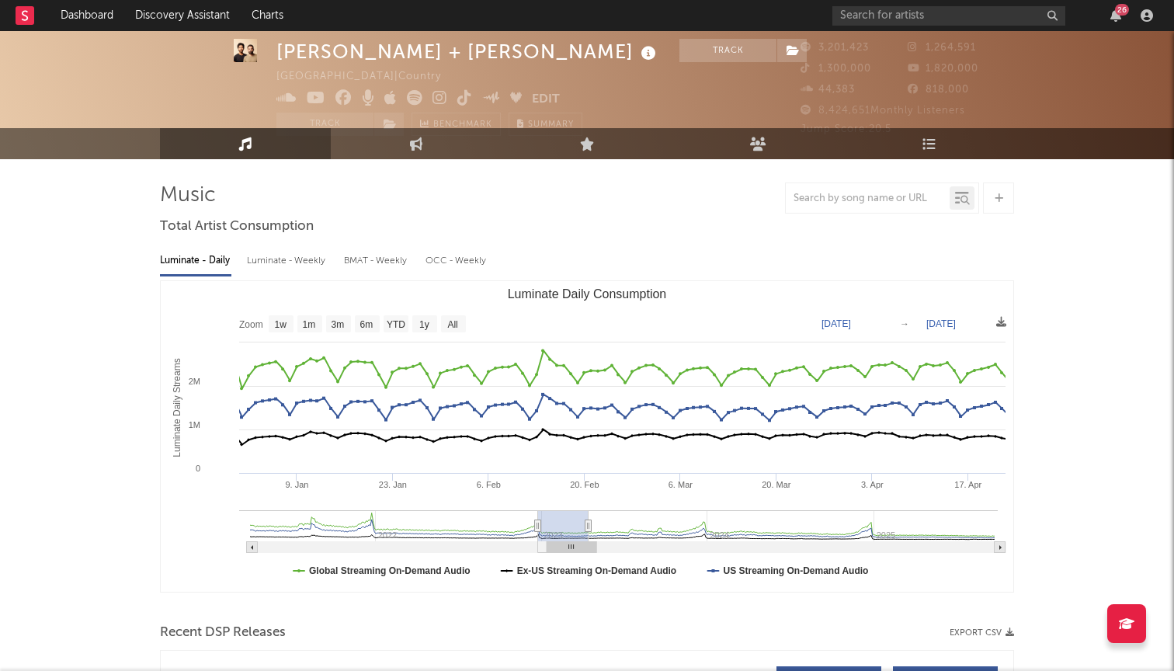
type input "2023-08-05"
type input "2023-09-05"
type input "2023-12-24"
type input "2023-10-08"
type input "2024-01-28"
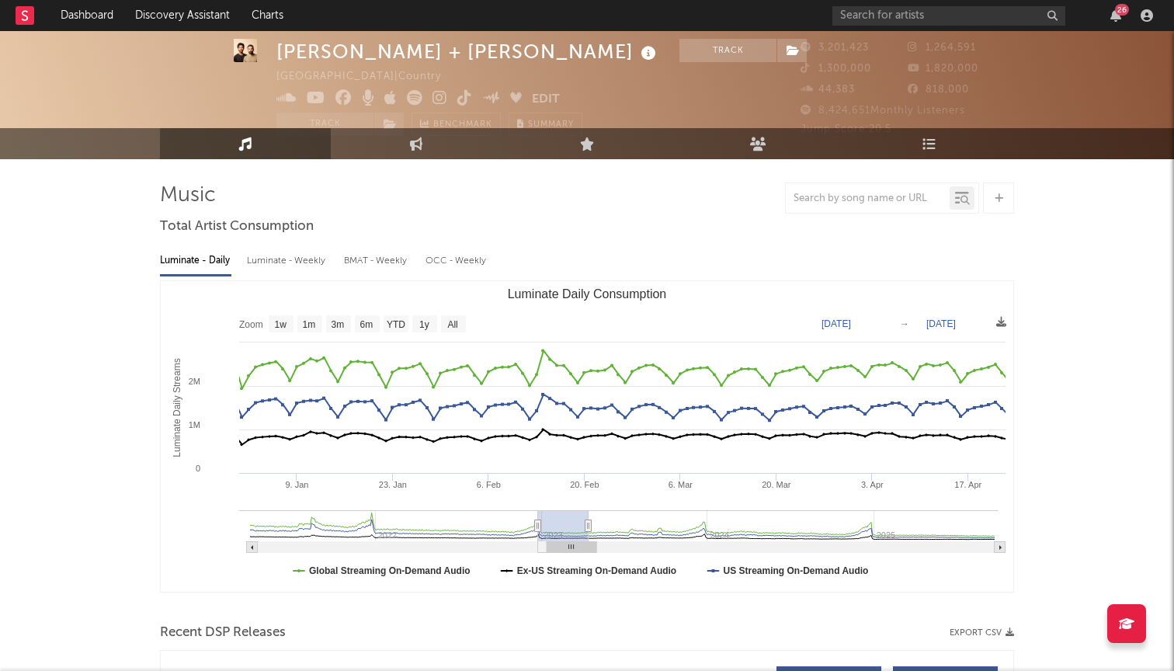
type input "2023-11-01"
type input "2024-02-21"
type input "2023-11-05"
type input "2024-02-25"
type input "2023-11-08"
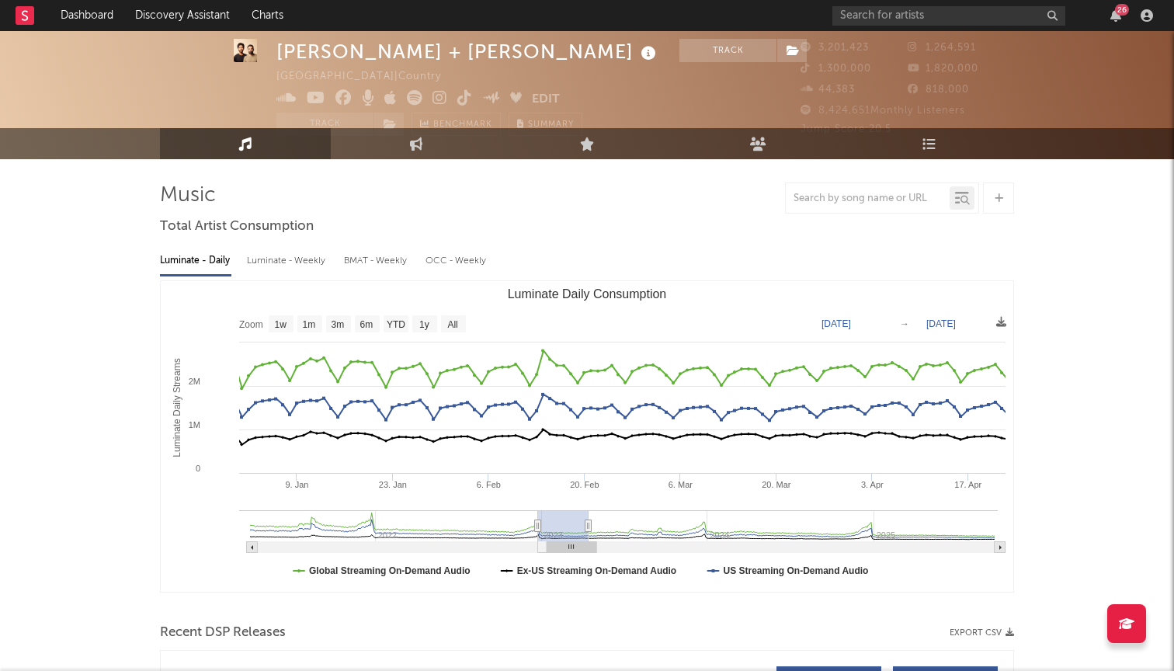
type input "2024-02-28"
type input "2023-11-10"
type input "2024-03-01"
type input "2023-11-13"
type input "2024-03-04"
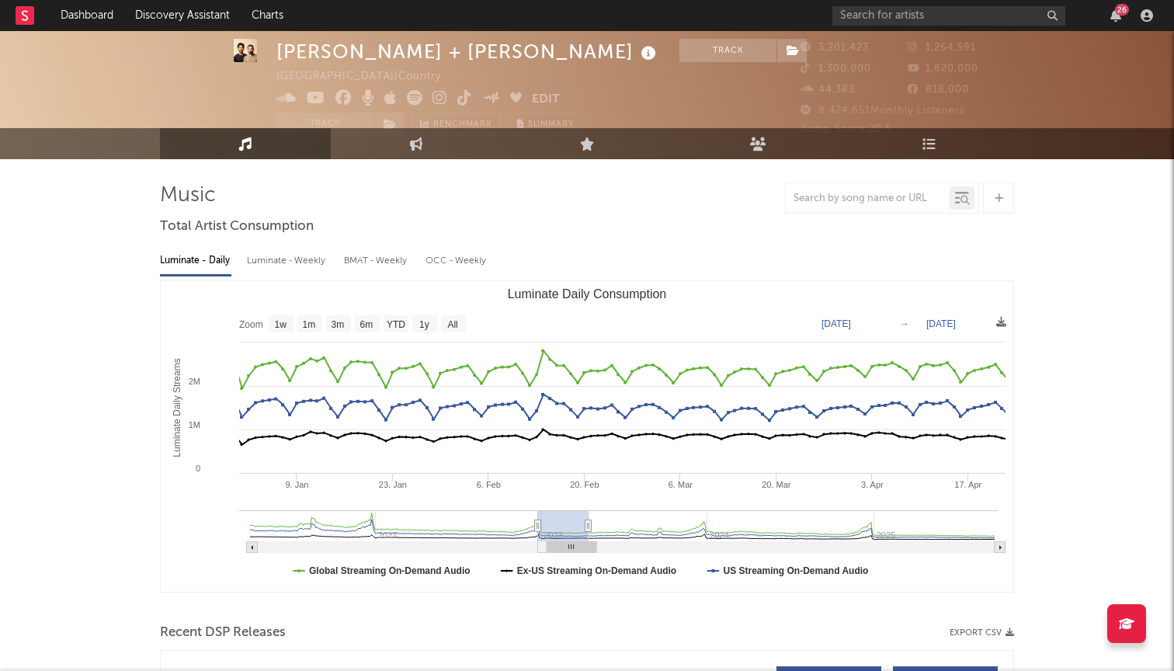
type input "2023-11-15"
type input "2024-03-06"
type input "2023-11-17"
type input "2024-03-08"
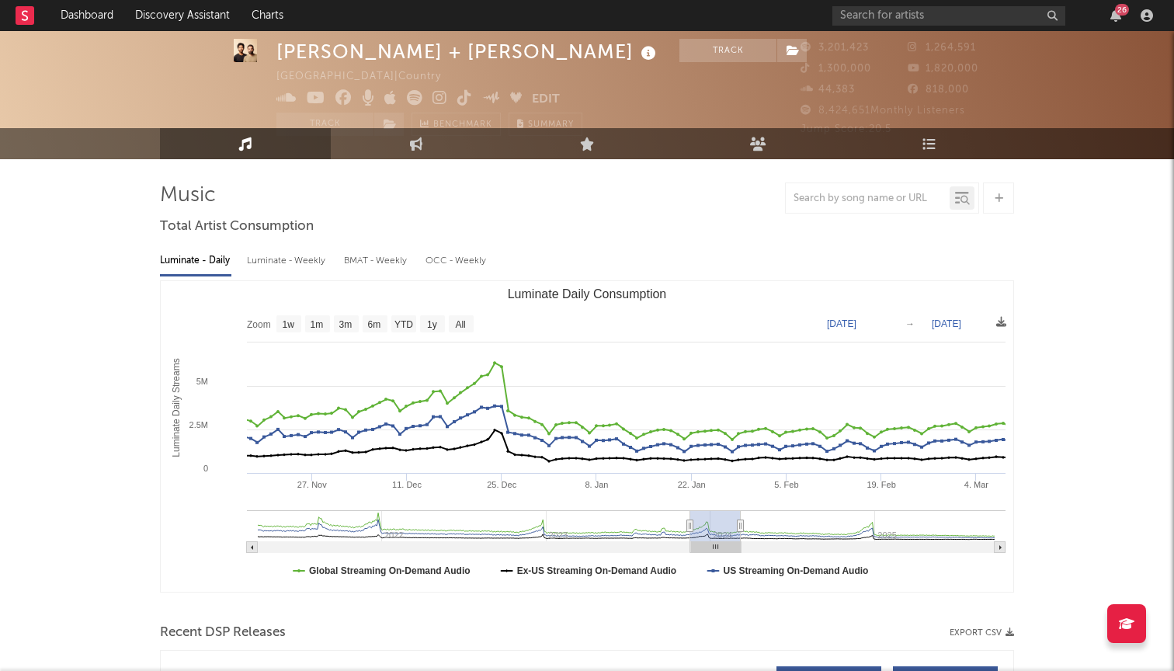
type input "2023-11-19"
type input "2024-03-10"
type input "2023-11-20"
type input "2024-03-11"
type input "2023-11-24"
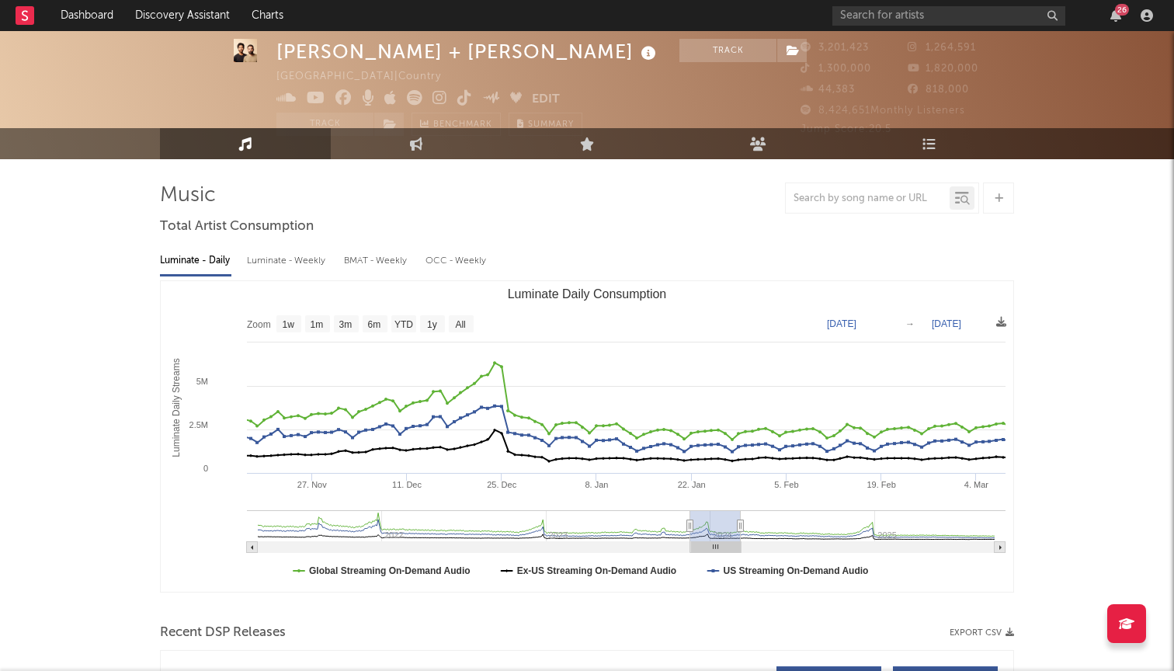
type input "2024-03-15"
type input "2023-11-26"
type input "2024-03-16"
type input "2023-11-27"
type input "2024-03-18"
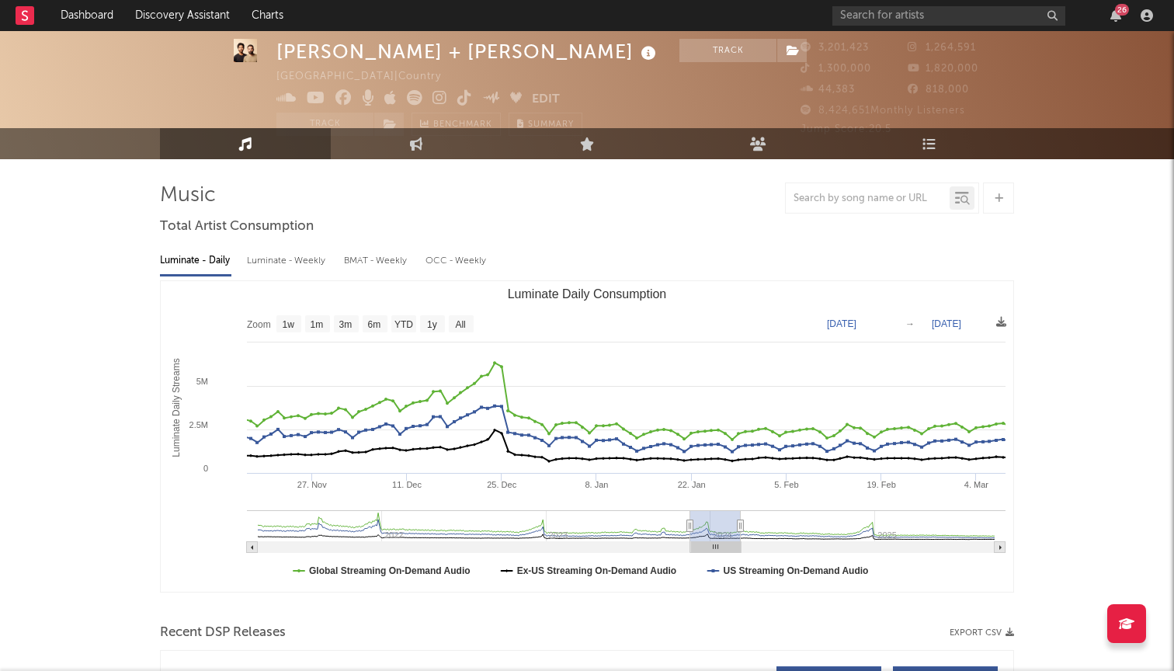
type input "2023-11-26"
type input "2024-03-16"
type input "2023-11-24"
type input "2024-03-15"
type input "2023-11-22"
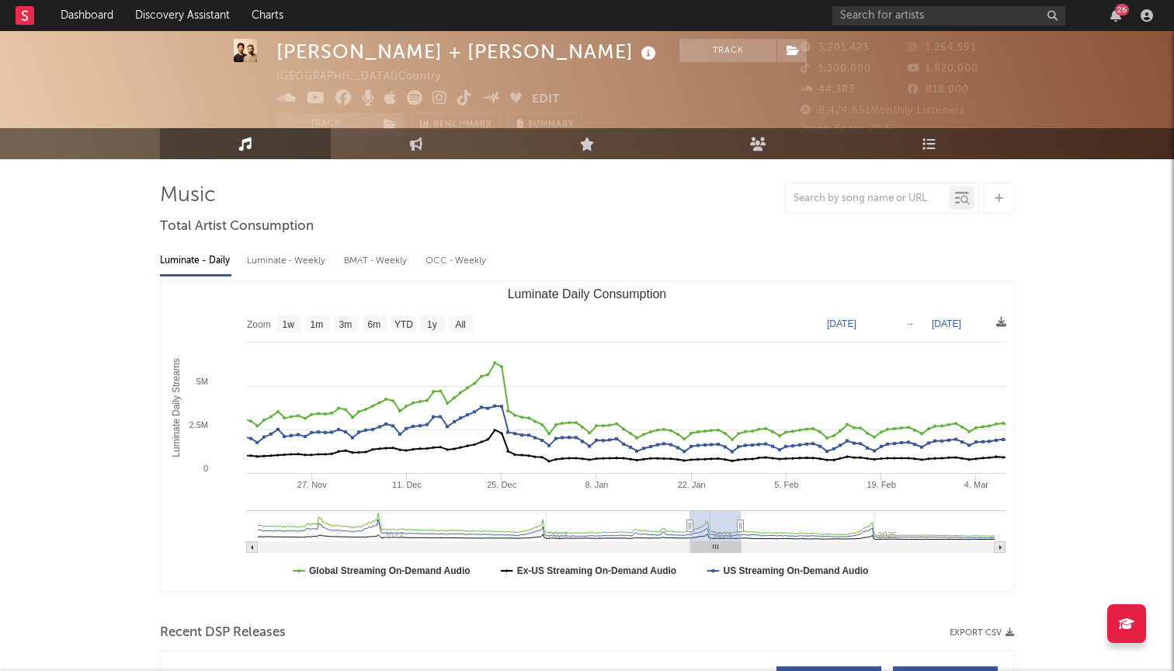
type input "2024-03-13"
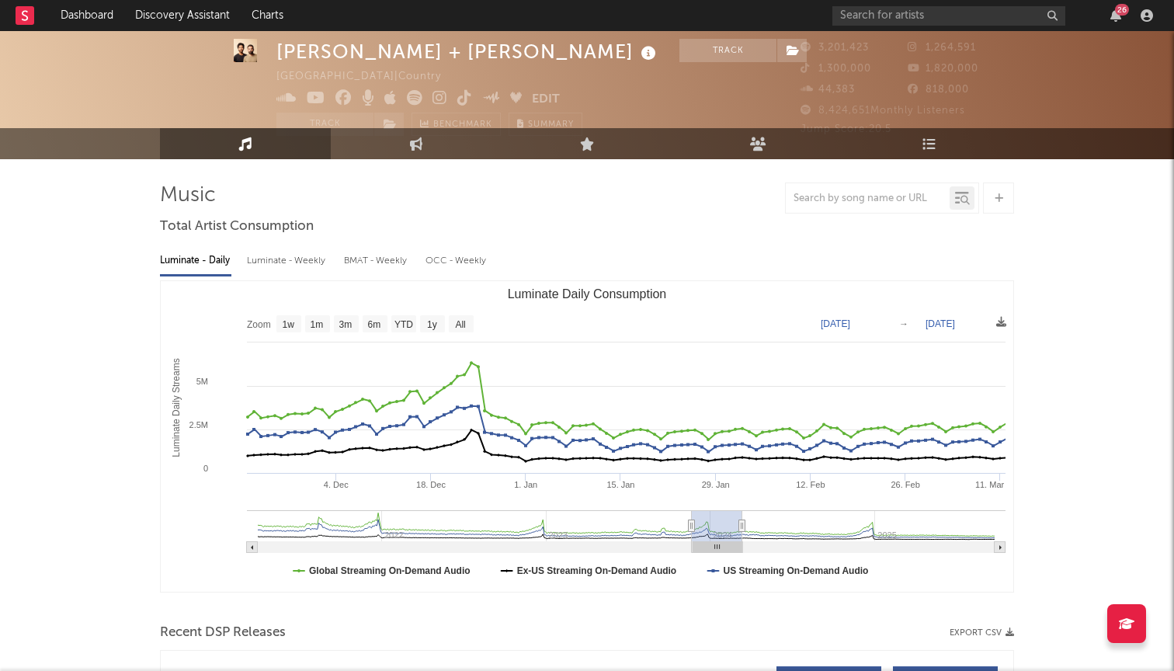
type input "2023-11-20"
type input "2024-03-11"
type input "2023-11-12"
type input "2024-03-03"
type input "2023-11-10"
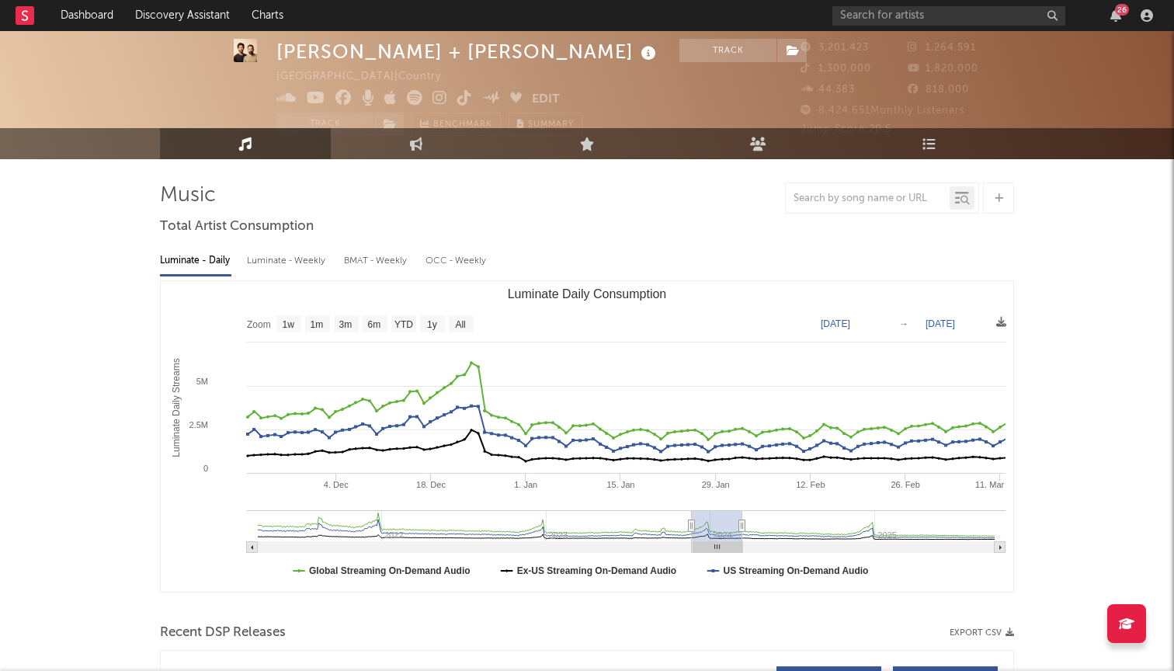
type input "2024-03-01"
drag, startPoint x: 554, startPoint y: 529, endPoint x: 710, endPoint y: 532, distance: 156.0
click at [710, 532] on rect "Luminate Daily Consumption" at bounding box center [717, 525] width 50 height 31
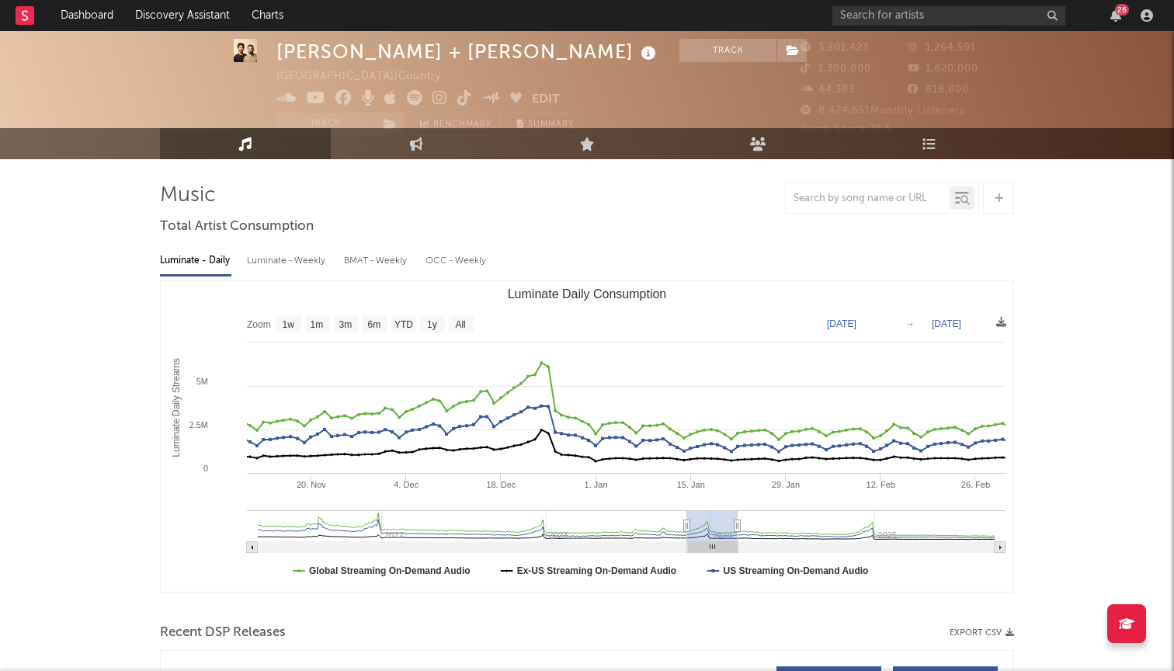
type input "2023-08-26"
type input "2023-12-16"
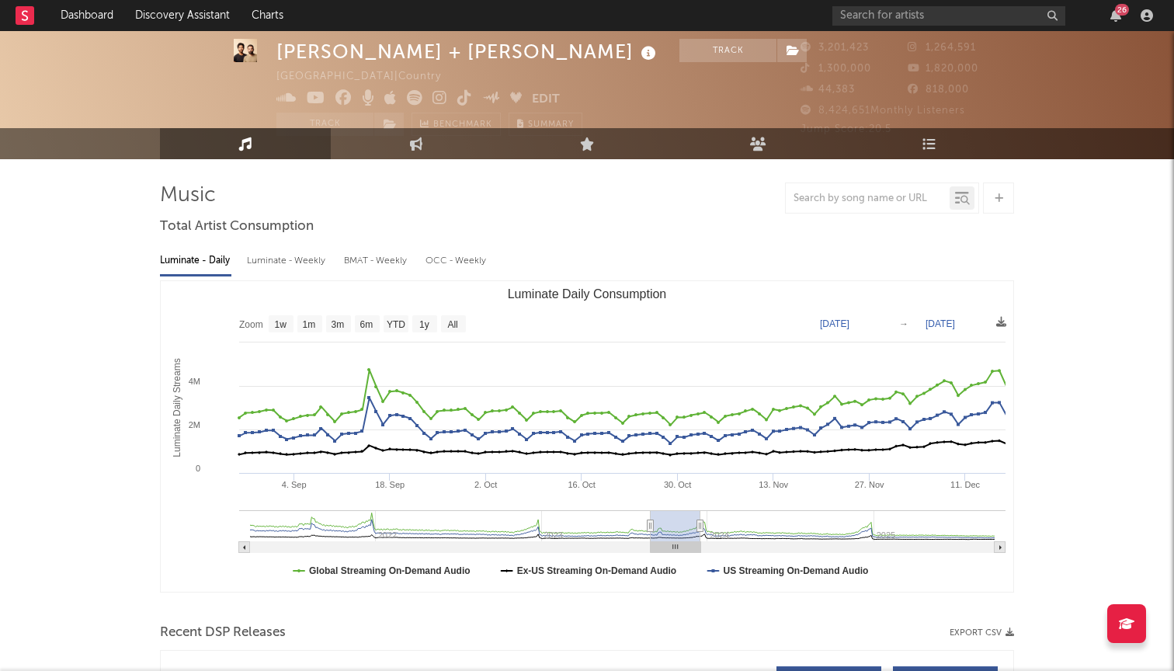
drag, startPoint x: 678, startPoint y: 525, endPoint x: 609, endPoint y: 530, distance: 70.0
click at [608, 530] on rect "Luminate Daily Consumption" at bounding box center [450, 525] width 400 height 31
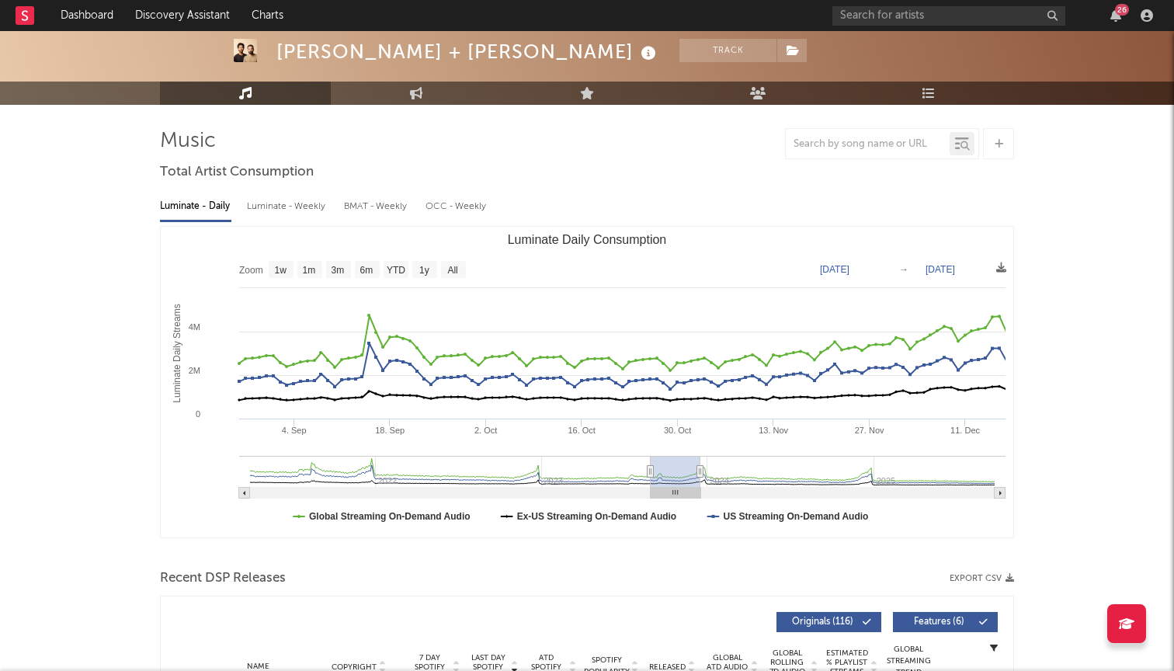
scroll to position [89, 0]
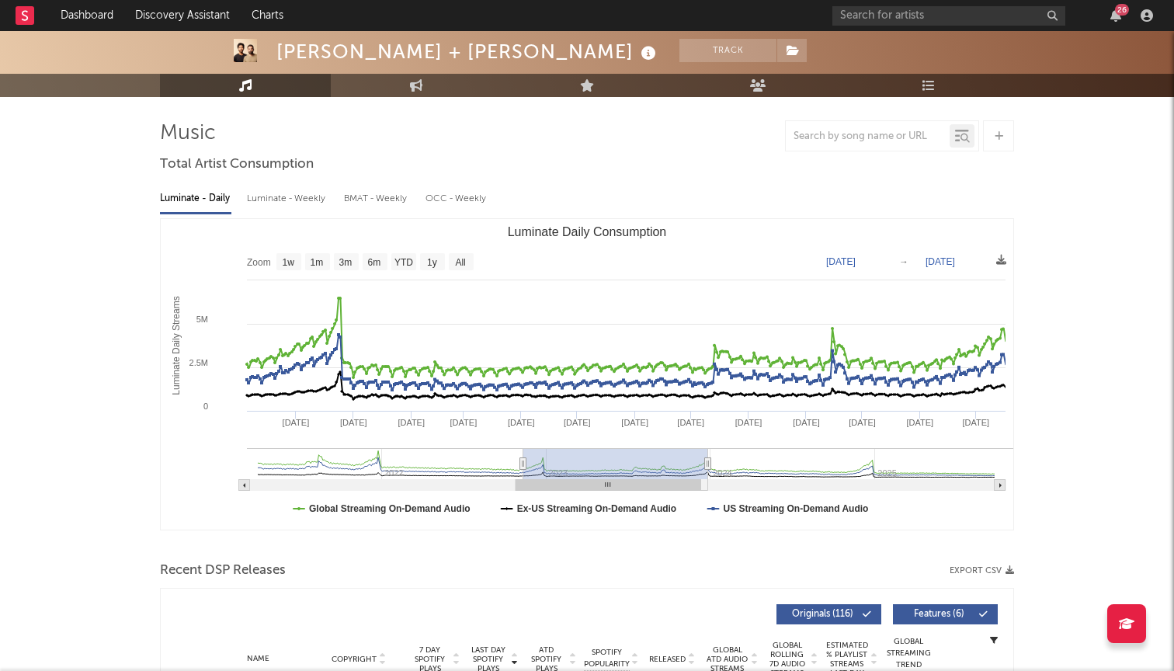
drag, startPoint x: 648, startPoint y: 466, endPoint x: 477, endPoint y: 467, distance: 170.8
click at [520, 467] on icon "Luminate Daily Consumption" at bounding box center [523, 464] width 6 height 12
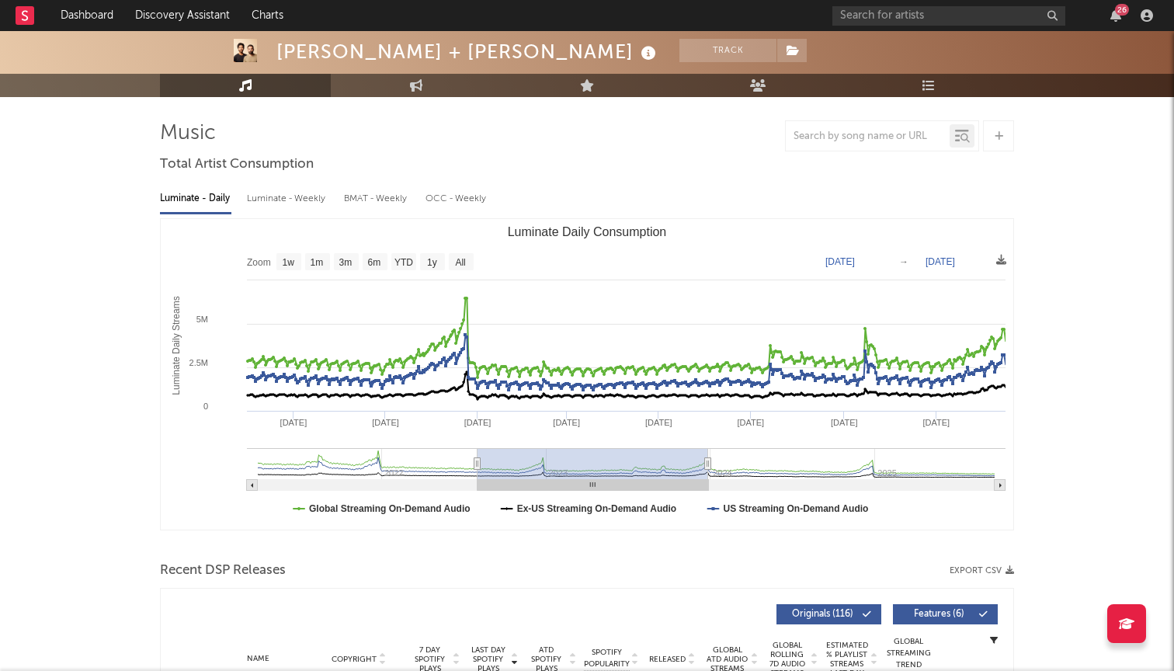
type input "2023-05-04"
type input "2024-09-28"
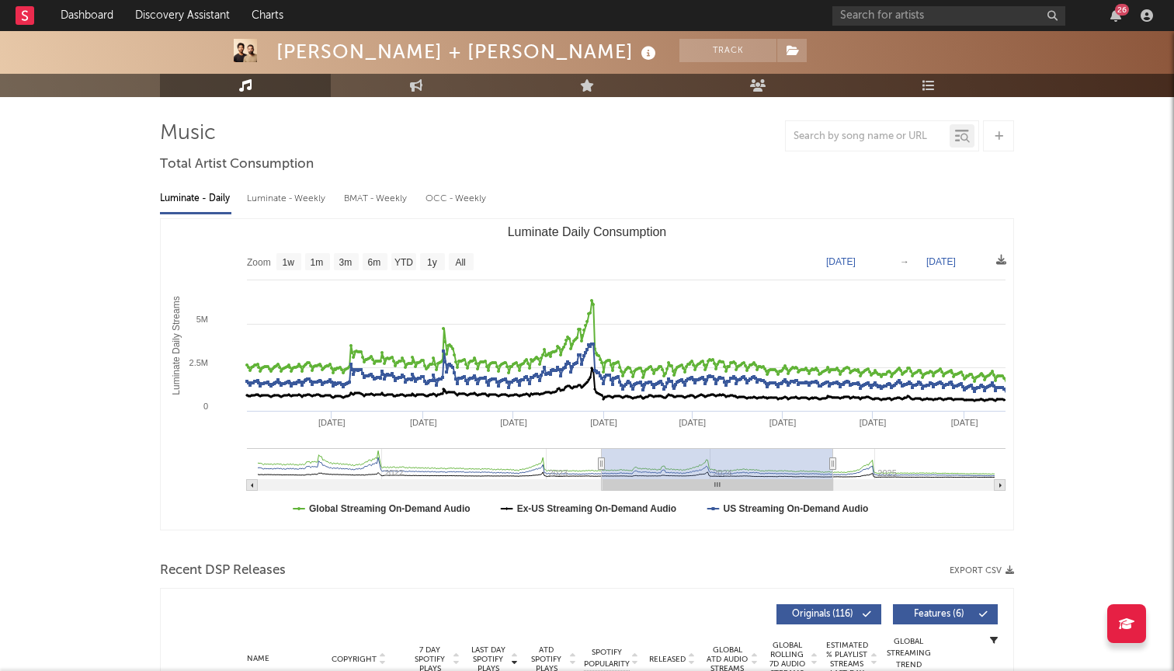
drag, startPoint x: 718, startPoint y: 464, endPoint x: 561, endPoint y: 478, distance: 157.4
click at [561, 478] on g "Luminate Daily Consumption" at bounding box center [626, 469] width 758 height 43
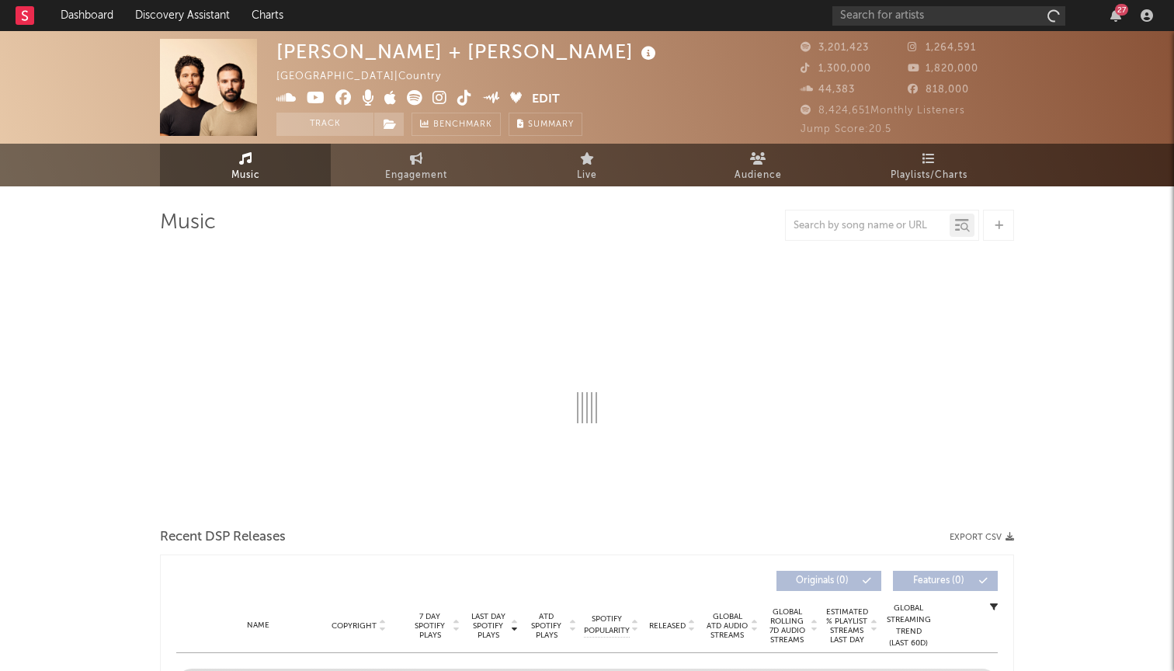
select select "6m"
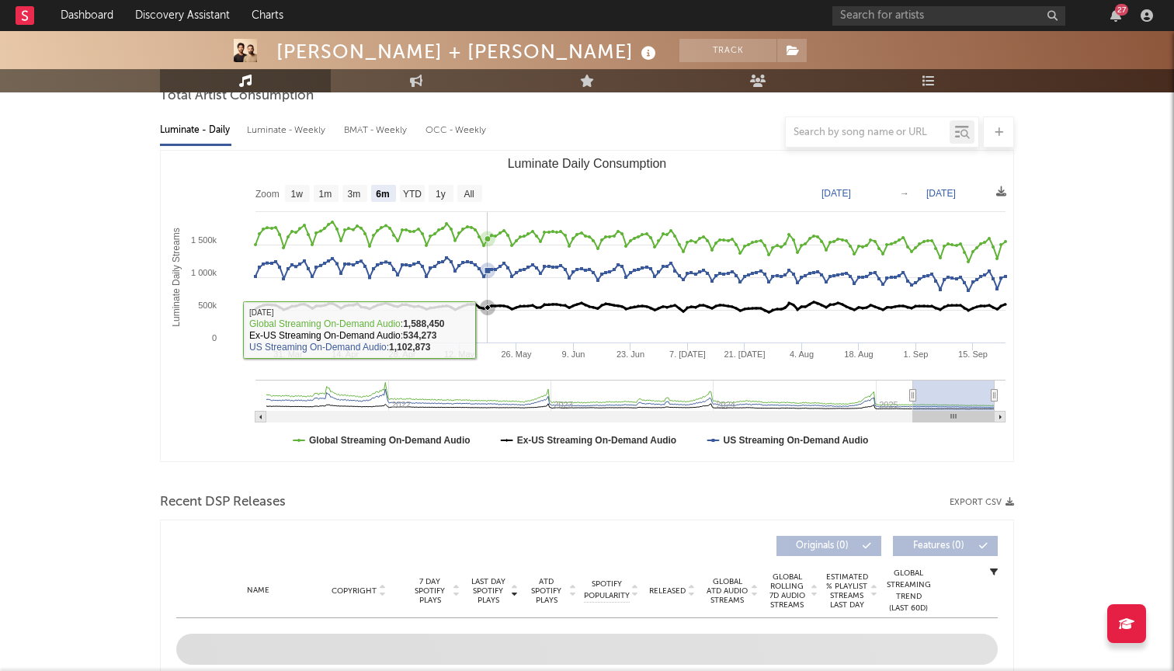
scroll to position [158, 0]
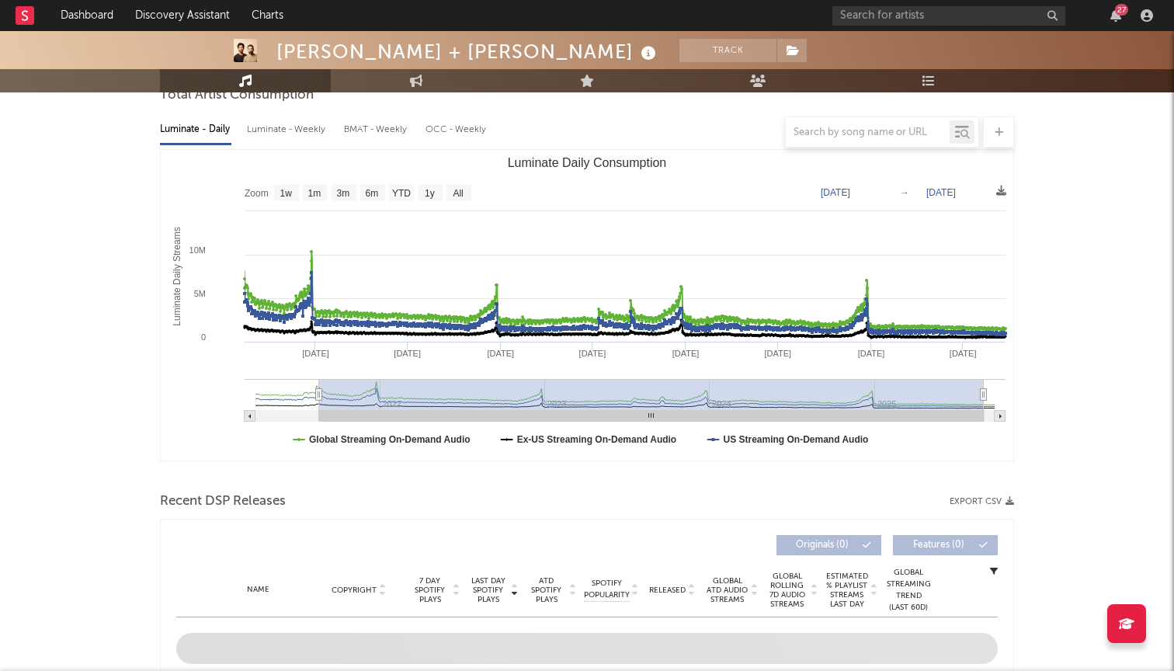
drag, startPoint x: 915, startPoint y: 390, endPoint x: 319, endPoint y: 390, distance: 596.1
click at [319, 390] on icon "Luminate Daily Consumption" at bounding box center [319, 395] width 6 height 12
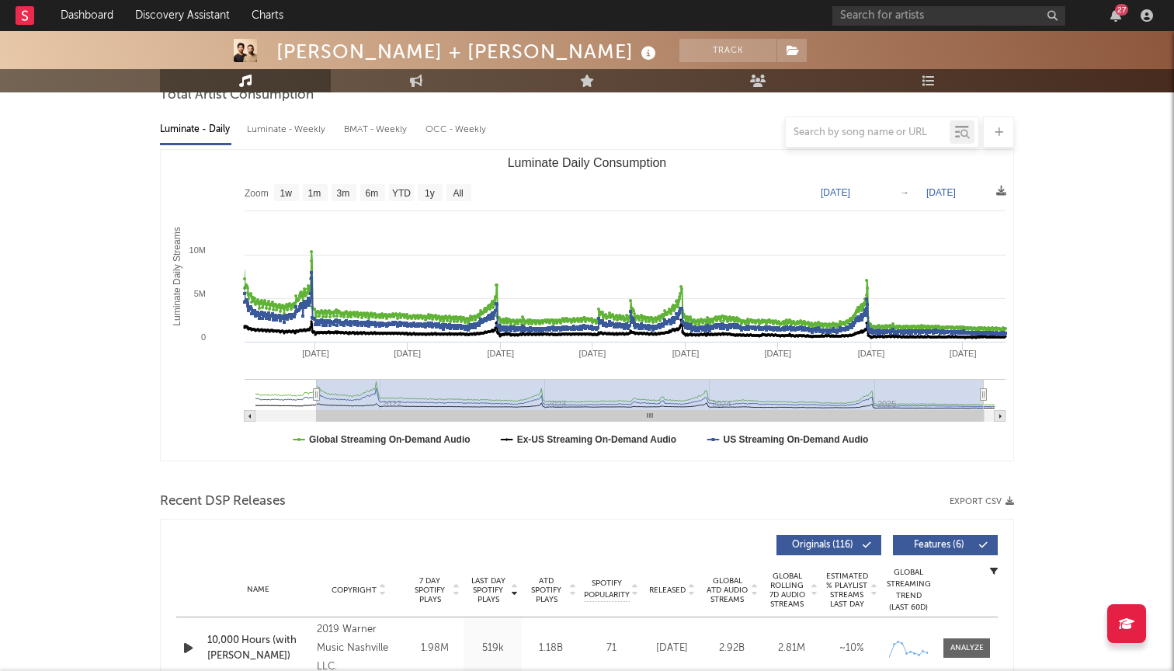
type input "2021-08-13"
select select "All"
type input "2021-03-31"
drag, startPoint x: 319, startPoint y: 390, endPoint x: 218, endPoint y: 390, distance: 100.9
click at [218, 390] on icon "Created with Highcharts 10.3.3 Luminate Daily Streams Luminate Daily Consumptio…" at bounding box center [587, 305] width 852 height 310
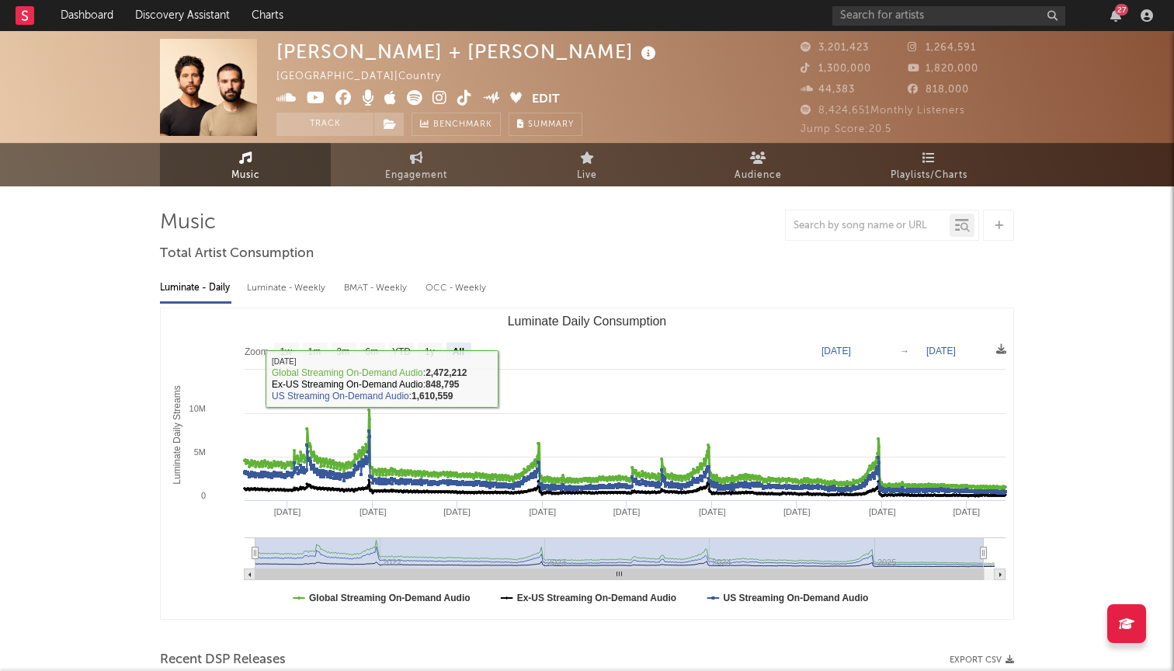
scroll to position [0, 0]
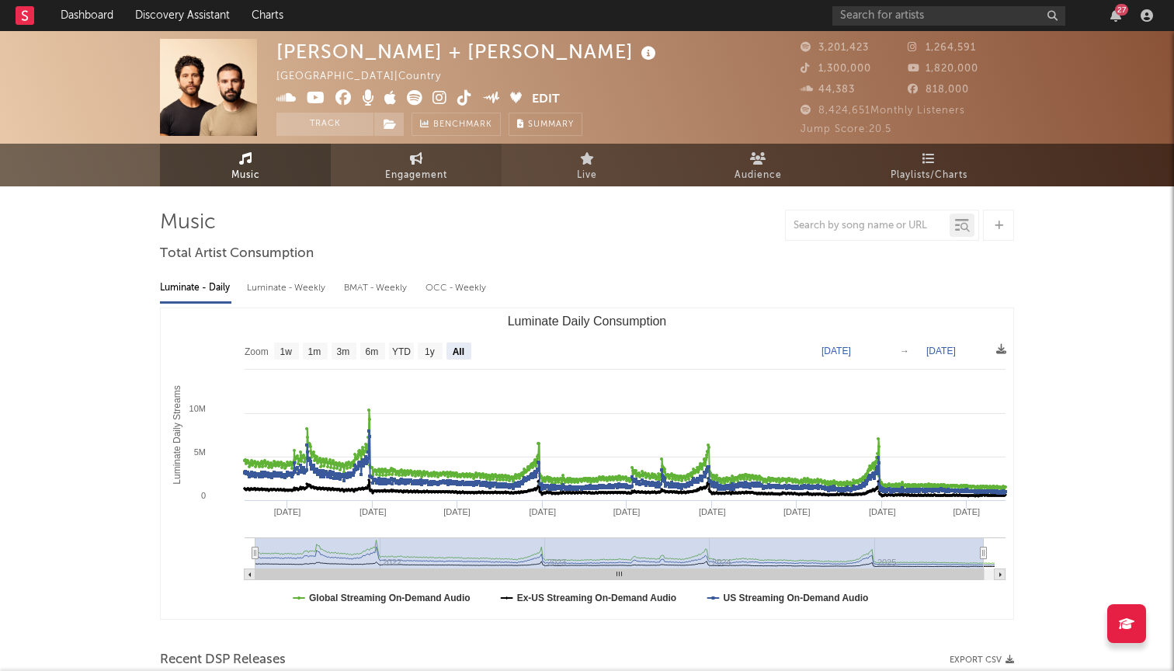
click at [411, 172] on span "Engagement" at bounding box center [416, 175] width 62 height 19
select select "1w"
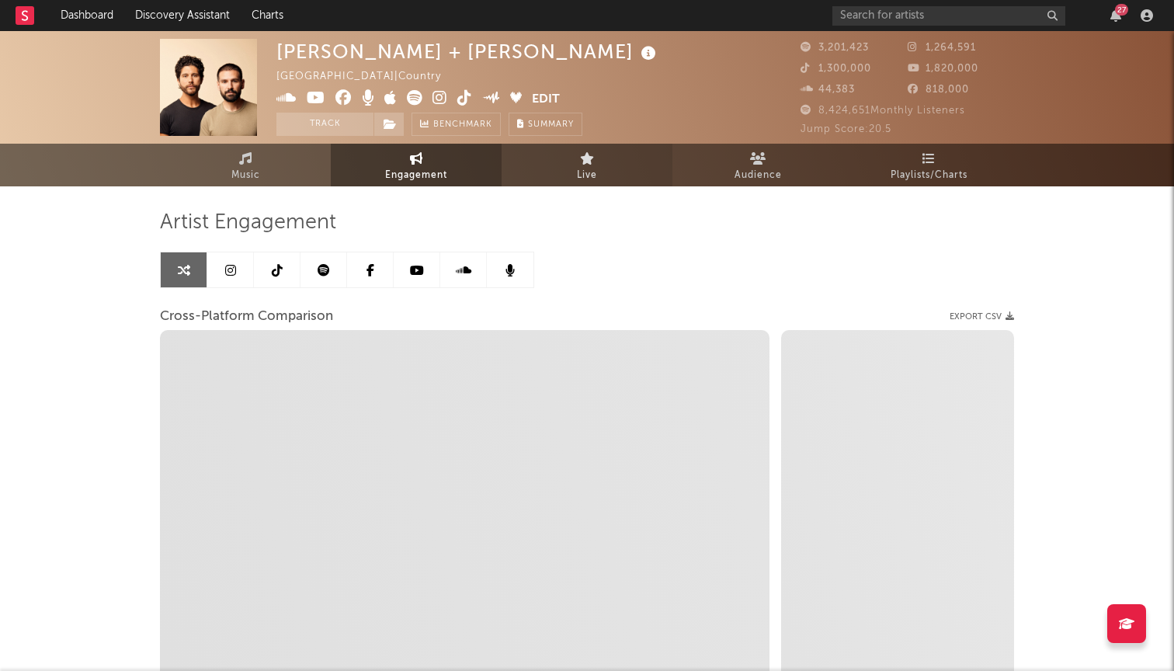
click at [591, 171] on span "Live" at bounding box center [587, 175] width 20 height 19
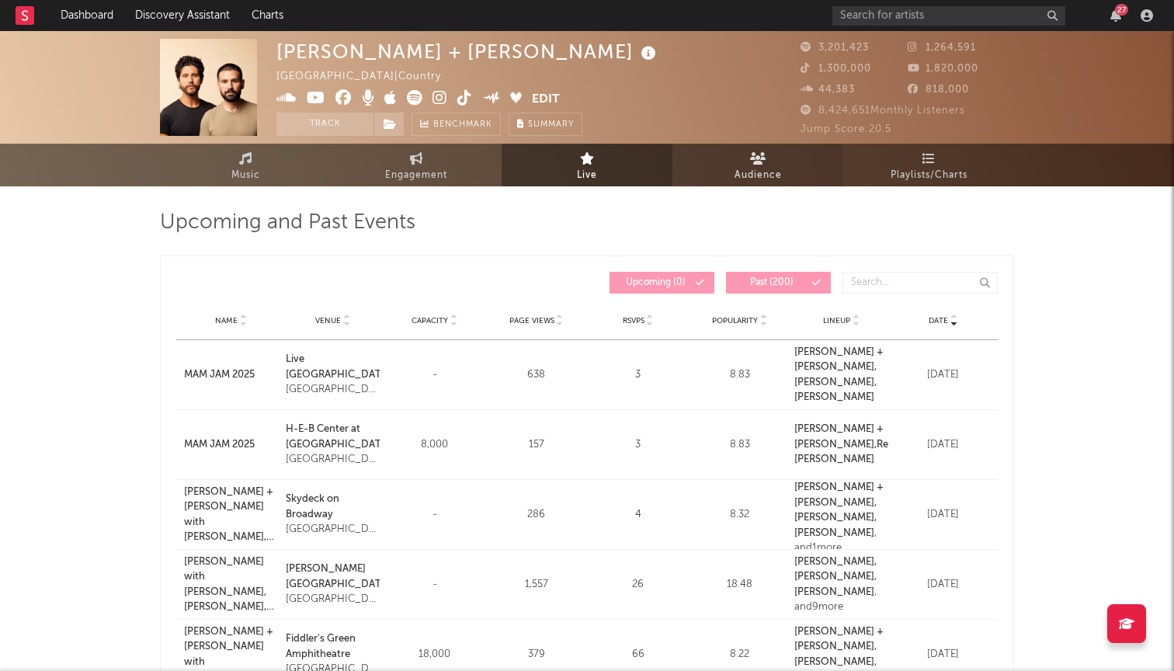
click at [804, 167] on link "Audience" at bounding box center [757, 165] width 171 height 43
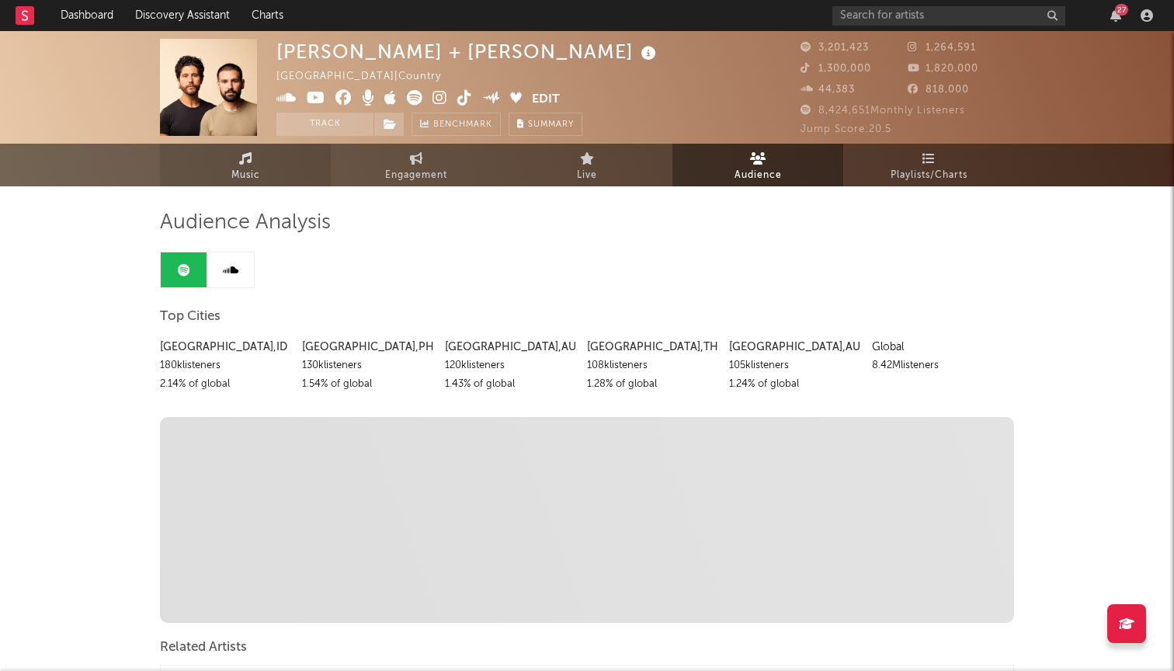
click at [236, 170] on span "Music" at bounding box center [245, 175] width 29 height 19
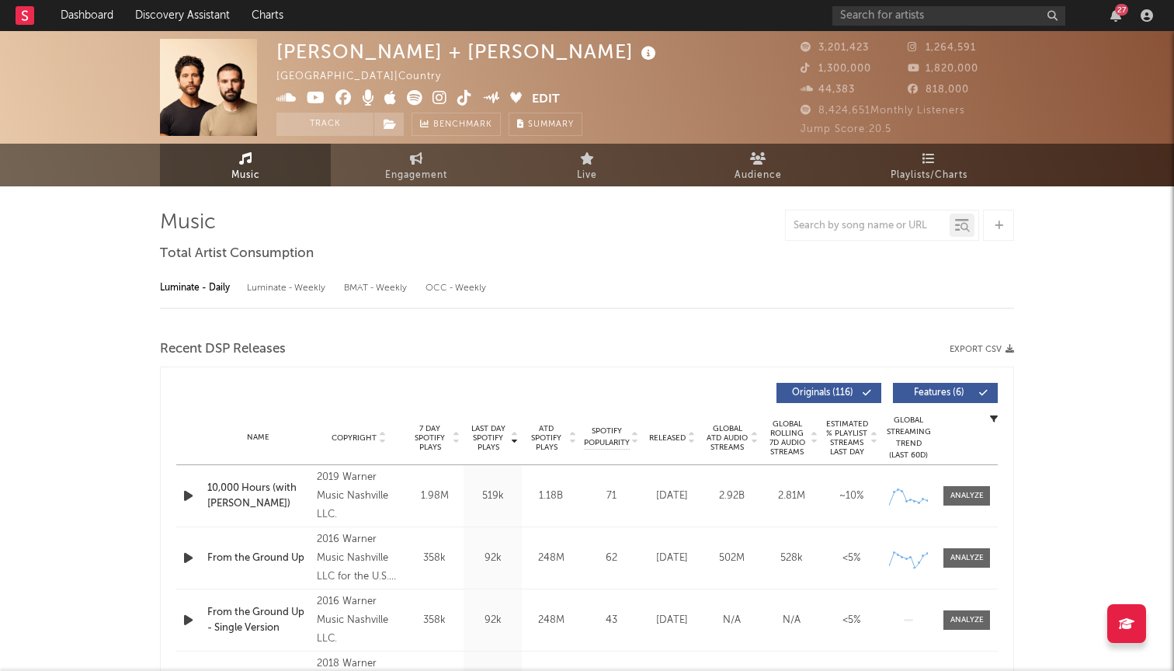
select select "6m"
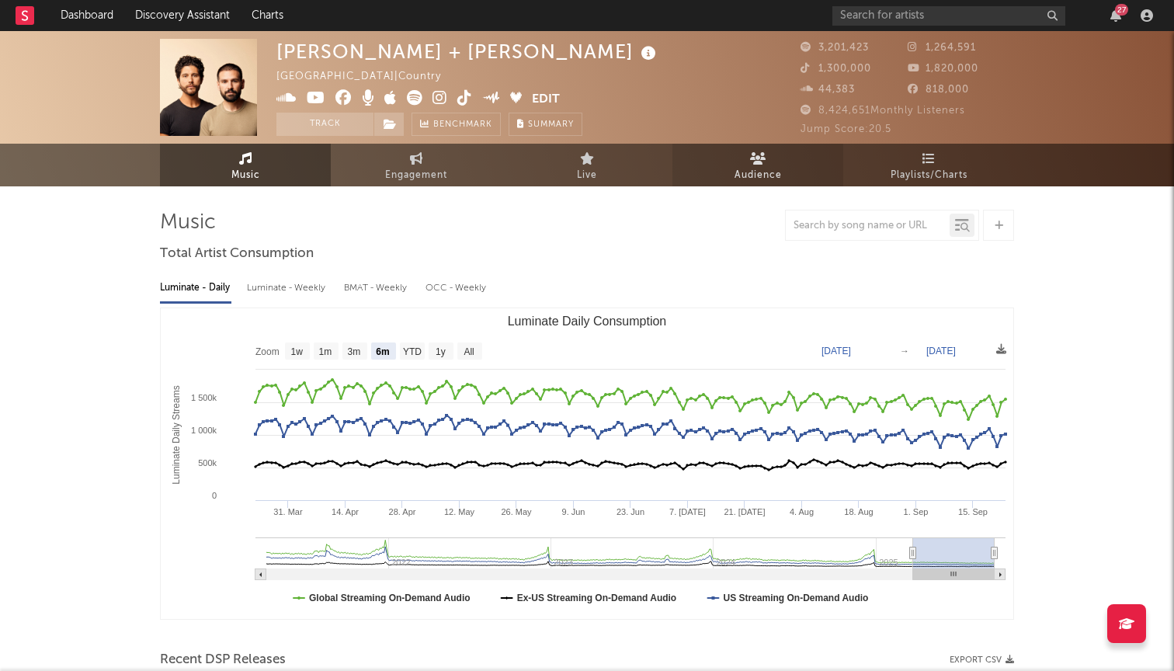
click at [775, 156] on link "Audience" at bounding box center [757, 165] width 171 height 43
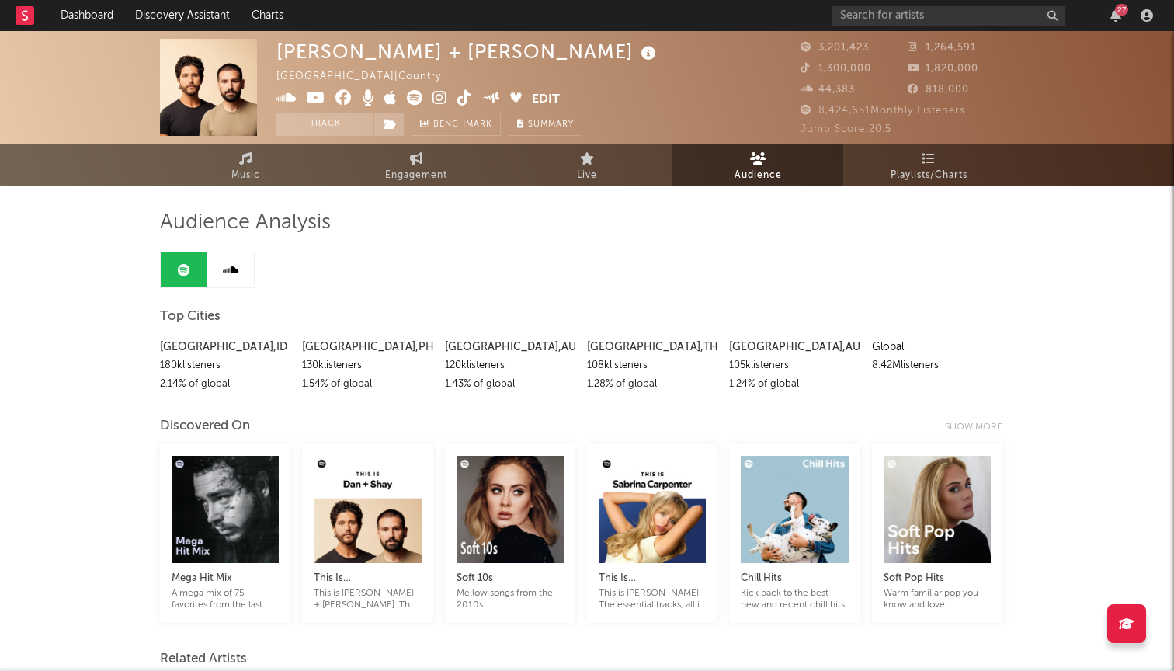
click at [389, 171] on span "Engagement" at bounding box center [416, 175] width 62 height 19
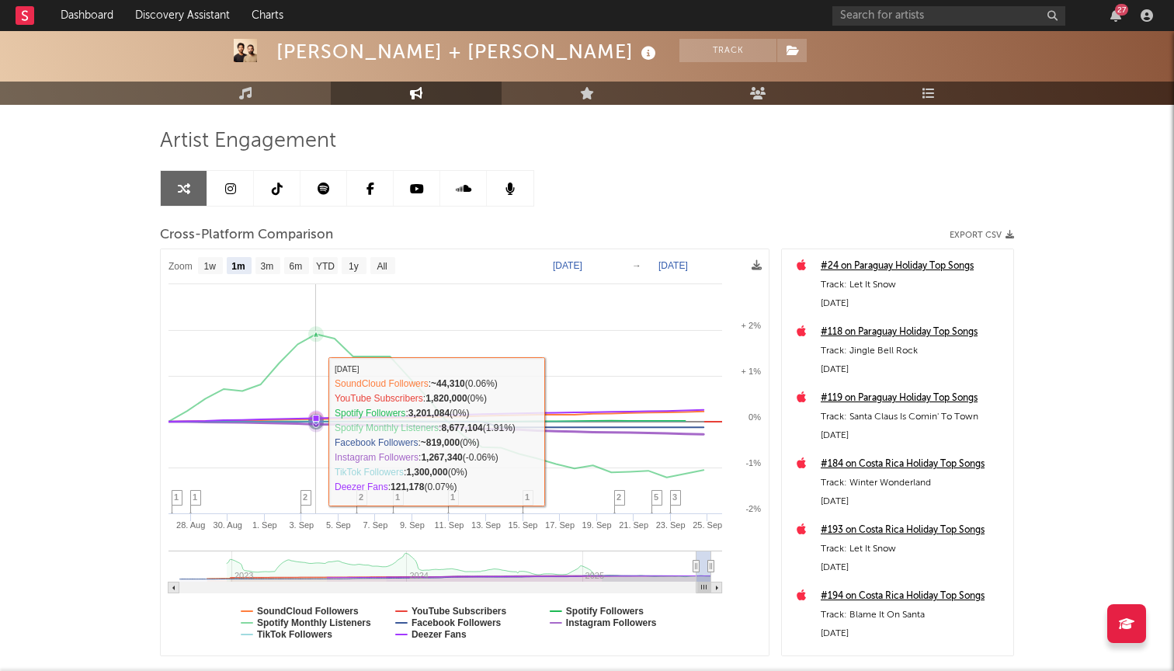
scroll to position [78, 0]
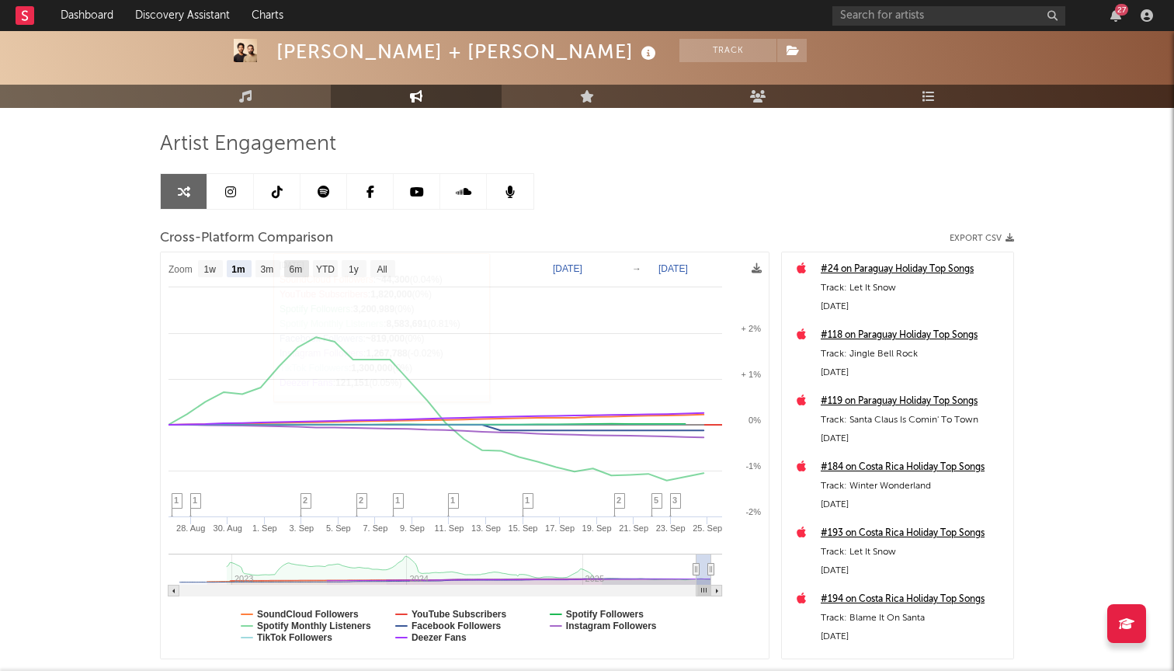
click at [293, 272] on text "6m" at bounding box center [296, 269] width 13 height 11
select select "6m"
type input "2025-03-25"
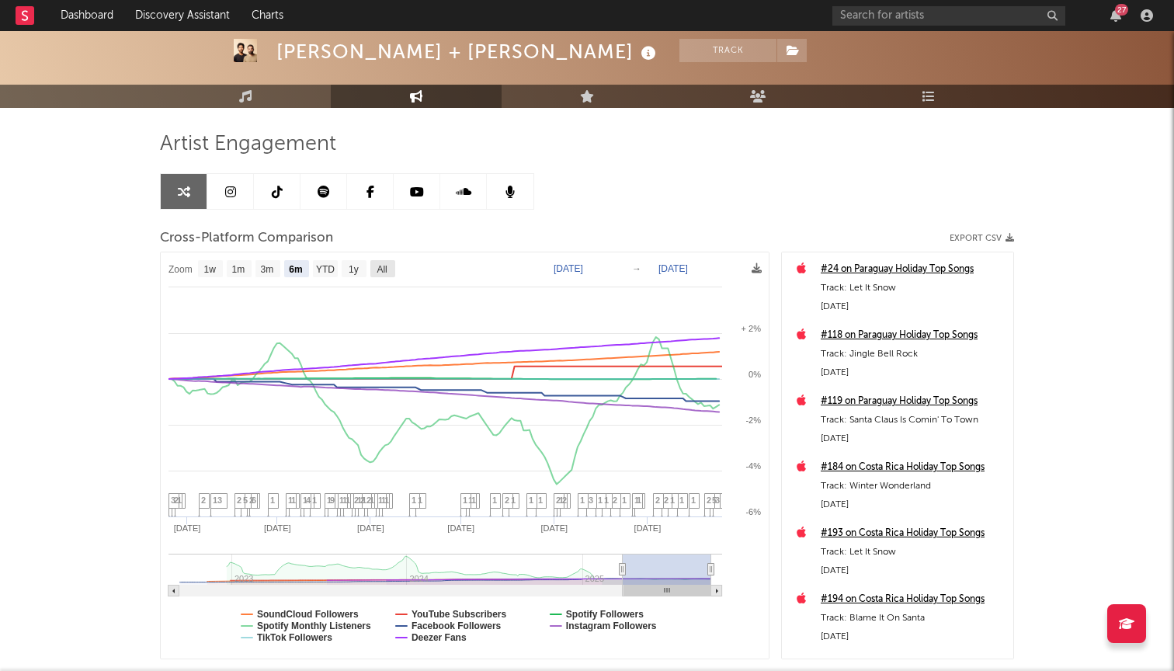
click at [372, 269] on rect at bounding box center [382, 268] width 25 height 17
select select "All"
type input "[DATE]"
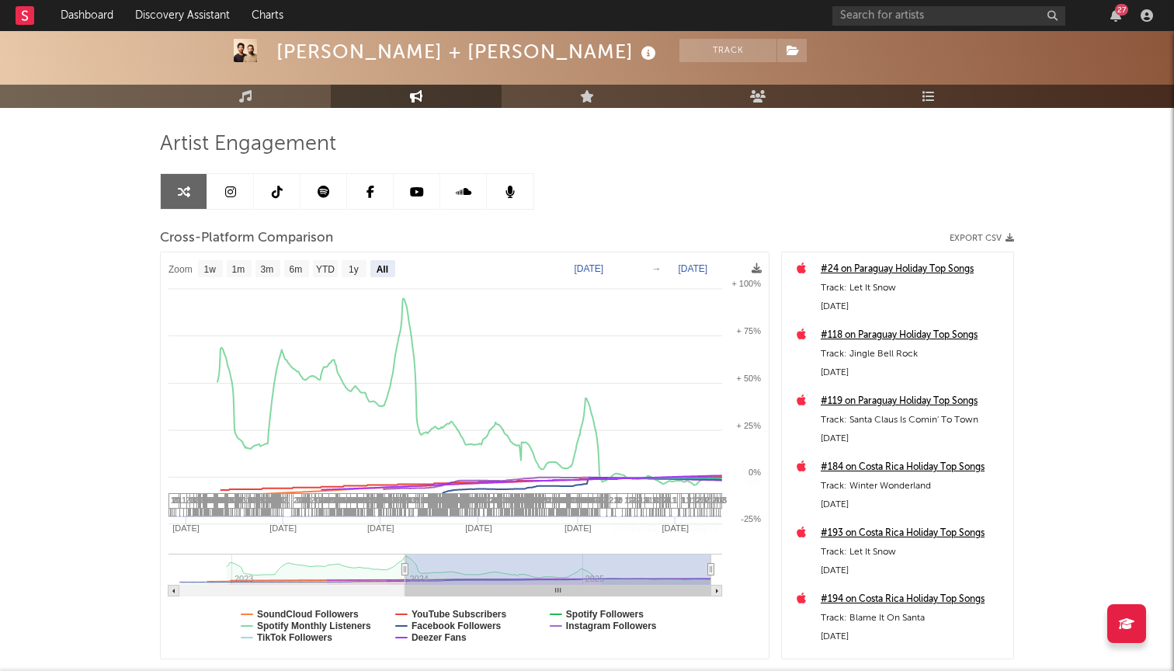
select select "All"
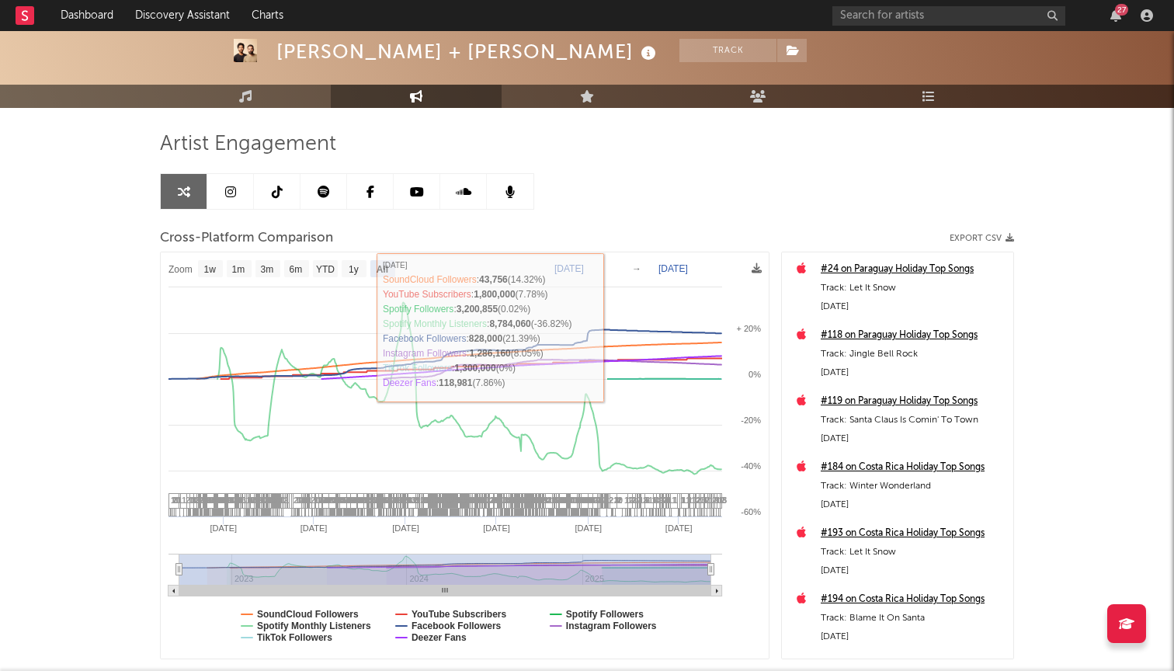
click at [584, 267] on text "[DATE]" at bounding box center [568, 268] width 29 height 11
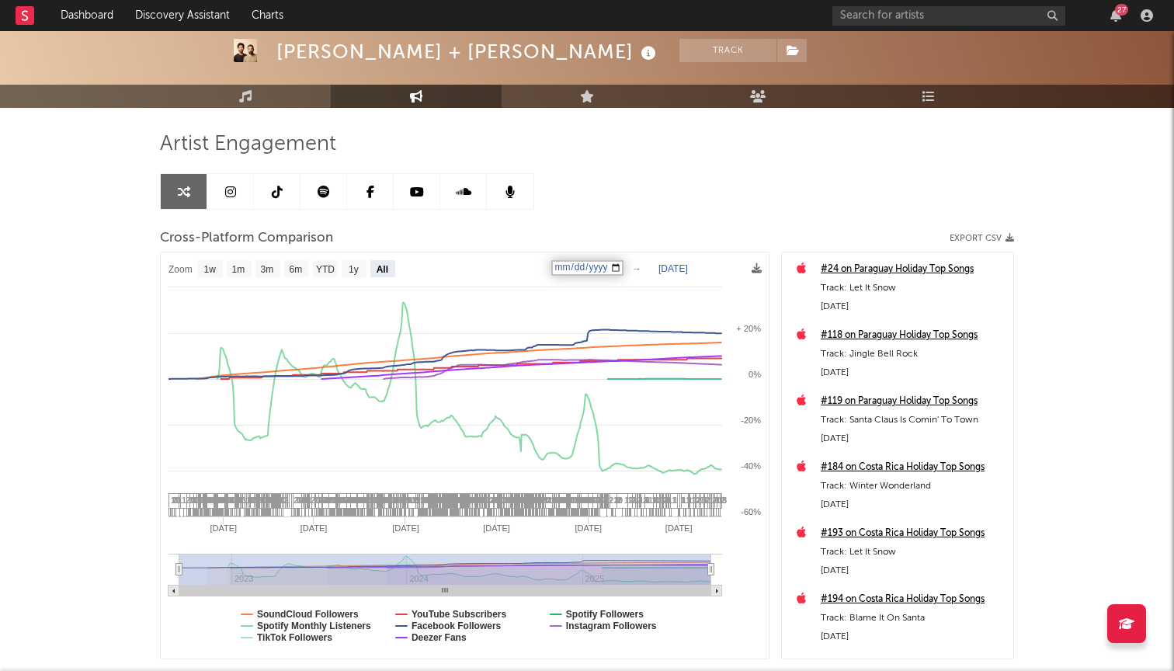
click at [521, 265] on rect at bounding box center [465, 455] width 608 height 406
select select "All"
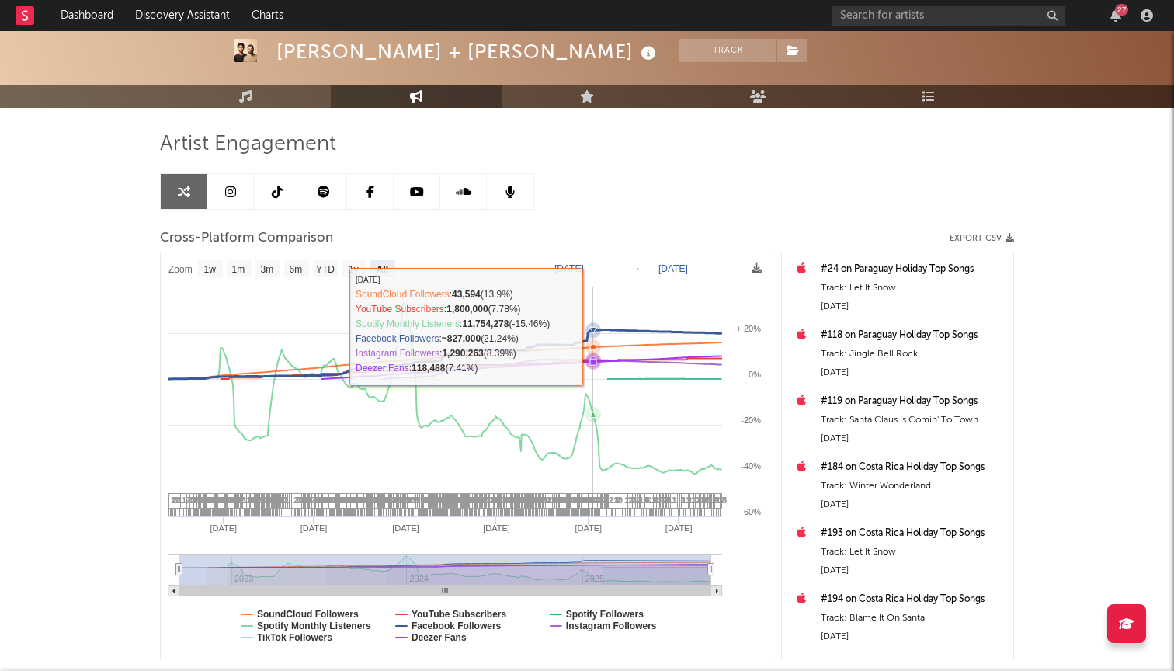
drag, startPoint x: 602, startPoint y: 270, endPoint x: 593, endPoint y: 326, distance: 56.7
click at [593, 326] on icon "Created with Highcharts 10.3.3 Jan '23 Jul '23 Jan '24 Jul '24 Jan '25 Jul '25 …" at bounding box center [465, 455] width 608 height 406
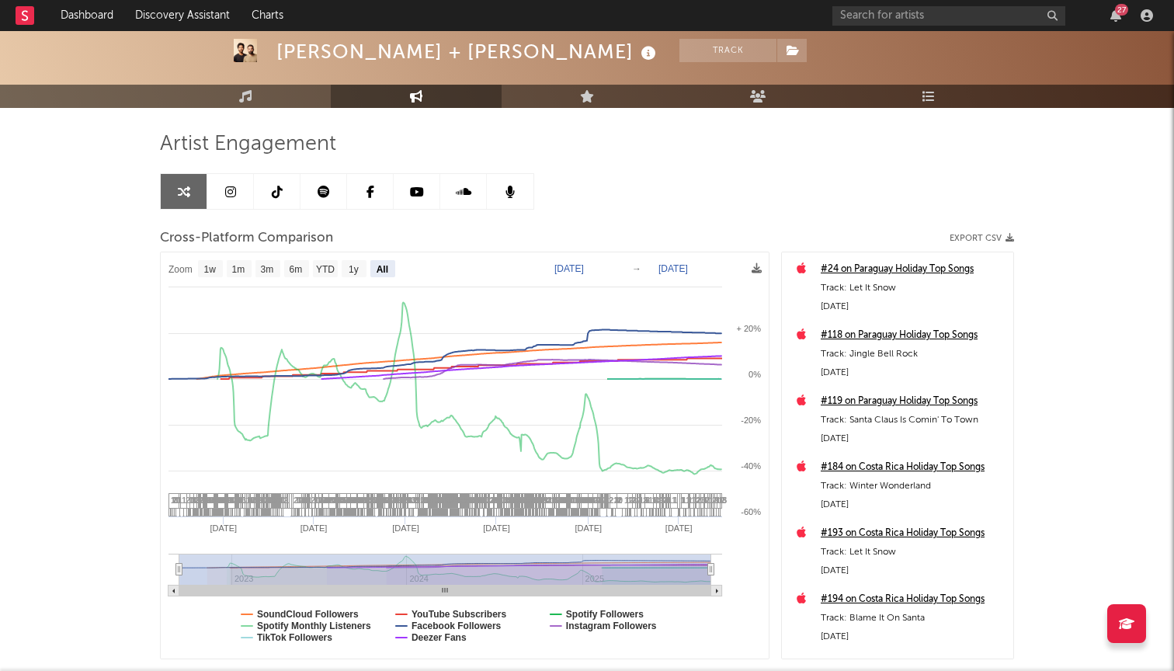
click at [584, 267] on text "[DATE]" at bounding box center [568, 268] width 29 height 11
click at [605, 268] on input "[DATE]" at bounding box center [587, 268] width 72 height 16
type input "[DATE]"
select select "All"
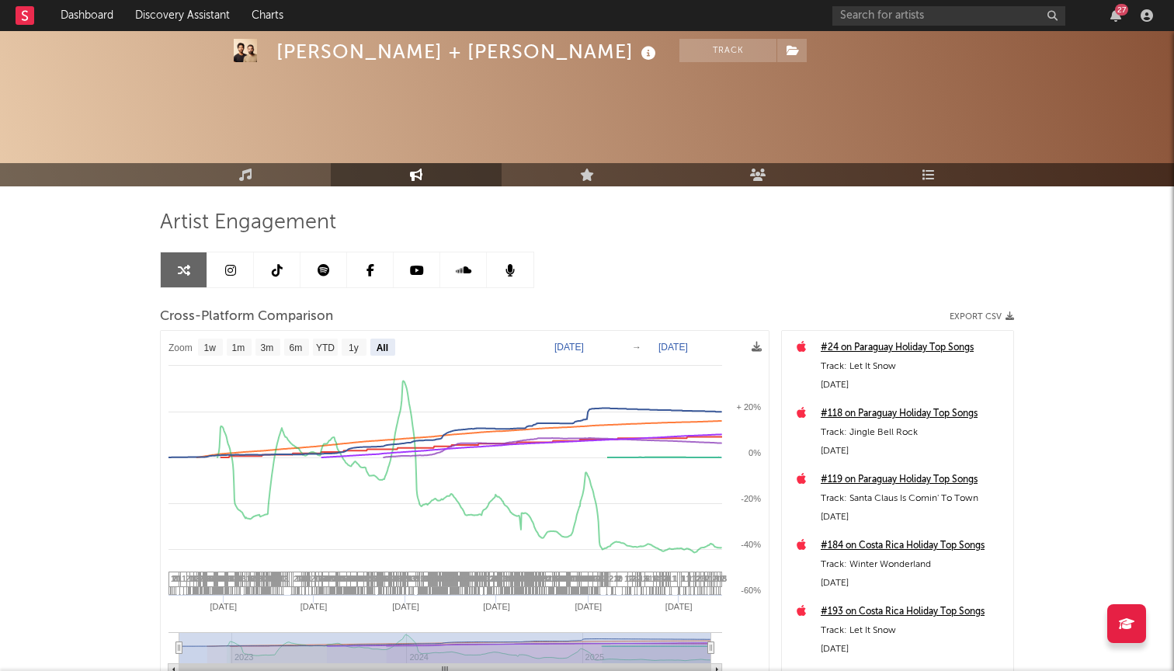
select select "All"
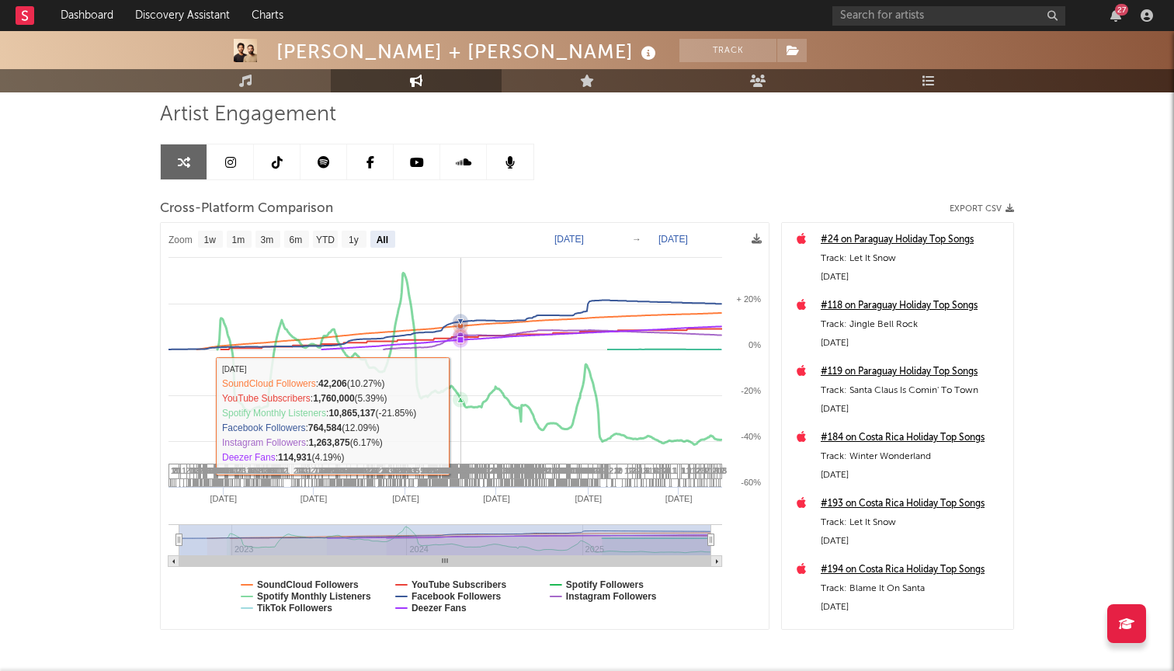
scroll to position [110, 0]
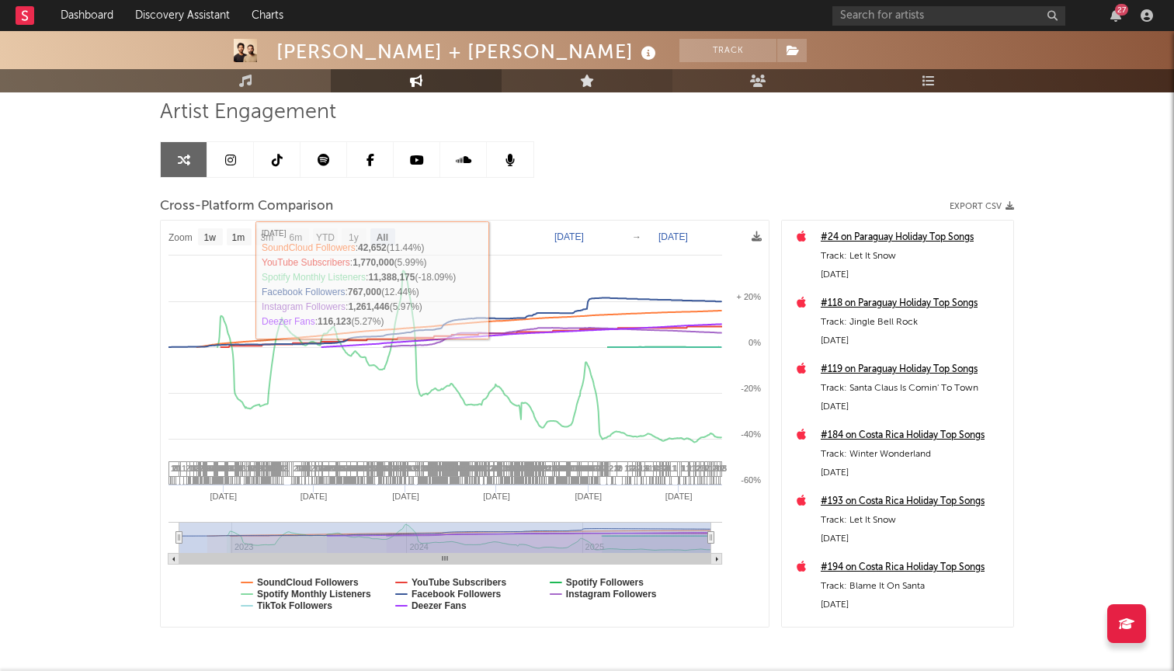
click at [574, 88] on link "Live" at bounding box center [586, 80] width 171 height 23
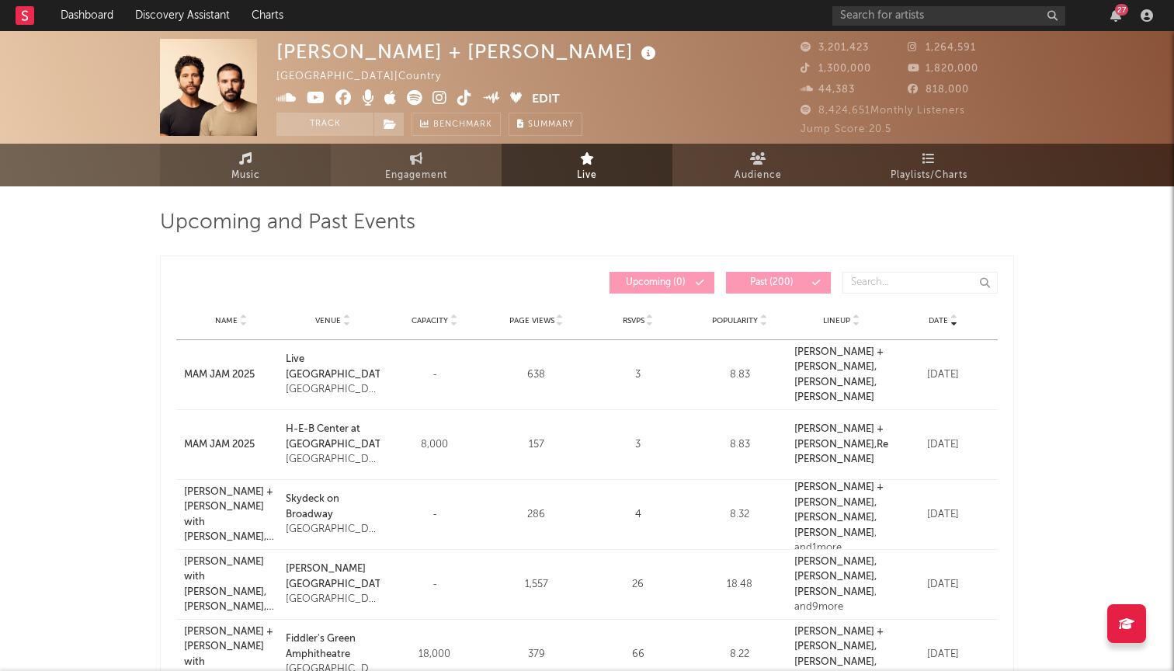
click at [271, 165] on link "Music" at bounding box center [245, 165] width 171 height 43
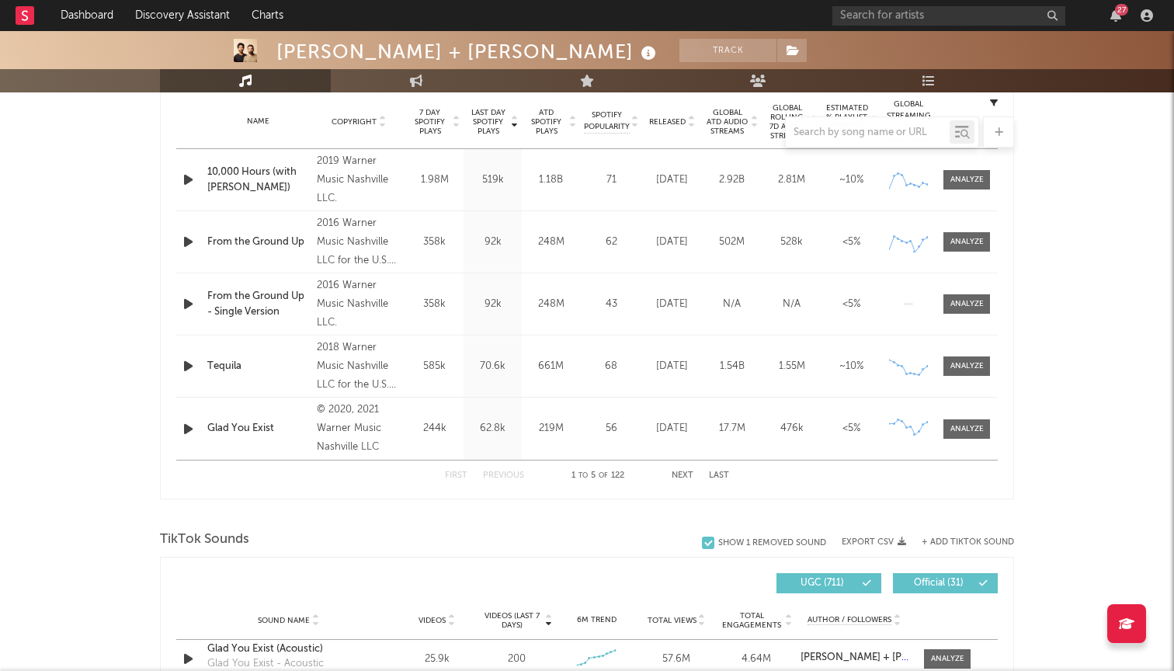
scroll to position [626, 0]
click at [679, 473] on button "Next" at bounding box center [682, 475] width 22 height 9
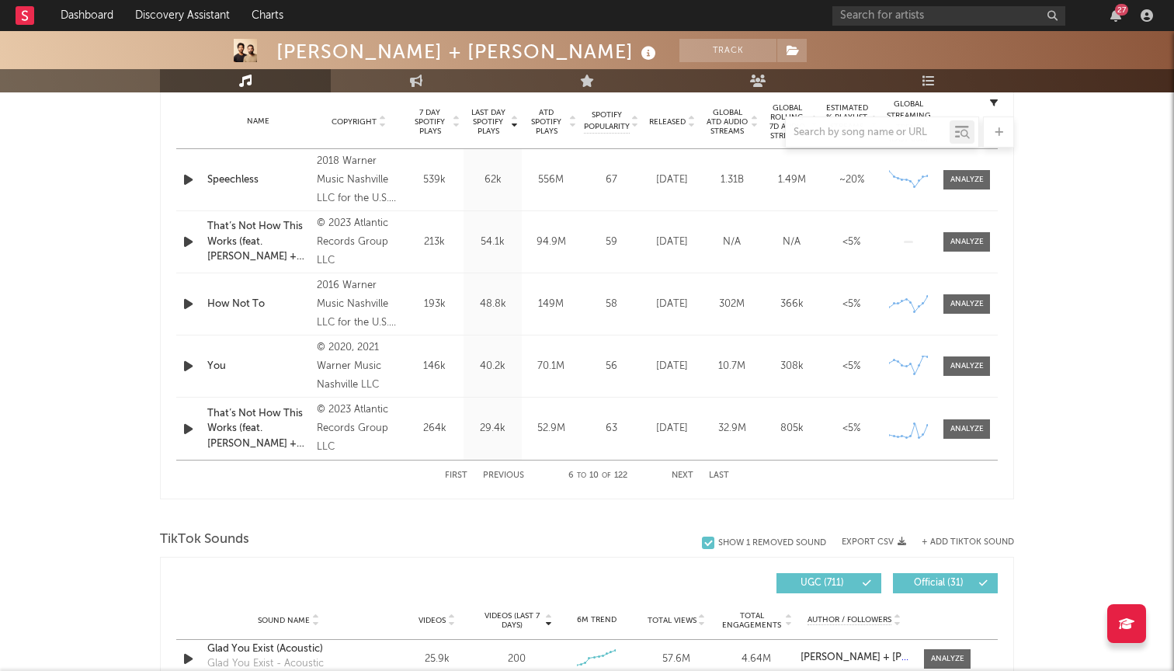
click at [501, 472] on button "Previous" at bounding box center [503, 475] width 41 height 9
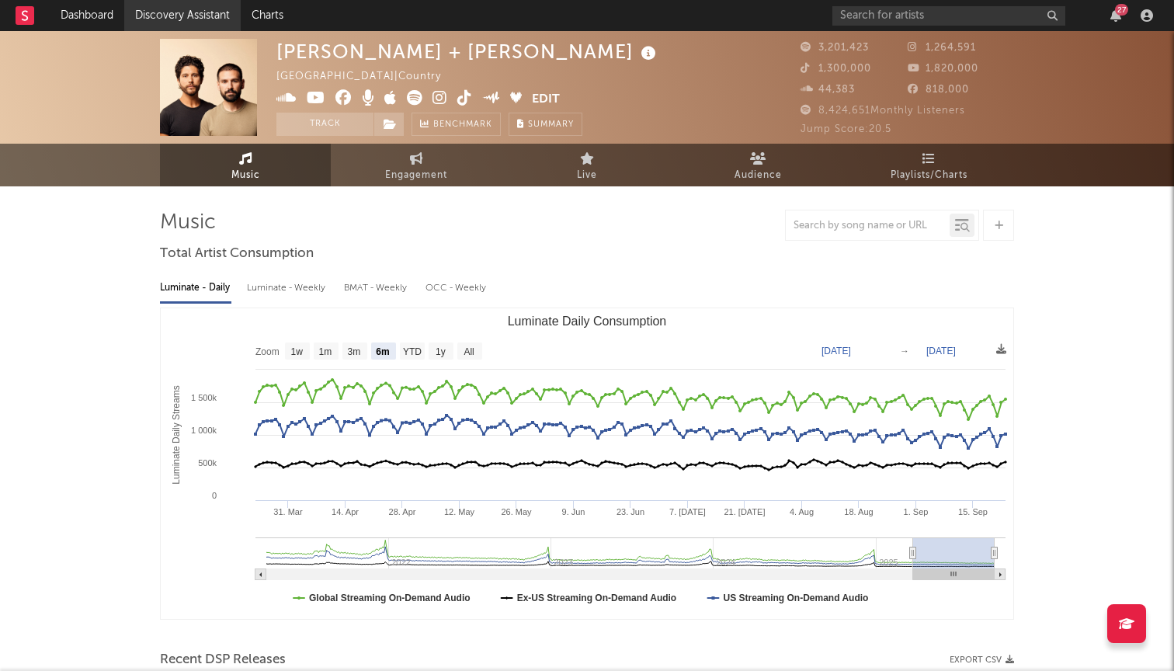
scroll to position [0, 0]
click at [369, 99] on icon at bounding box center [368, 98] width 12 height 16
click at [494, 97] on icon at bounding box center [490, 97] width 17 height 12
click at [301, 353] on text "1w" at bounding box center [297, 351] width 12 height 11
select select "1w"
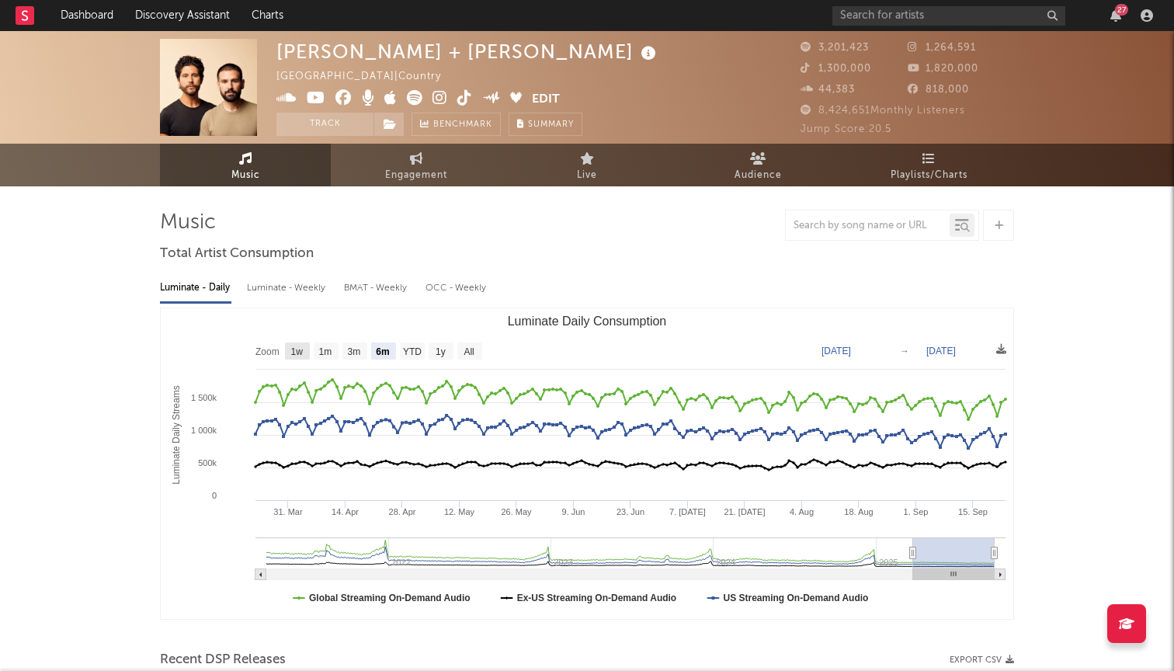
type input "[DATE]"
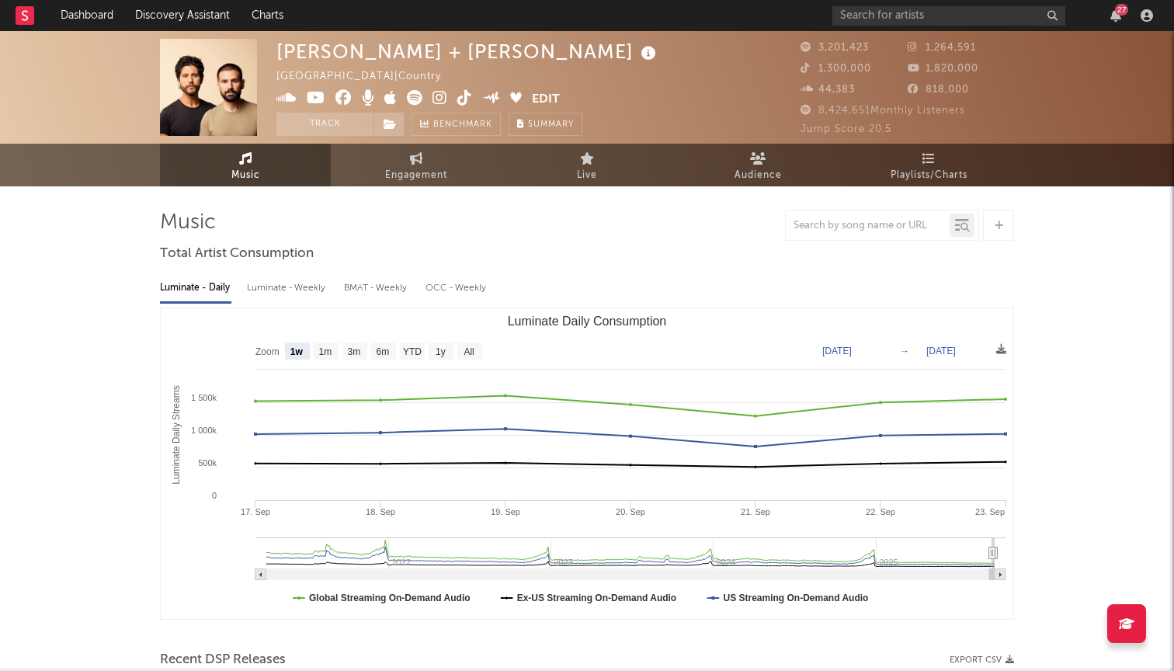
click at [276, 351] on text "Zoom" at bounding box center [267, 351] width 24 height 11
click at [324, 350] on text "1m" at bounding box center [325, 351] width 13 height 11
select select "1m"
type input "[DATE]"
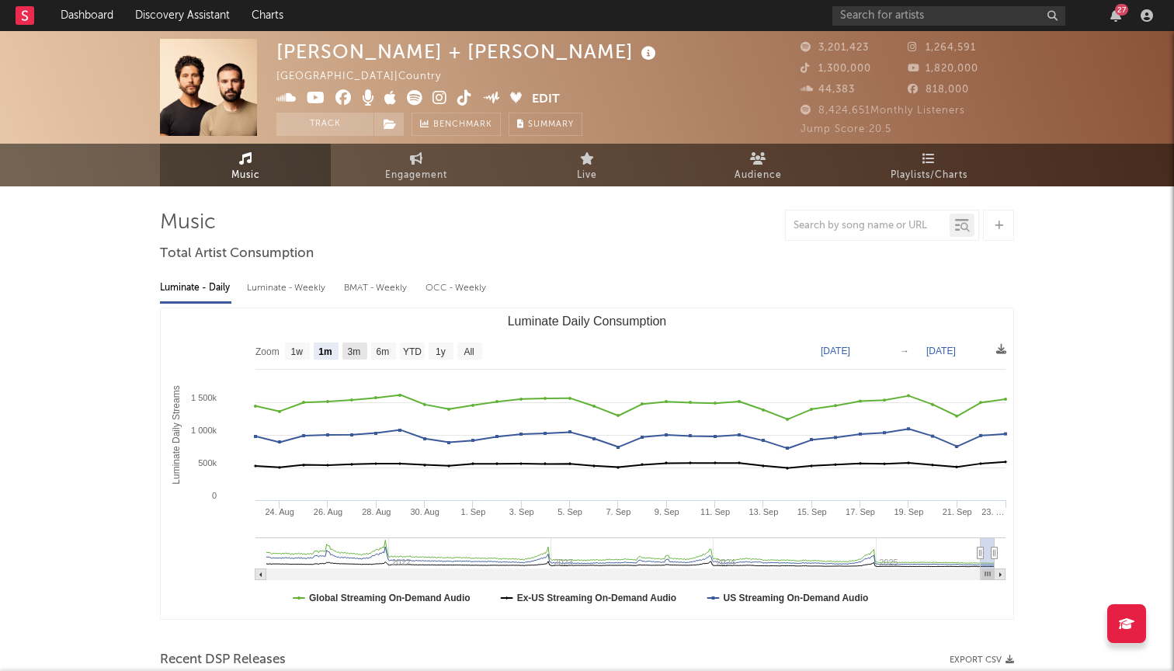
click at [360, 349] on text "3m" at bounding box center [354, 351] width 13 height 11
select select "3m"
type input "[DATE]"
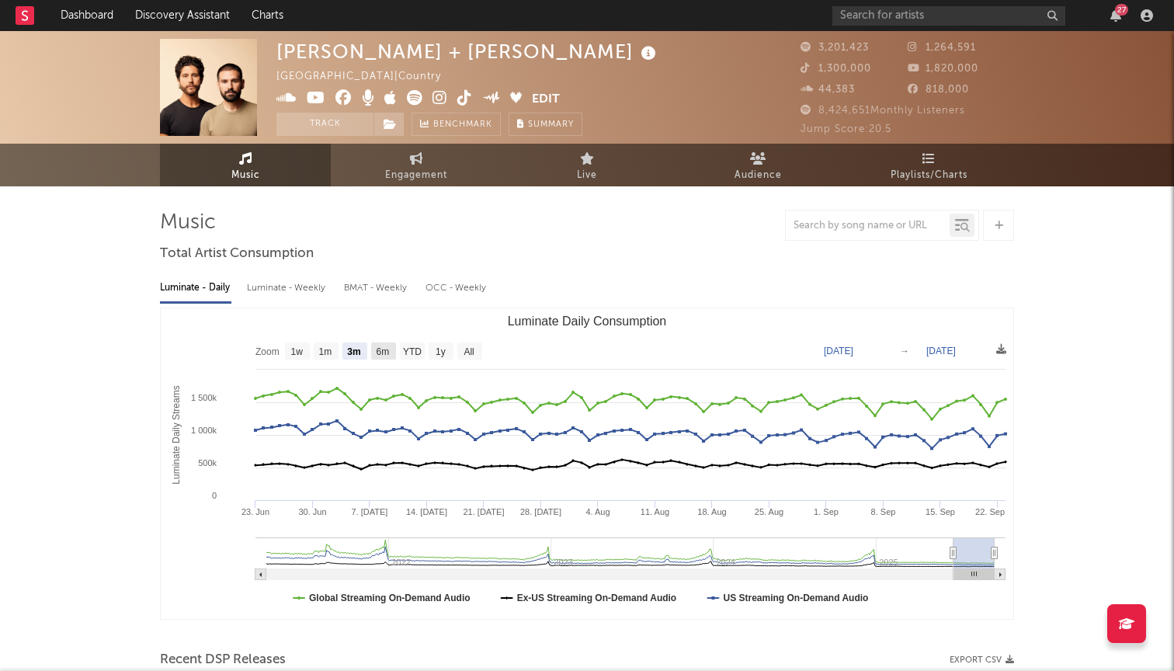
click at [388, 349] on text "6m" at bounding box center [382, 351] width 13 height 11
select select "6m"
type input "[DATE]"
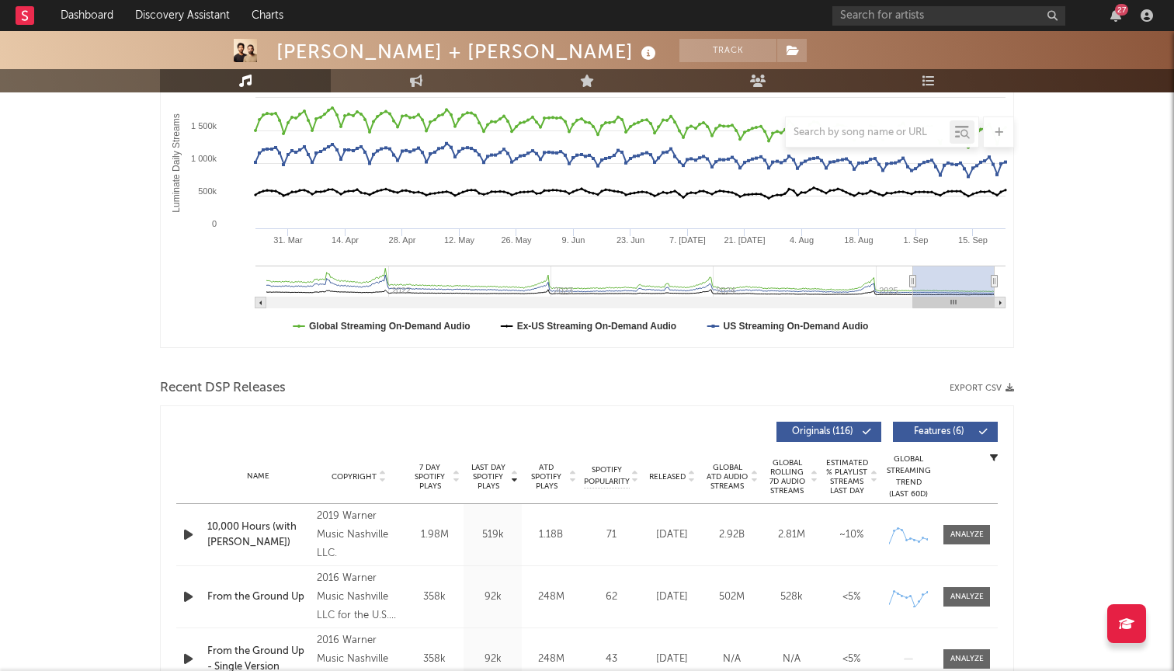
scroll to position [622, 0]
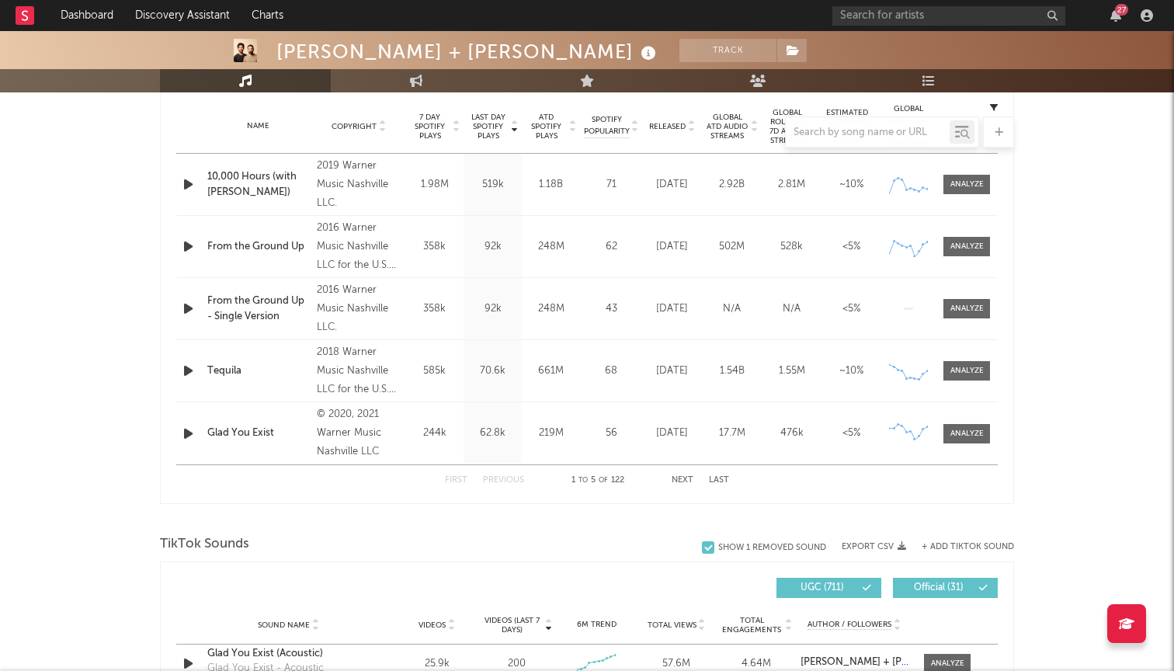
click at [783, 61] on div at bounding box center [587, 14] width 1174 height 155
click at [774, 65] on div at bounding box center [587, 14] width 1174 height 155
click at [756, 81] on icon at bounding box center [758, 81] width 16 height 12
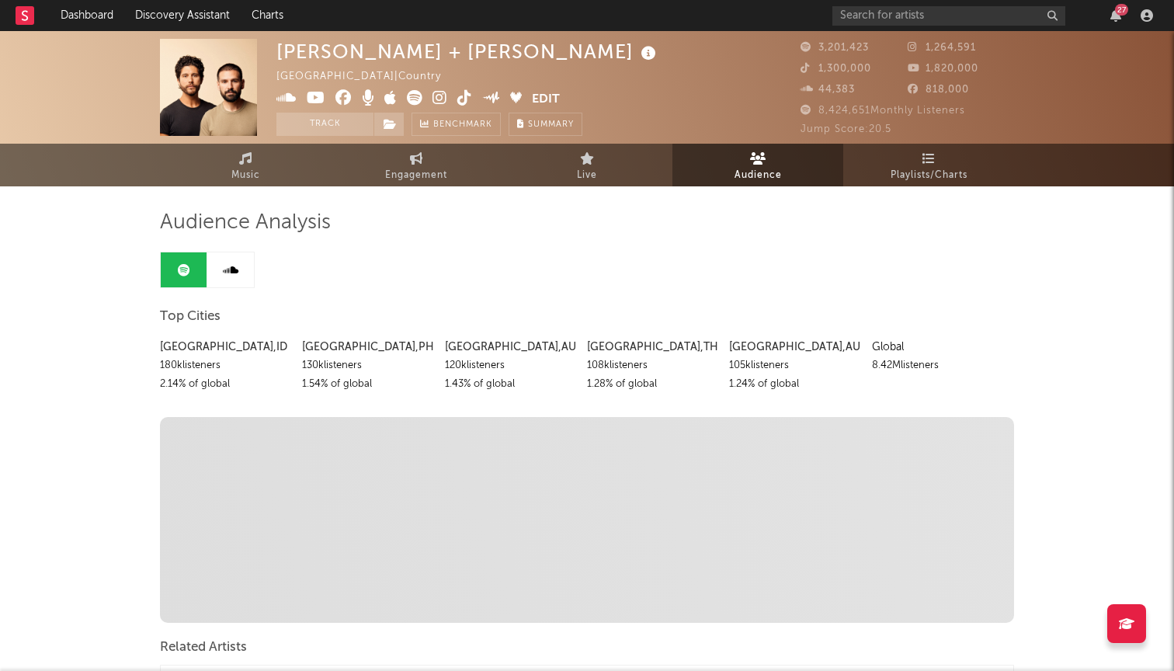
click at [228, 273] on icon at bounding box center [231, 270] width 16 height 12
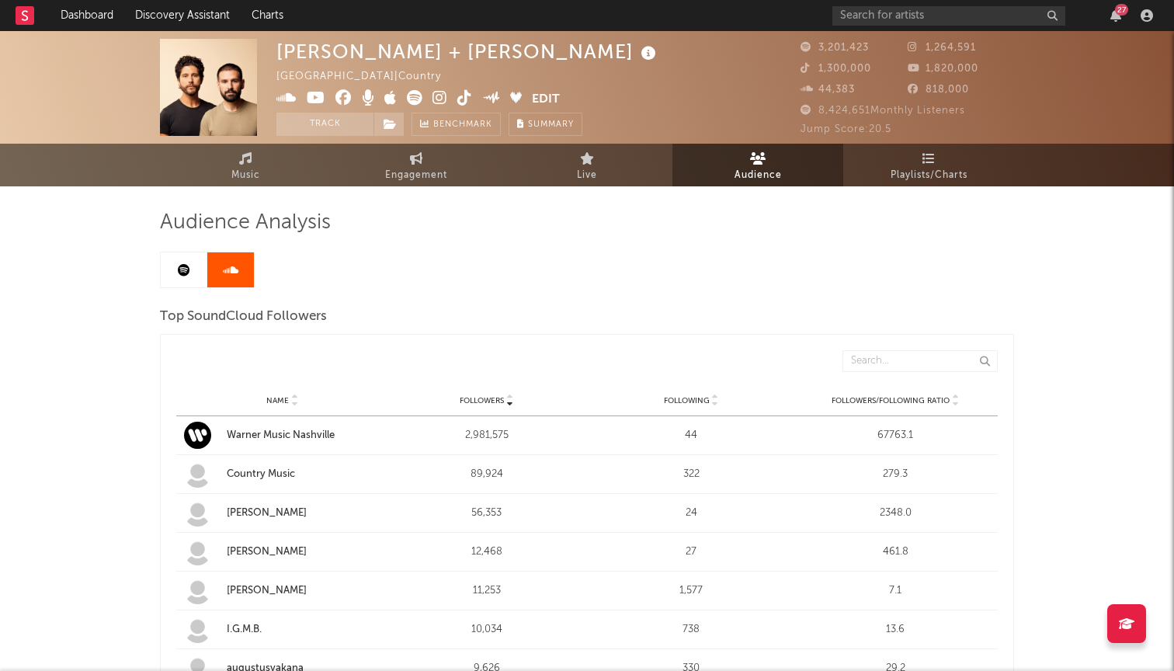
click at [192, 276] on link at bounding box center [184, 269] width 47 height 35
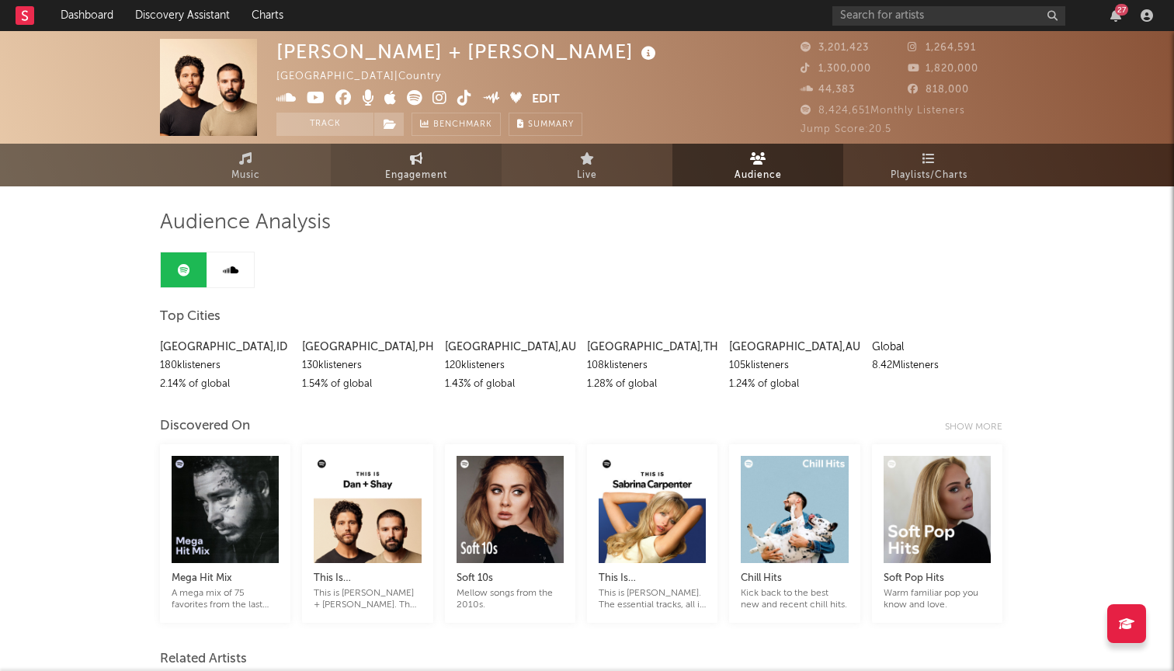
click at [386, 175] on span "Engagement" at bounding box center [416, 175] width 62 height 19
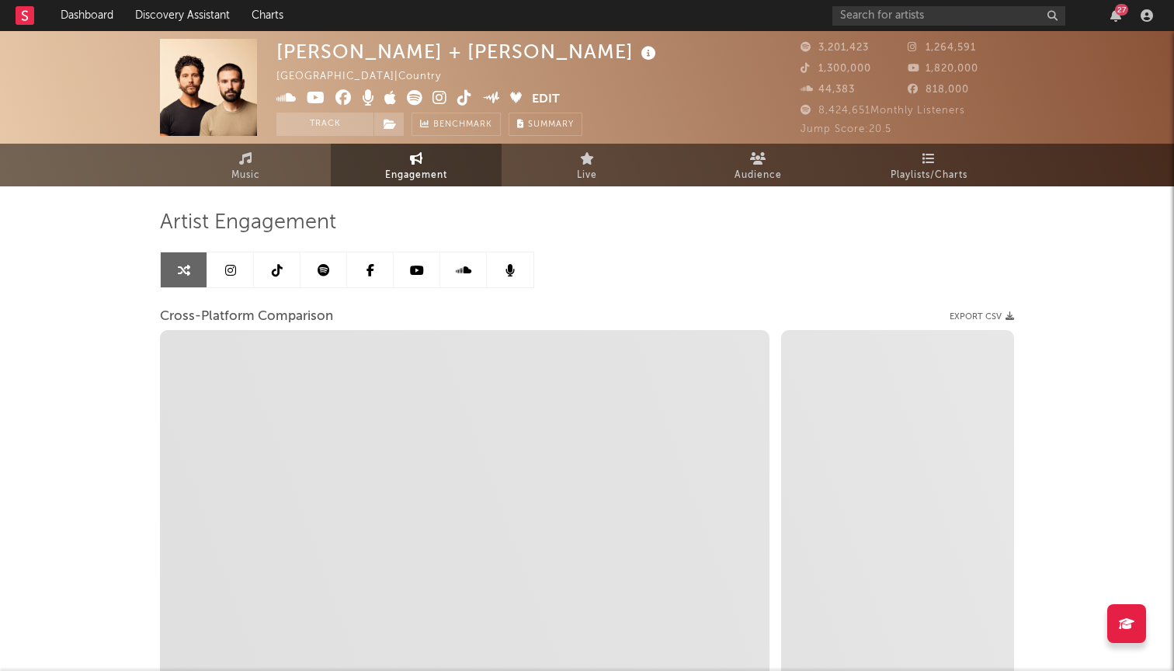
select select "1w"
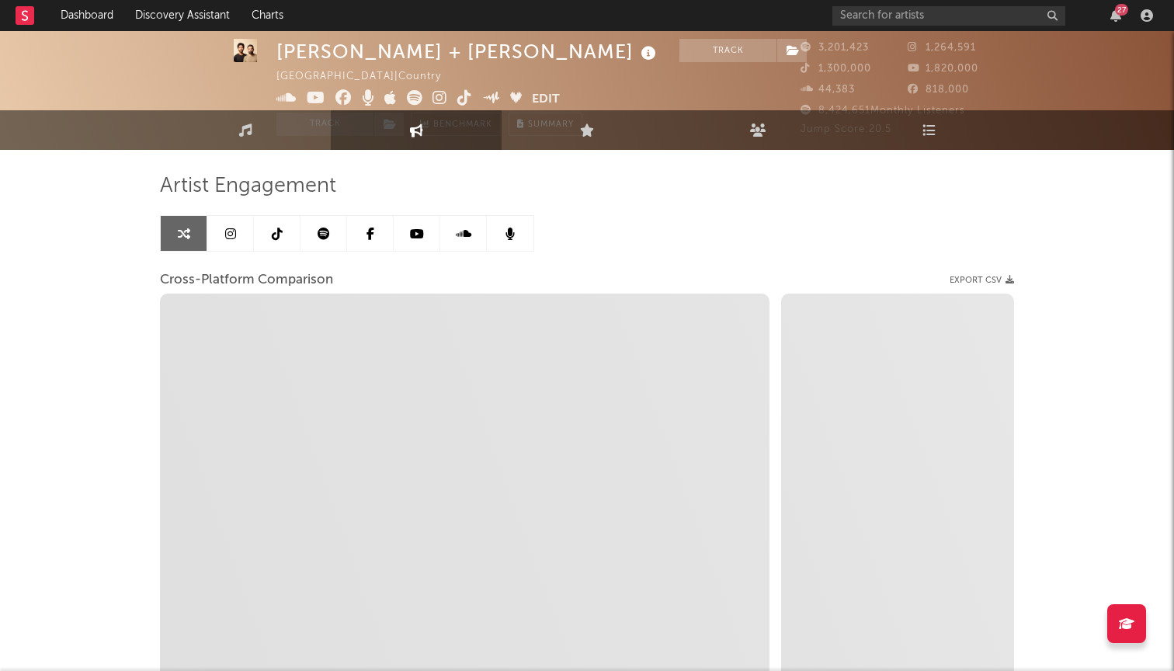
scroll to position [53, 0]
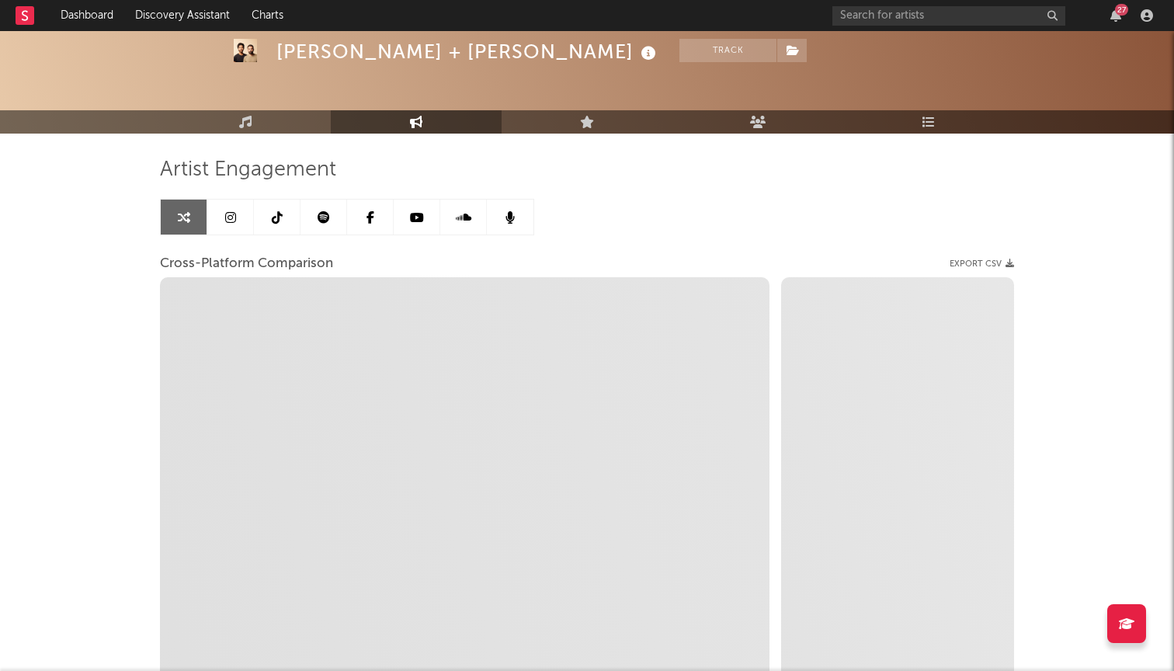
select select "1m"
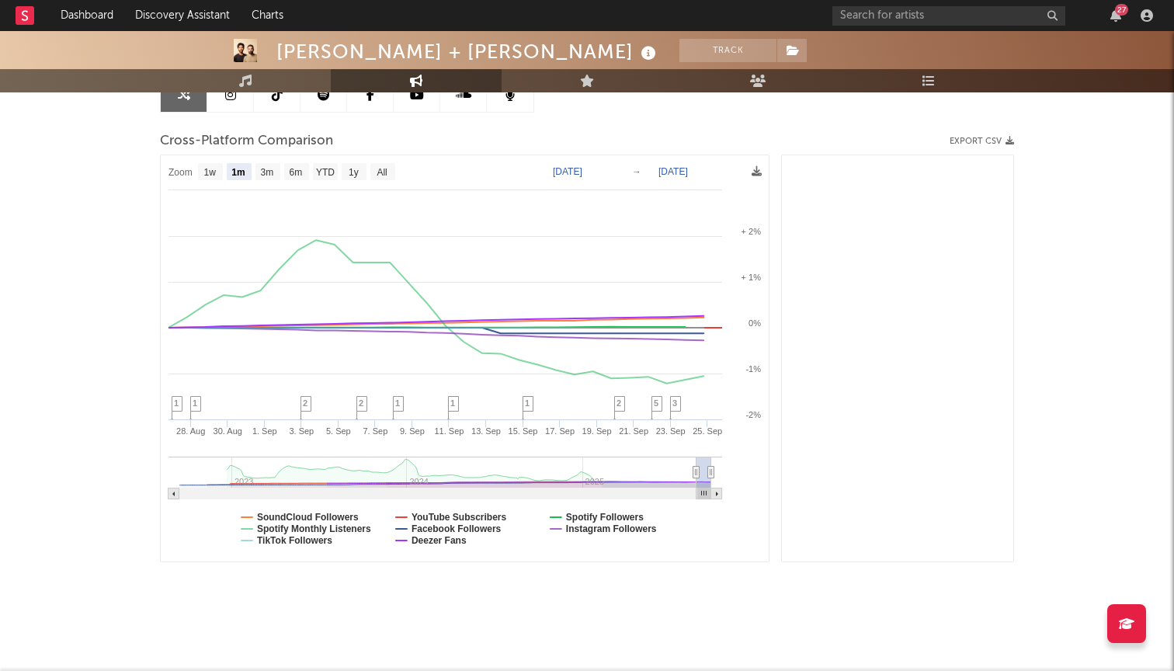
scroll to position [57236, 0]
